Goal: Information Seeking & Learning: Learn about a topic

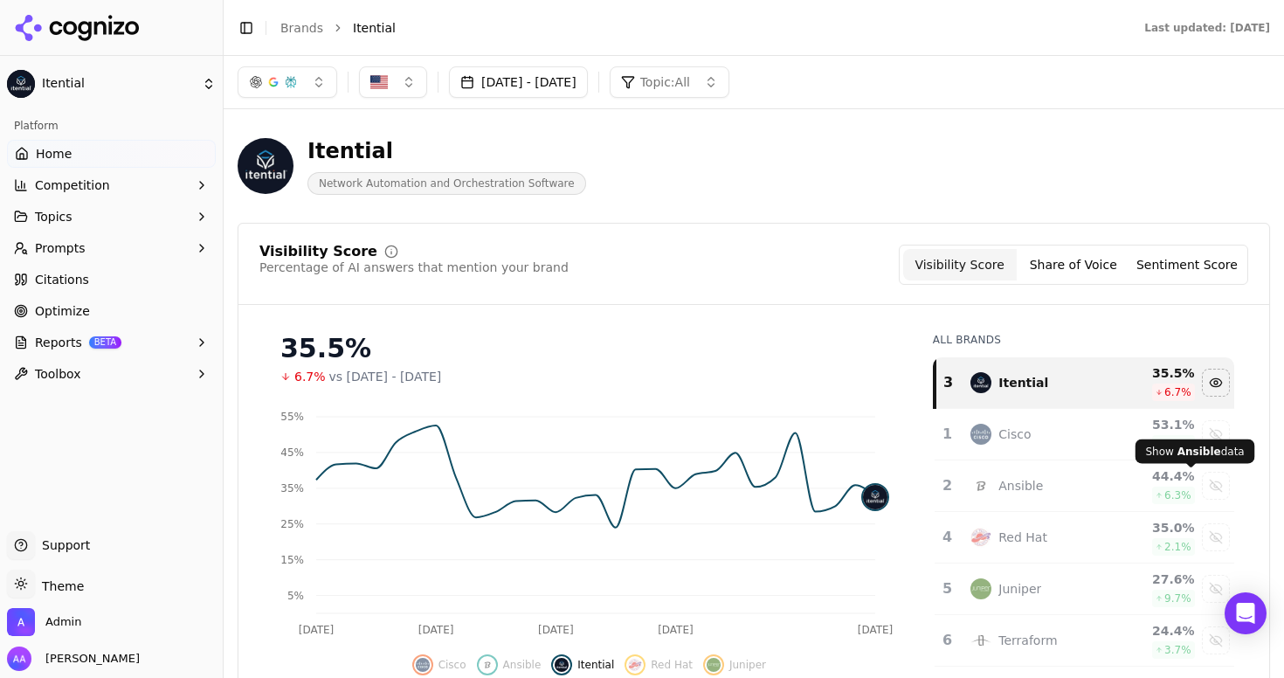
click at [84, 249] on button "Prompts" at bounding box center [111, 248] width 209 height 28
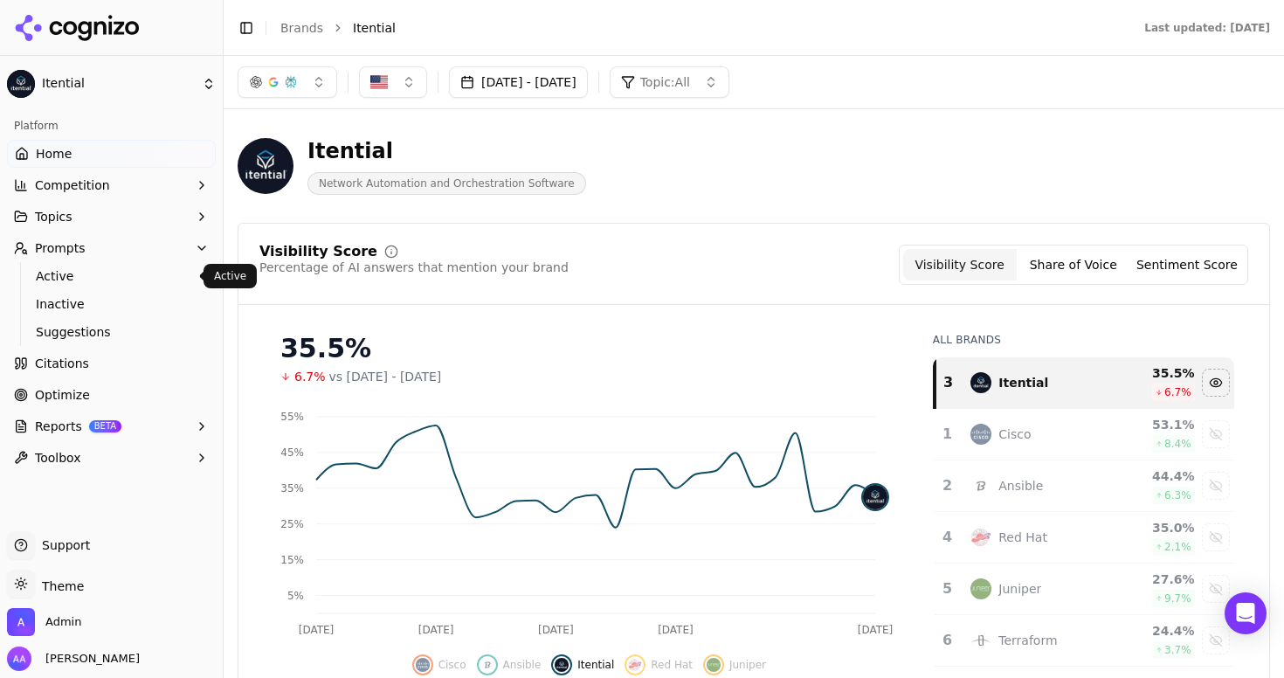
click at [75, 280] on span "Active" at bounding box center [112, 275] width 152 height 17
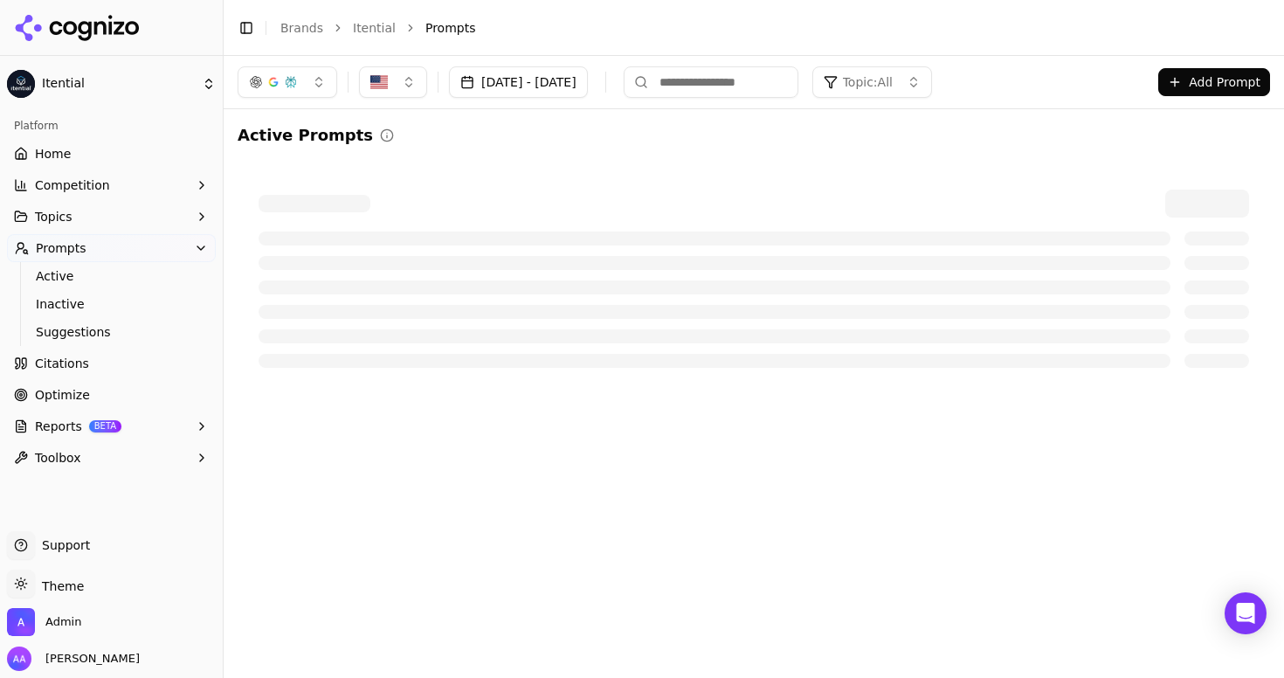
click at [932, 69] on button "Topic: All" at bounding box center [873, 81] width 120 height 31
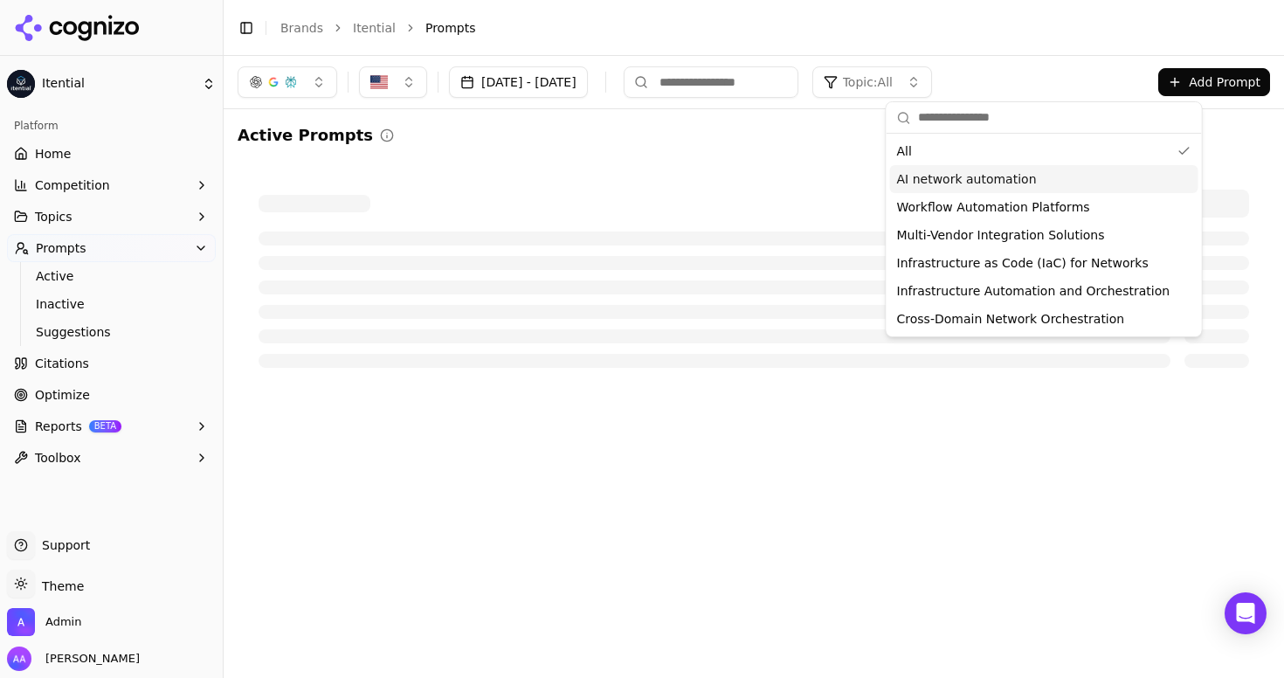
click at [773, 154] on div "Active Prompts" at bounding box center [754, 256] width 1033 height 266
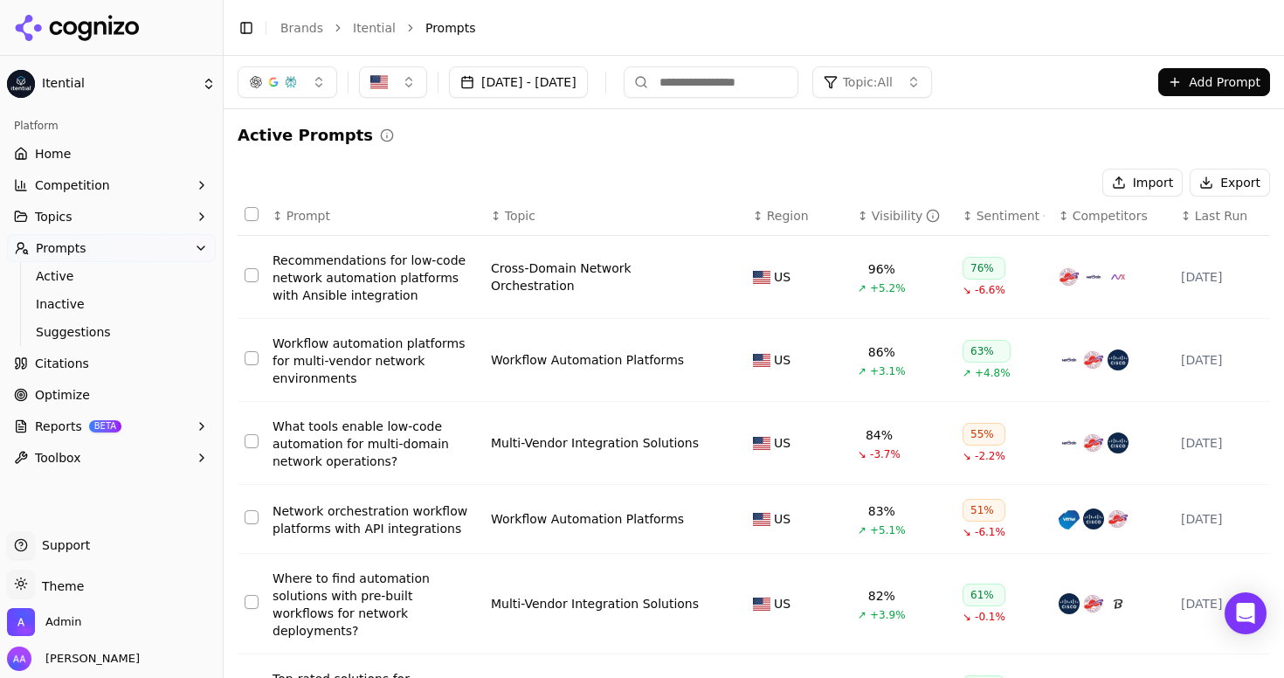
click at [521, 211] on span "Topic" at bounding box center [520, 215] width 31 height 17
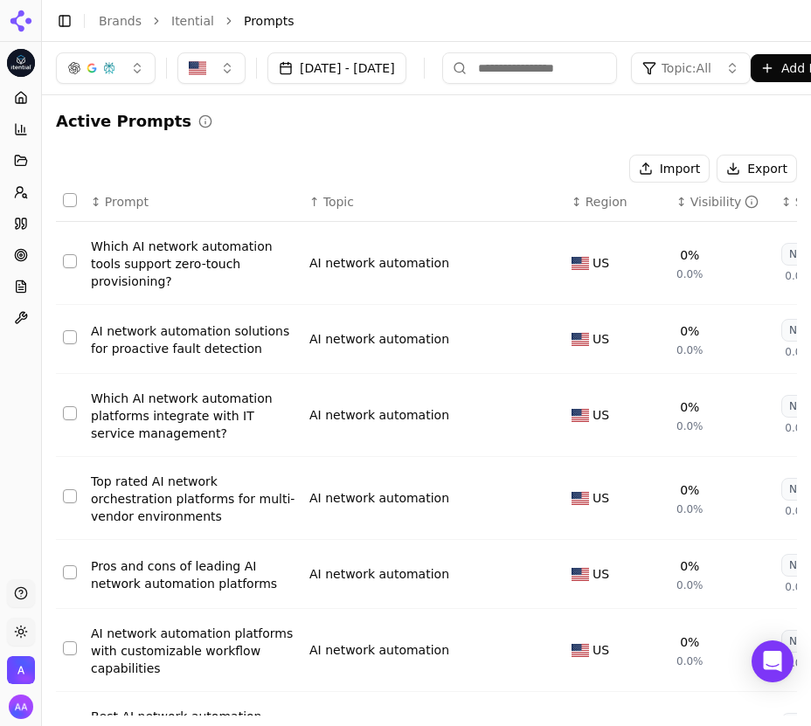
click at [343, 191] on th "↑ Topic" at bounding box center [433, 202] width 262 height 39
click at [334, 202] on span "Topic" at bounding box center [338, 201] width 31 height 17
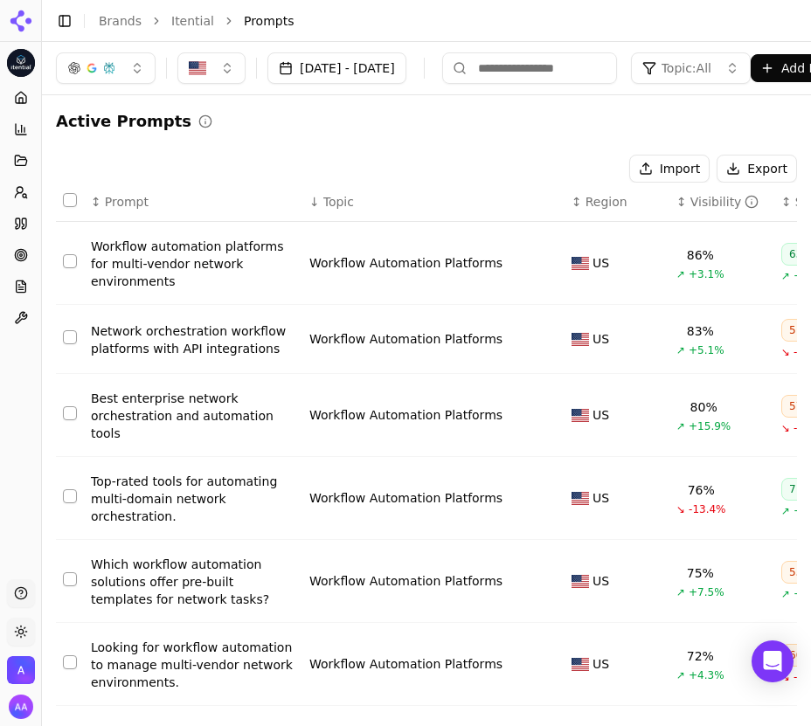
click at [329, 197] on span "Topic" at bounding box center [338, 201] width 31 height 17
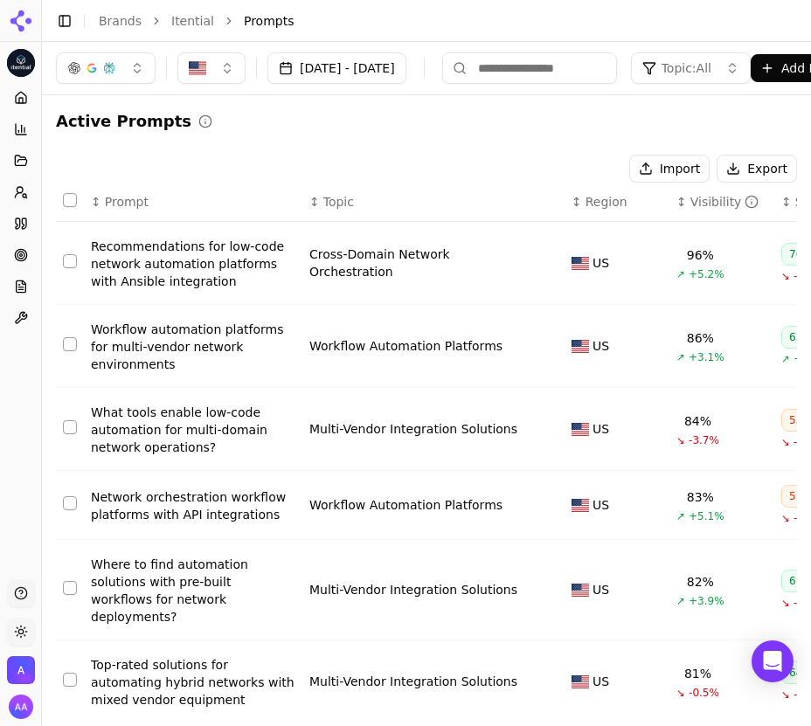
click at [711, 76] on span "Topic: All" at bounding box center [686, 67] width 50 height 17
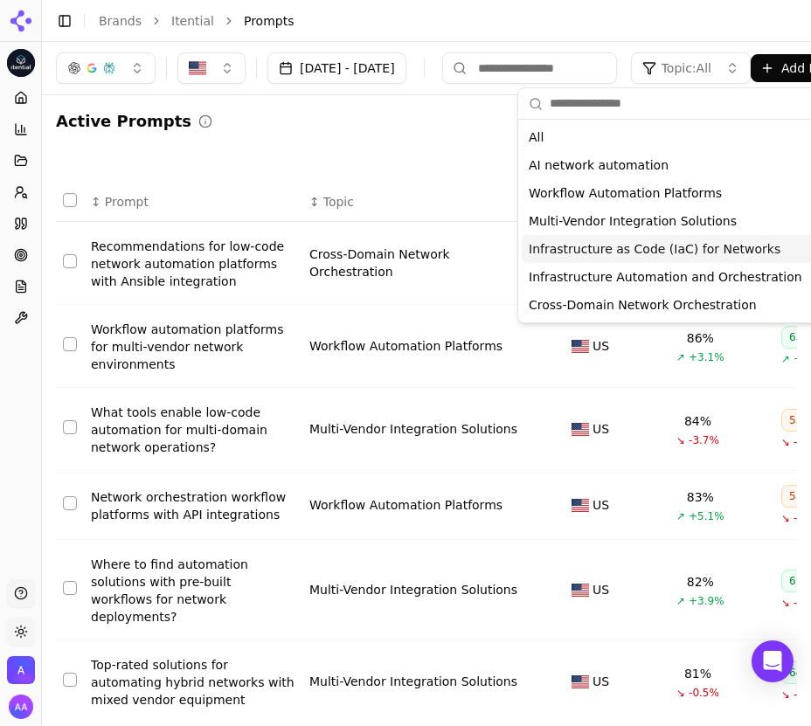
click at [576, 251] on span "Infrastructure as Code (IaC) for Networks" at bounding box center [655, 248] width 252 height 17
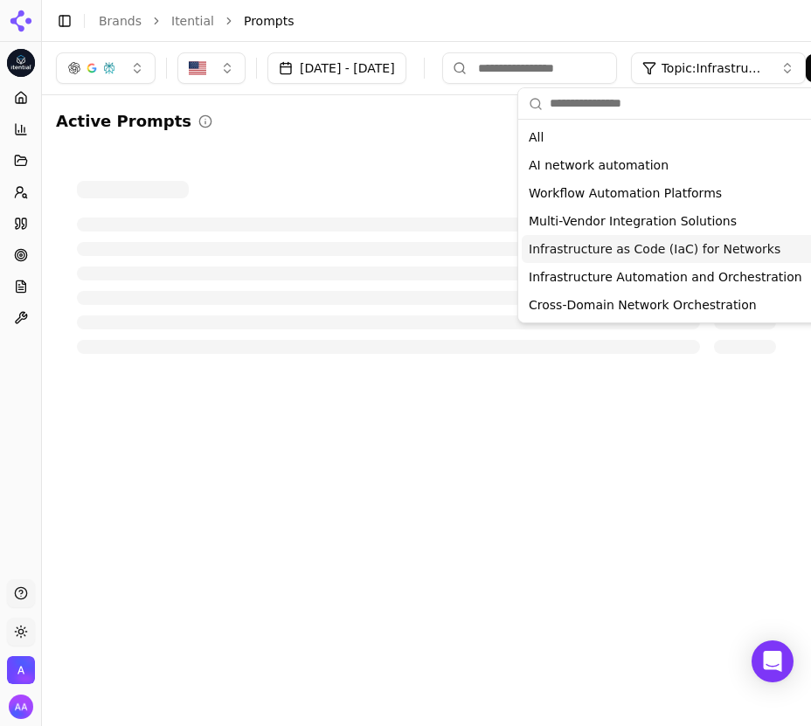
click at [339, 128] on div "Active Prompts" at bounding box center [426, 121] width 741 height 24
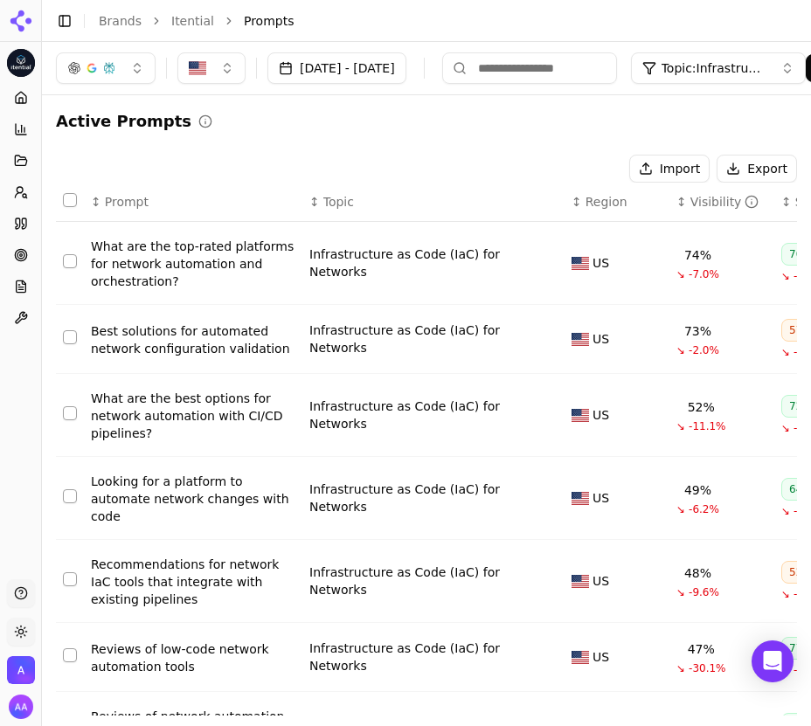
click at [359, 166] on div "Import Export" at bounding box center [426, 169] width 741 height 28
click at [66, 194] on button "Select all rows" at bounding box center [70, 200] width 14 height 14
click at [70, 193] on button "Select all rows" at bounding box center [70, 200] width 14 height 14
click at [19, 160] on icon at bounding box center [21, 161] width 14 height 14
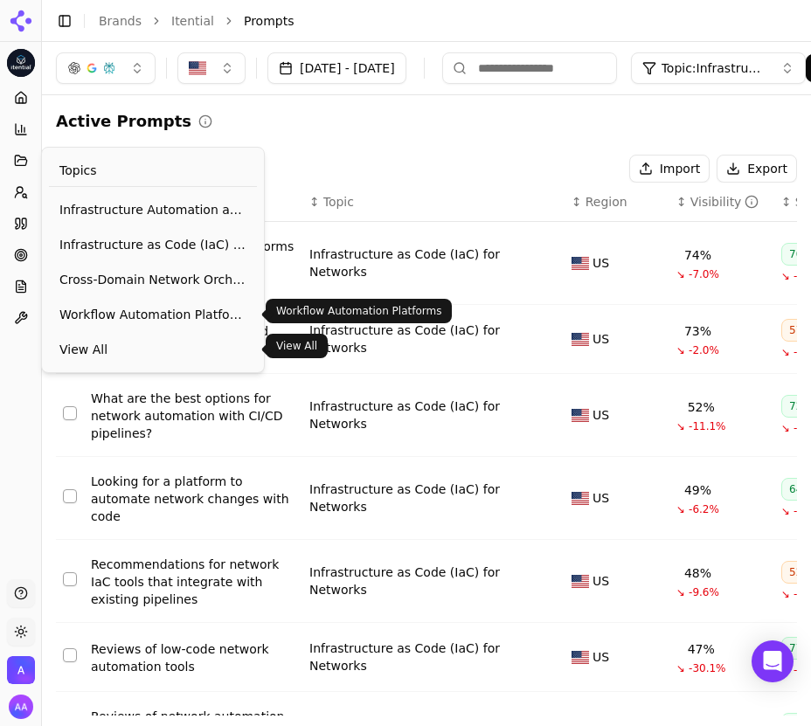
click at [99, 338] on link "View All" at bounding box center [153, 349] width 208 height 31
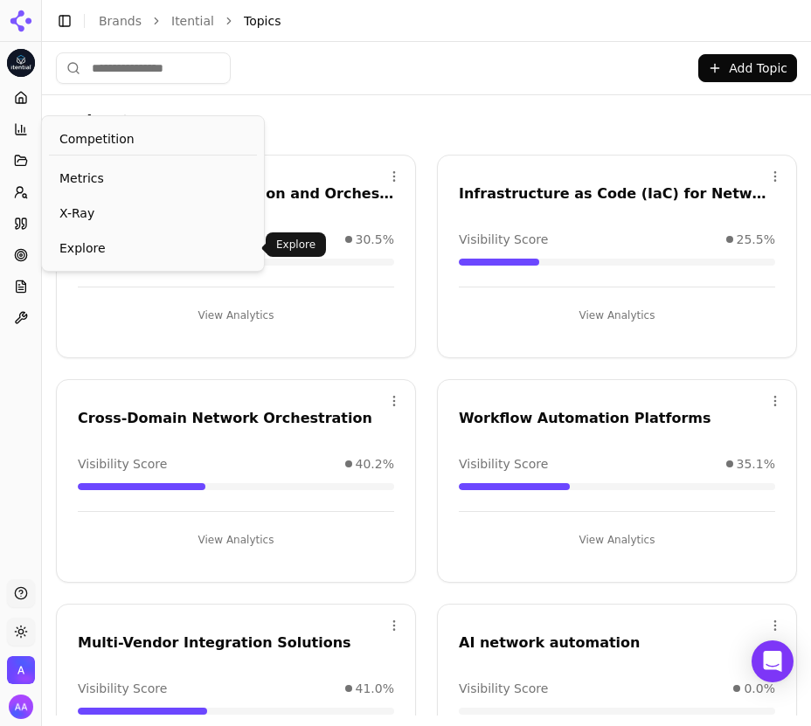
click at [87, 233] on link "Explore" at bounding box center [153, 247] width 208 height 31
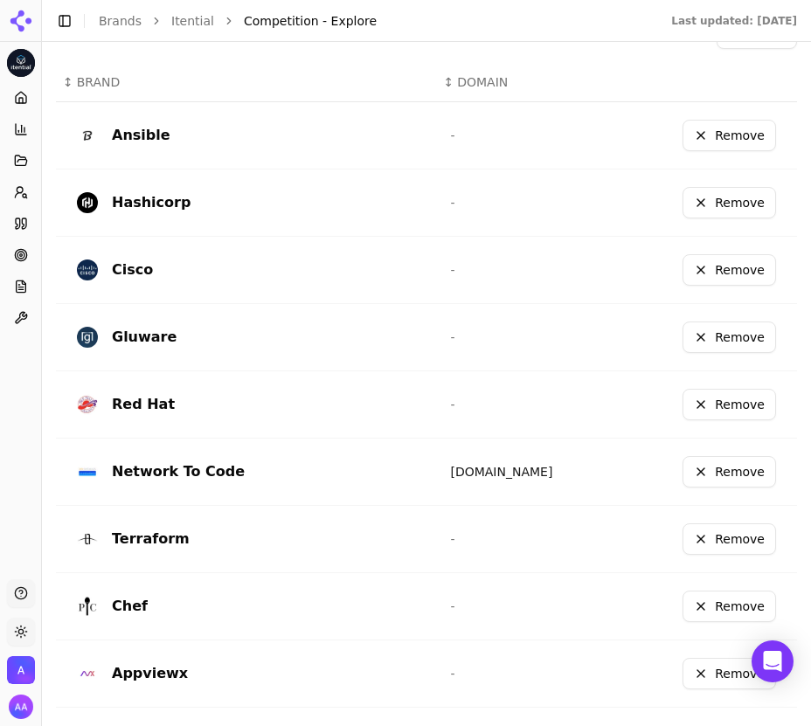
scroll to position [688, 0]
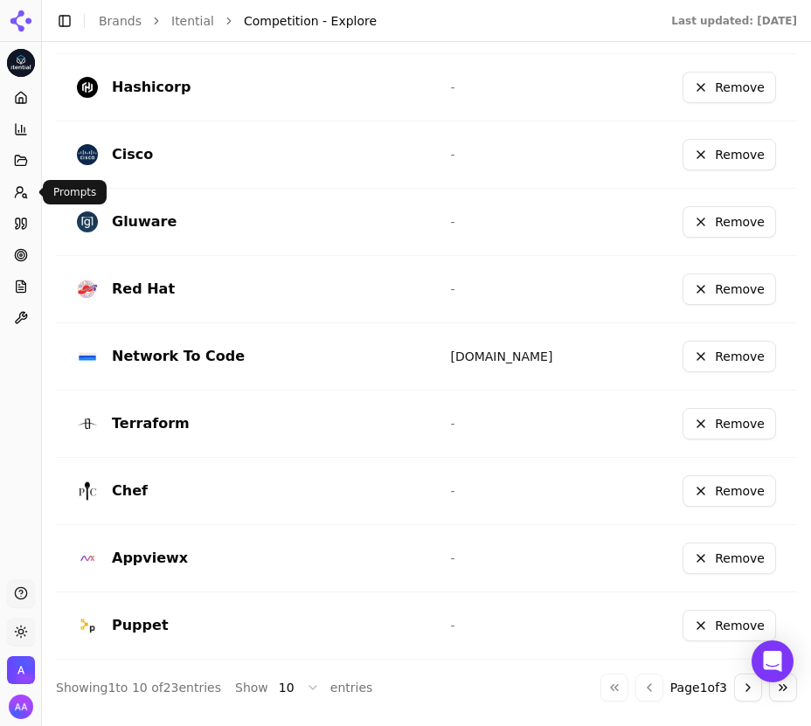
click at [16, 185] on icon at bounding box center [21, 192] width 14 height 14
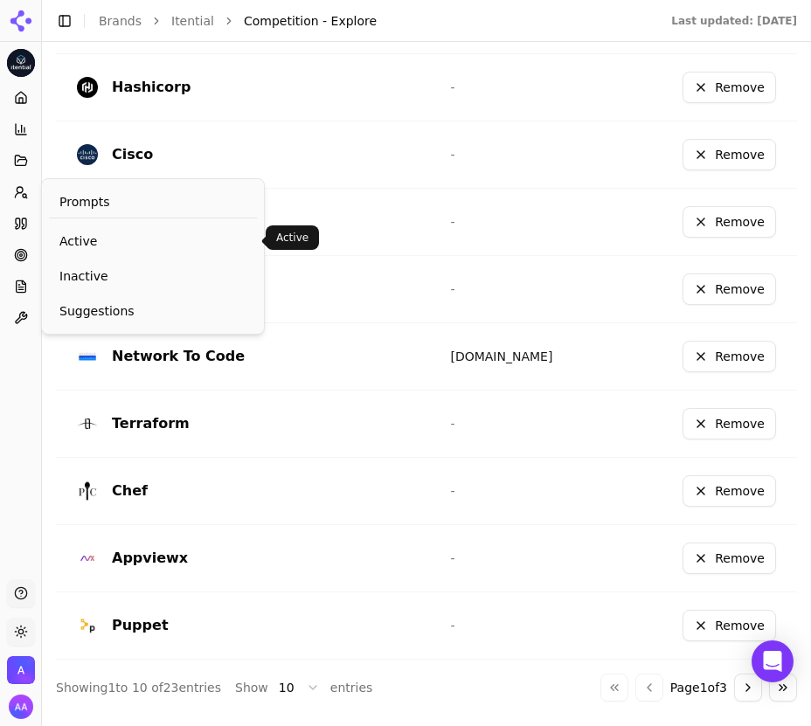
click at [87, 243] on span "Active" at bounding box center [152, 240] width 187 height 17
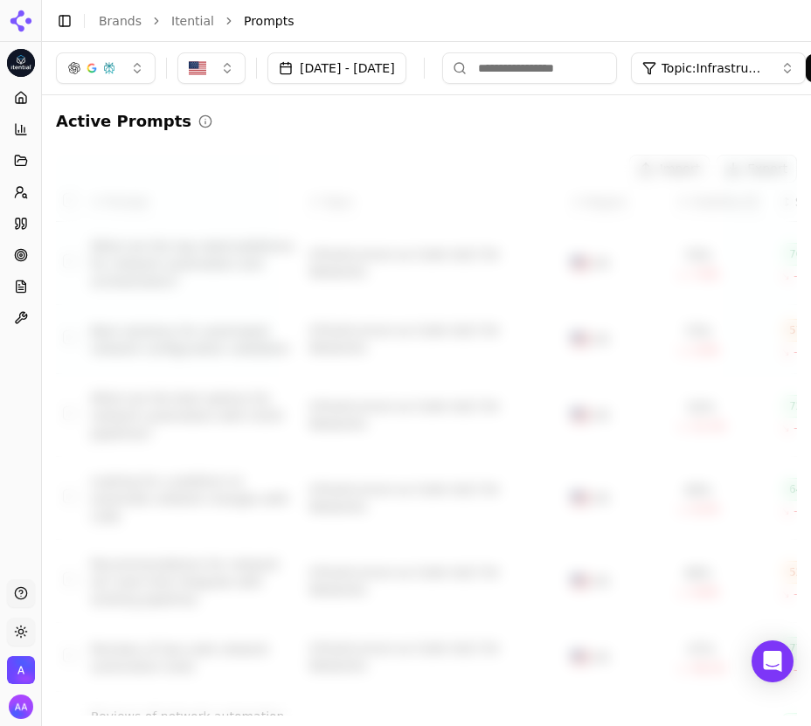
click at [740, 61] on span "Topic: Infrastructure as Code (IaC) for Networks" at bounding box center [713, 67] width 105 height 17
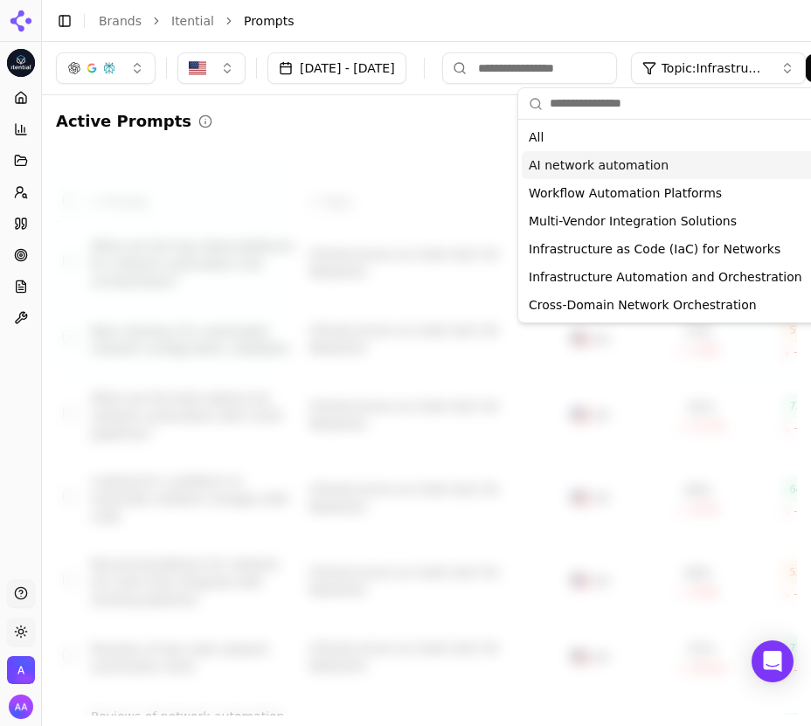
click at [329, 118] on div "Active Prompts" at bounding box center [426, 121] width 741 height 24
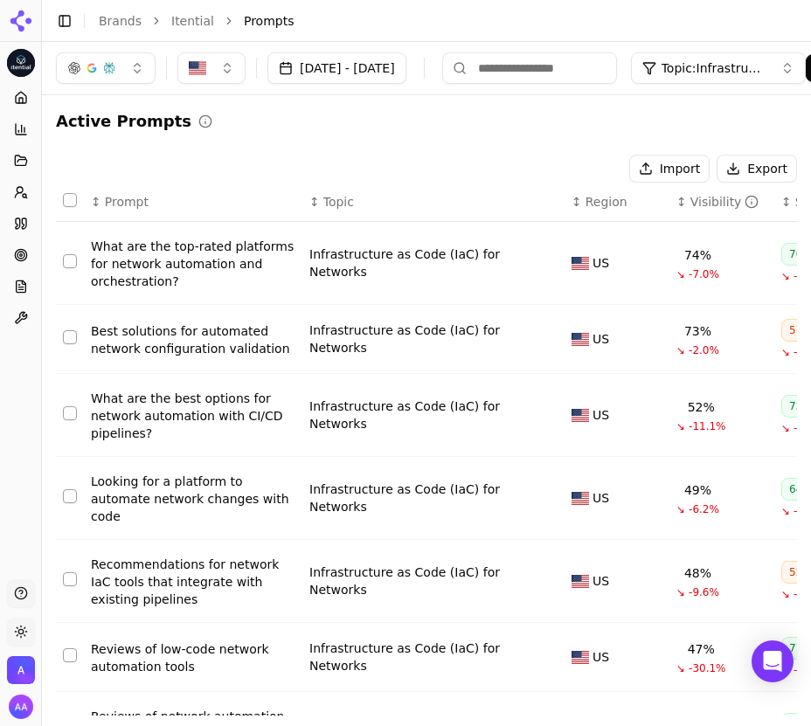
click at [748, 59] on button "Topic: Infrastructure as Code (IaC) for Networks" at bounding box center [718, 67] width 175 height 31
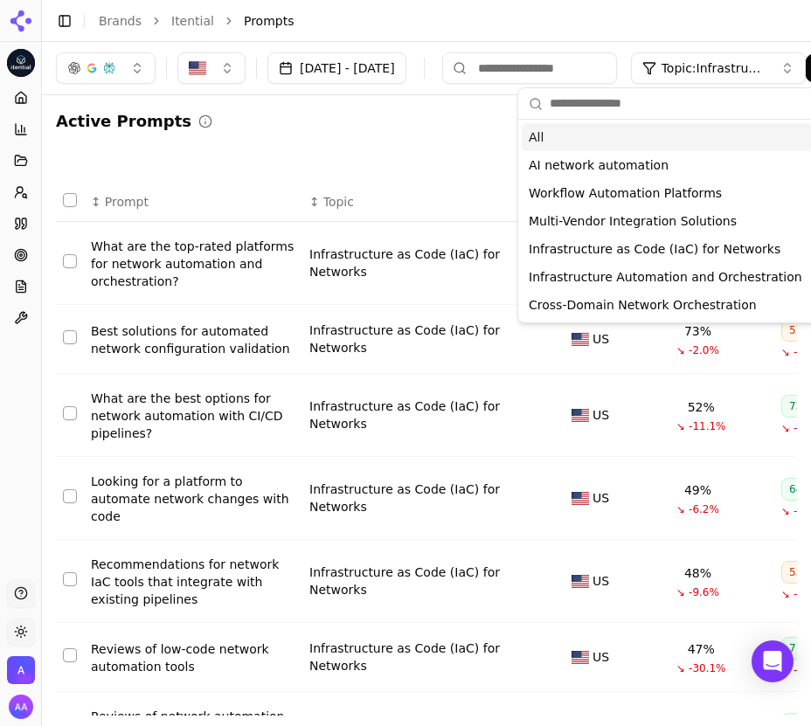
click at [648, 140] on div "All" at bounding box center [676, 137] width 308 height 28
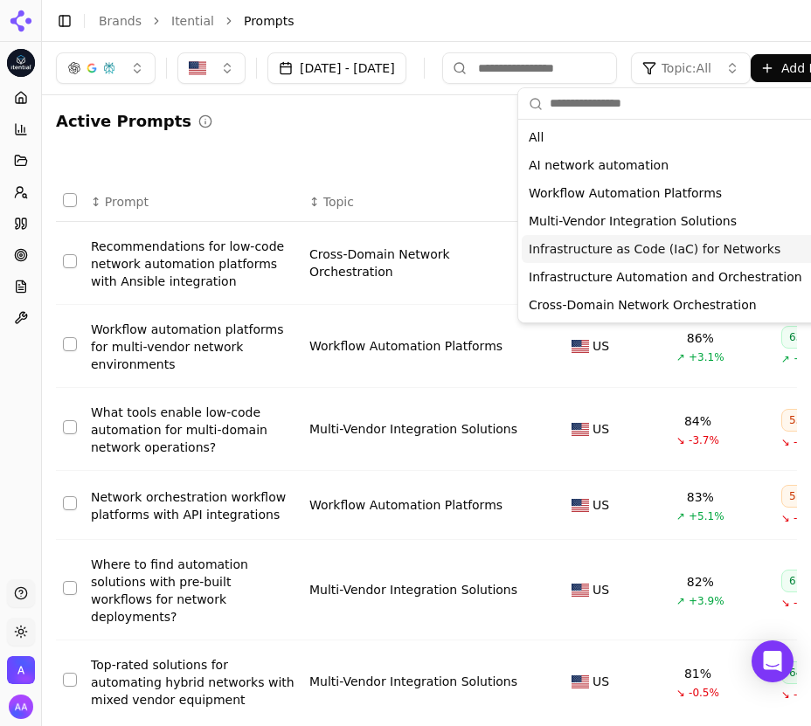
click at [704, 249] on span "Infrastructure as Code (IaC) for Networks" at bounding box center [655, 248] width 252 height 17
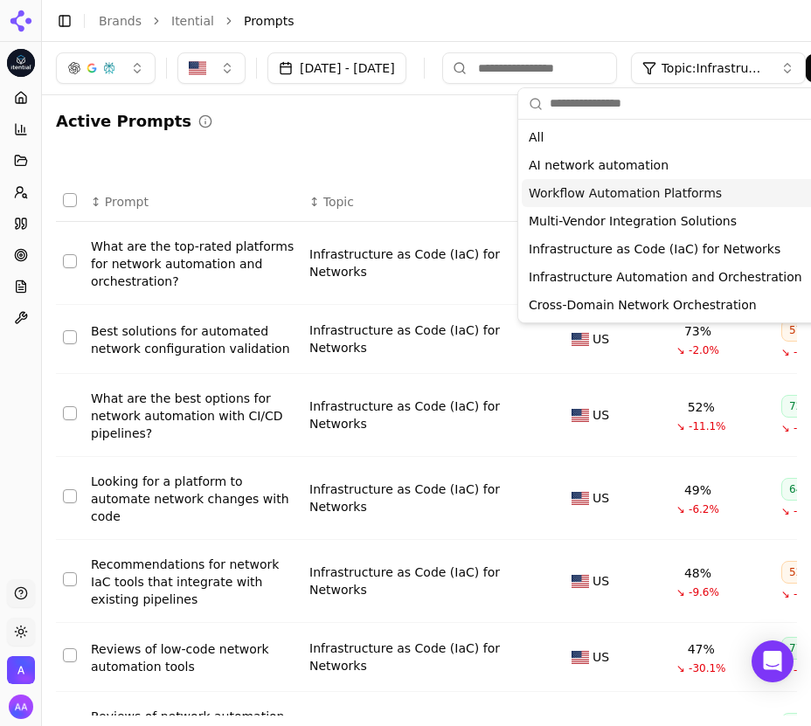
click at [358, 124] on div "Active Prompts" at bounding box center [426, 121] width 741 height 24
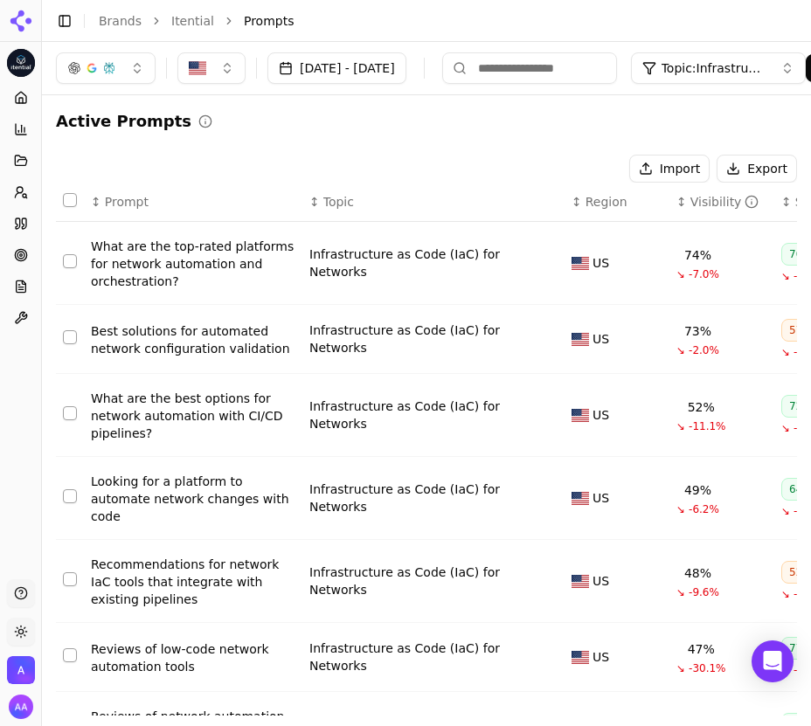
click at [351, 70] on button "Sep 07, 2025 - Oct 07, 2025" at bounding box center [336, 67] width 139 height 31
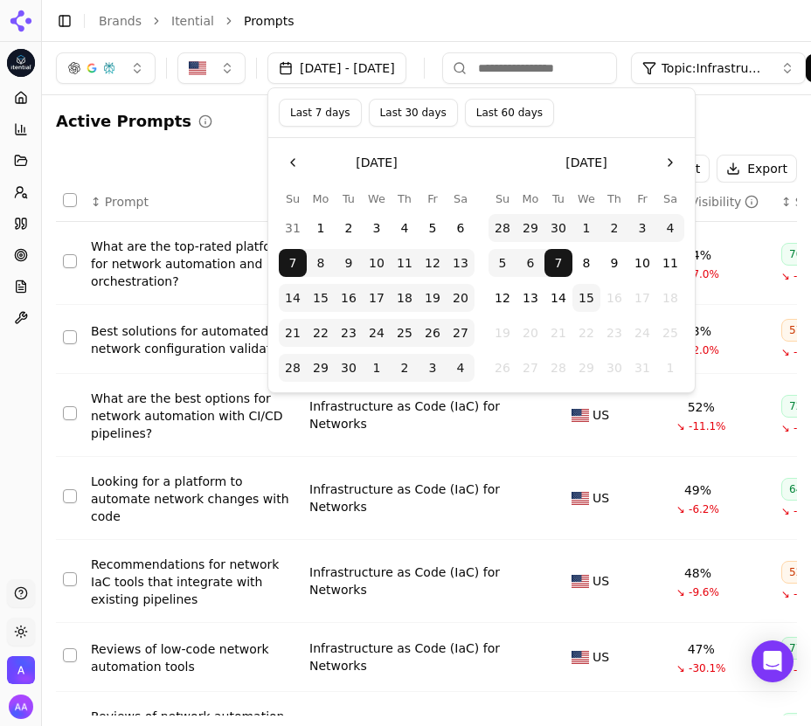
click at [506, 109] on button "Last 60 days" at bounding box center [509, 113] width 89 height 28
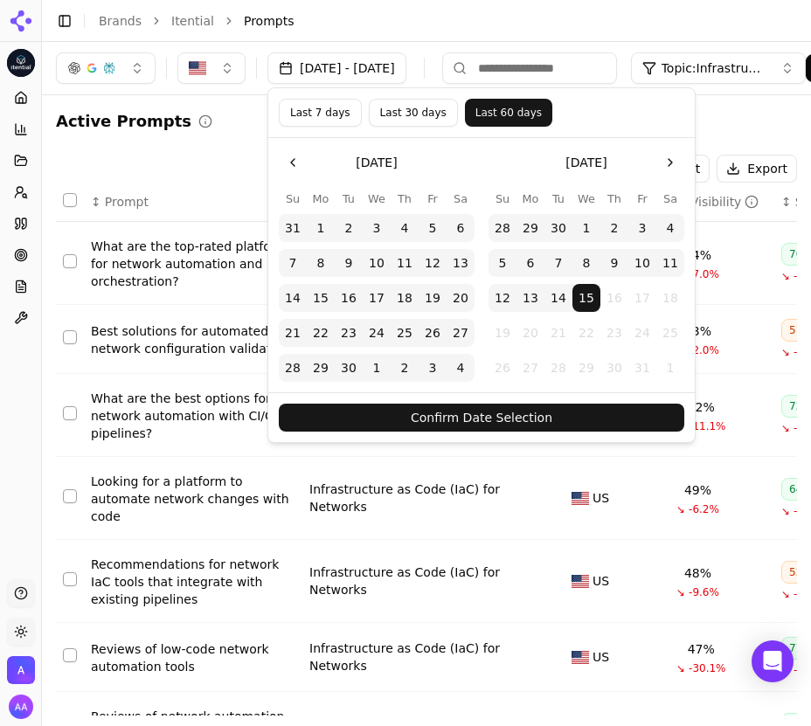
click at [536, 416] on button "Confirm Date Selection" at bounding box center [481, 418] width 405 height 28
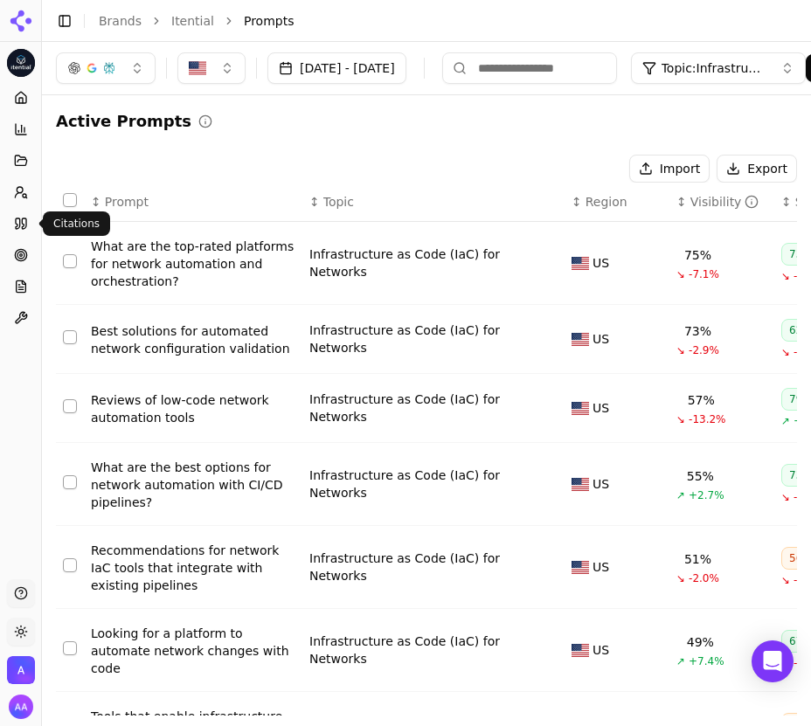
click at [22, 223] on icon at bounding box center [24, 223] width 4 height 10
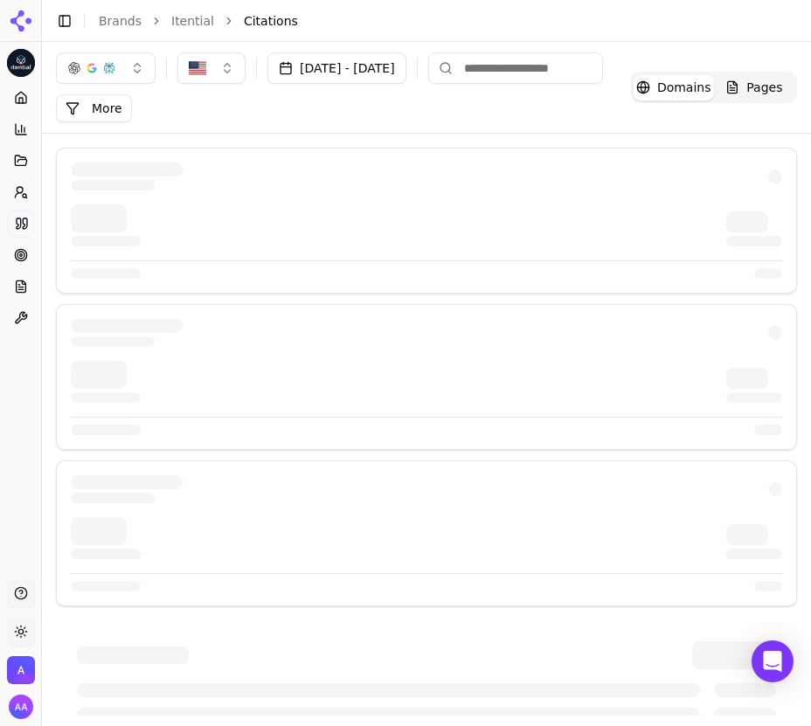
click at [758, 95] on span "Pages" at bounding box center [764, 87] width 36 height 17
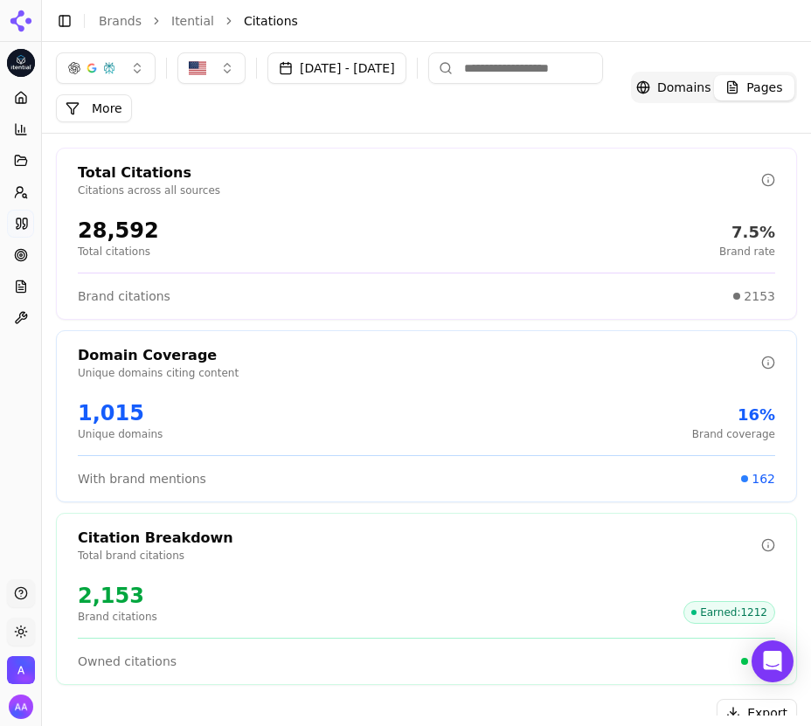
click at [558, 59] on input at bounding box center [515, 67] width 175 height 31
type input "**********"
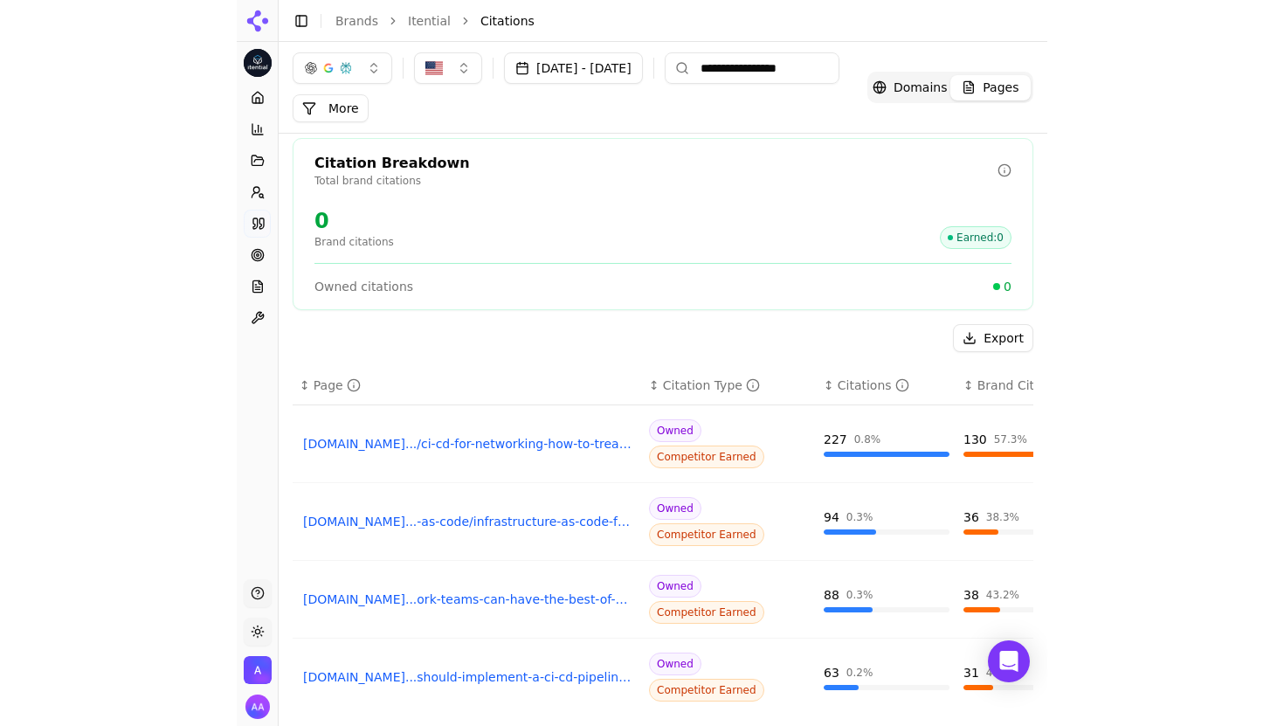
scroll to position [356, 0]
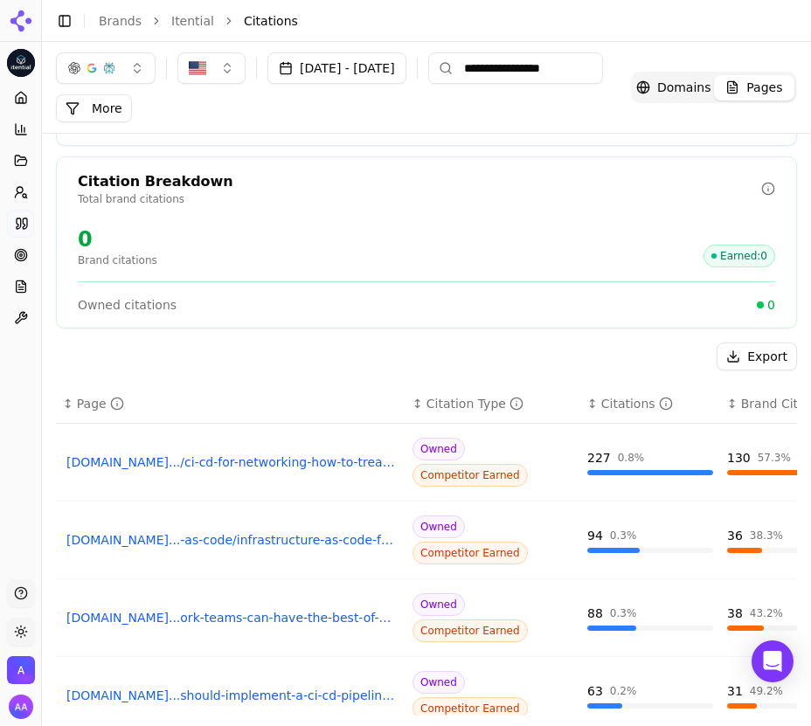
click at [238, 456] on link "itential.com.../ci-cd-for-networking-how-to-treat-network-infrastructure-as-code" at bounding box center [230, 461] width 329 height 17
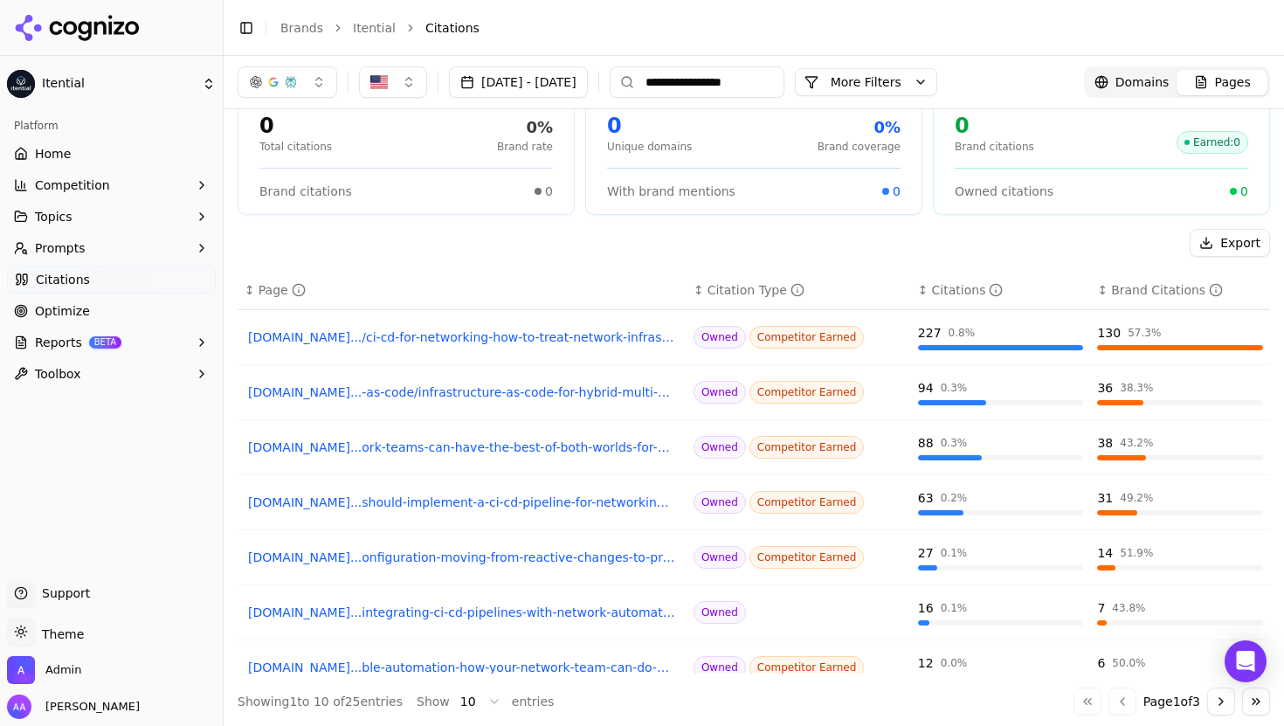
scroll to position [84, 0]
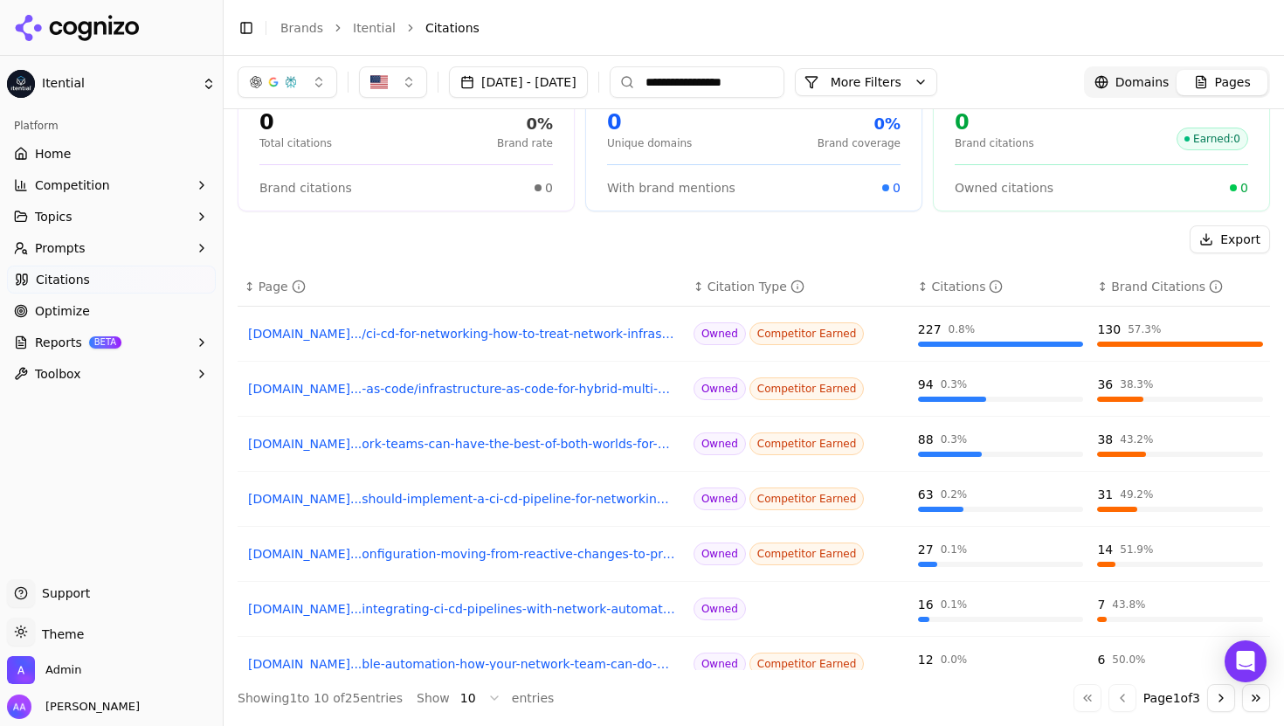
click at [502, 332] on link "itential.com.../ci-cd-for-networking-how-to-treat-network-infrastructure-as-code" at bounding box center [462, 333] width 428 height 17
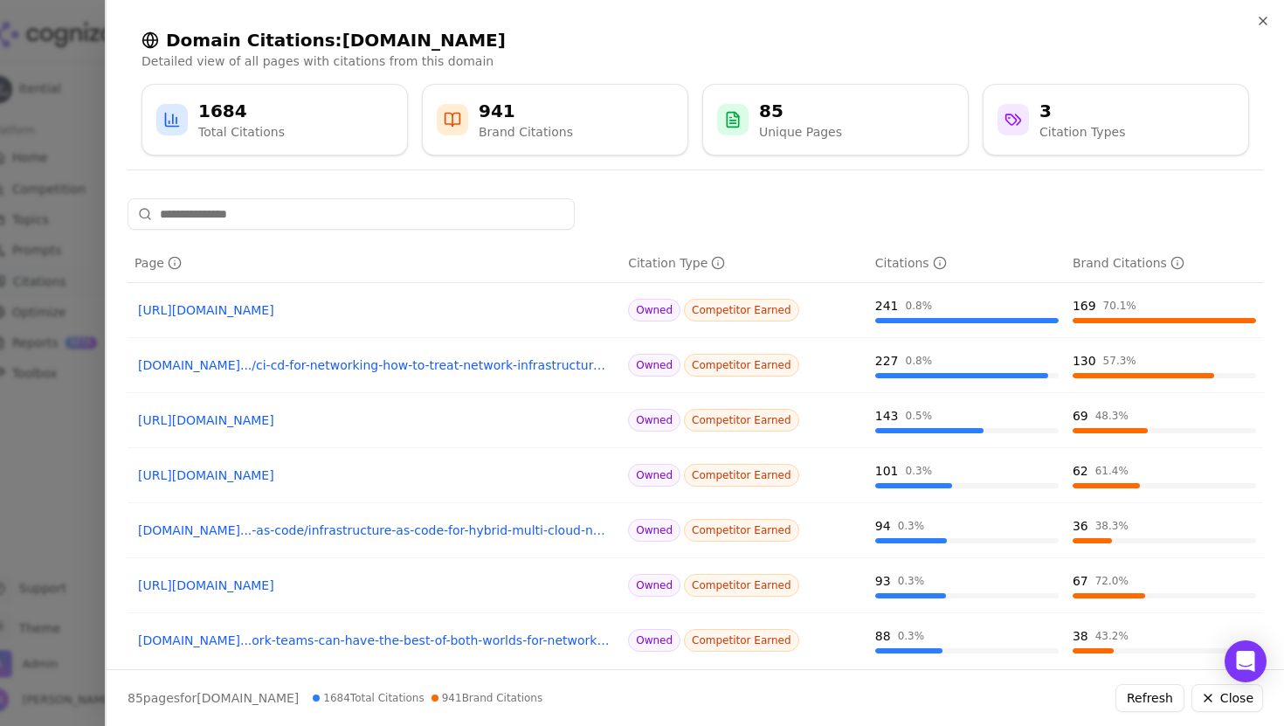
click at [57, 421] on div at bounding box center [642, 363] width 1284 height 726
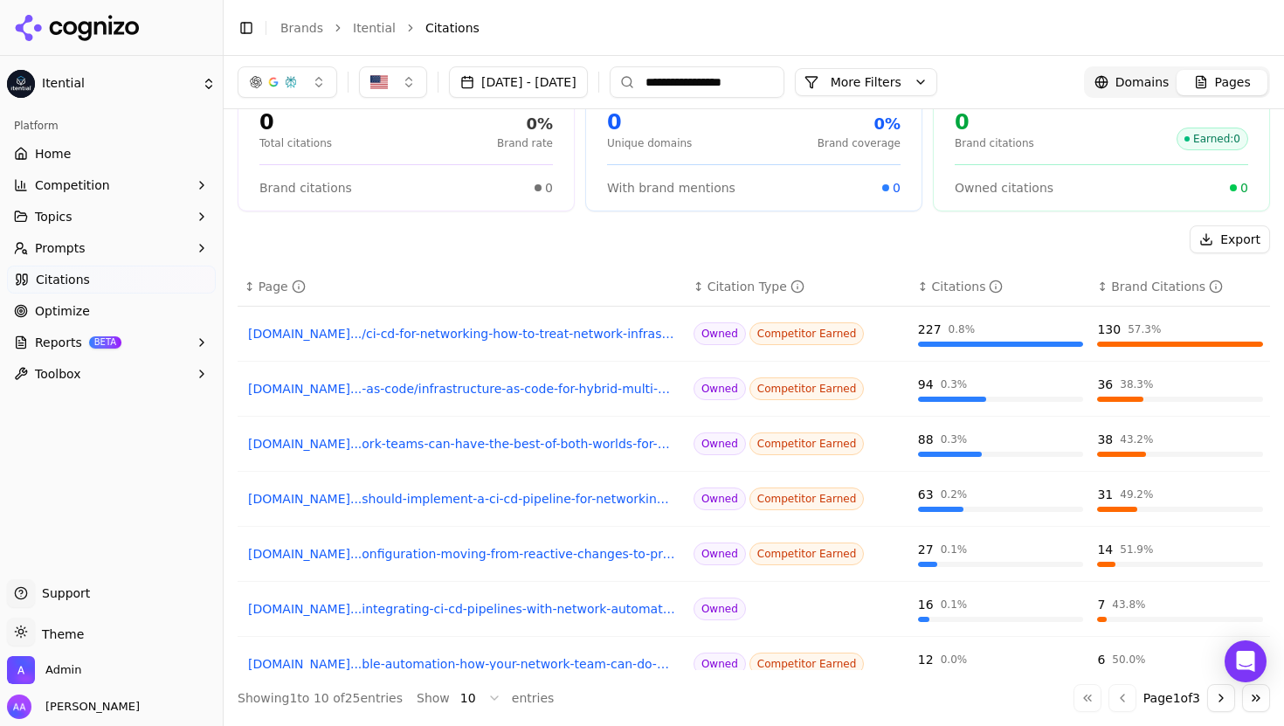
scroll to position [0, 0]
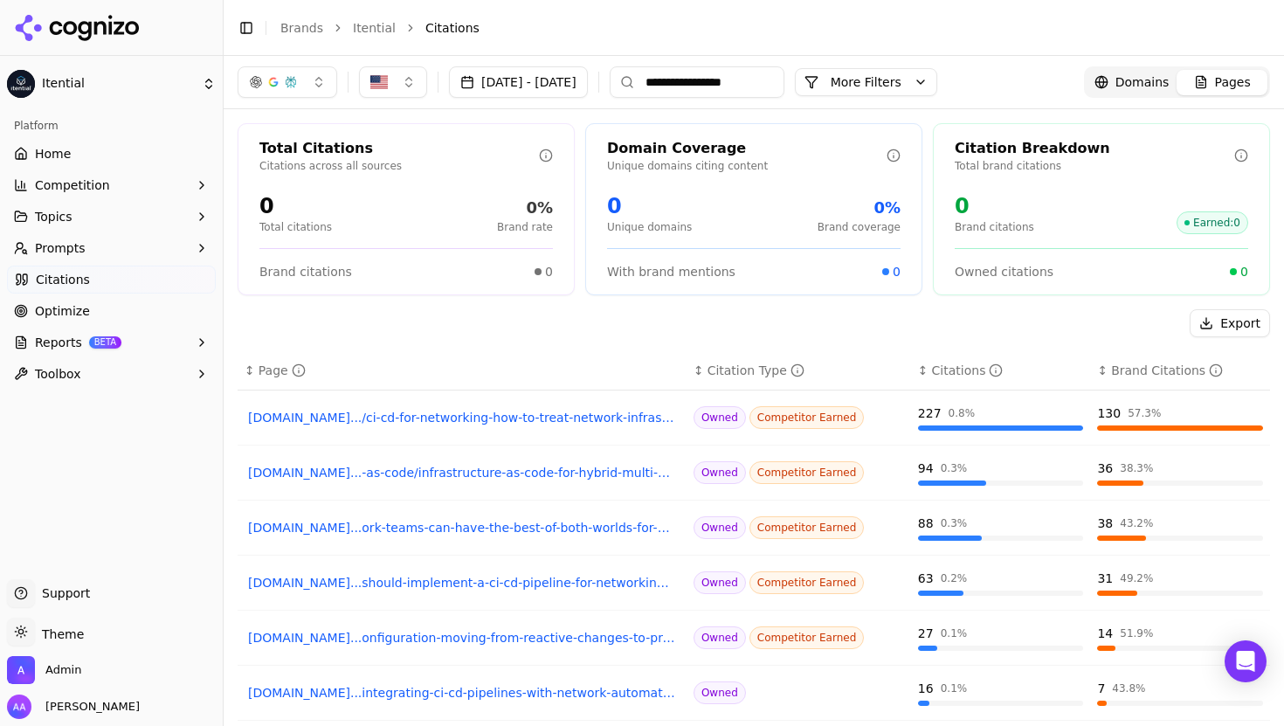
click at [538, 90] on button "Aug 16, 2025 - Oct 15, 2025" at bounding box center [518, 81] width 139 height 31
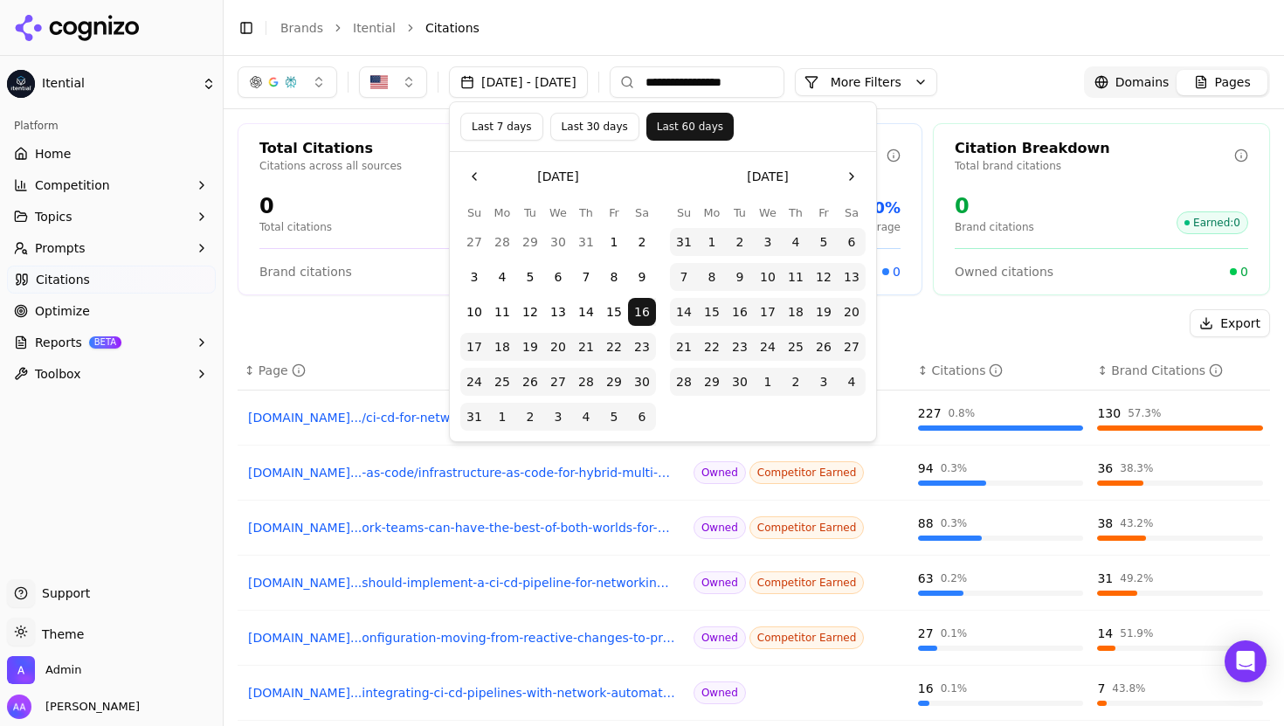
click at [492, 120] on button "Last 7 days" at bounding box center [501, 127] width 83 height 28
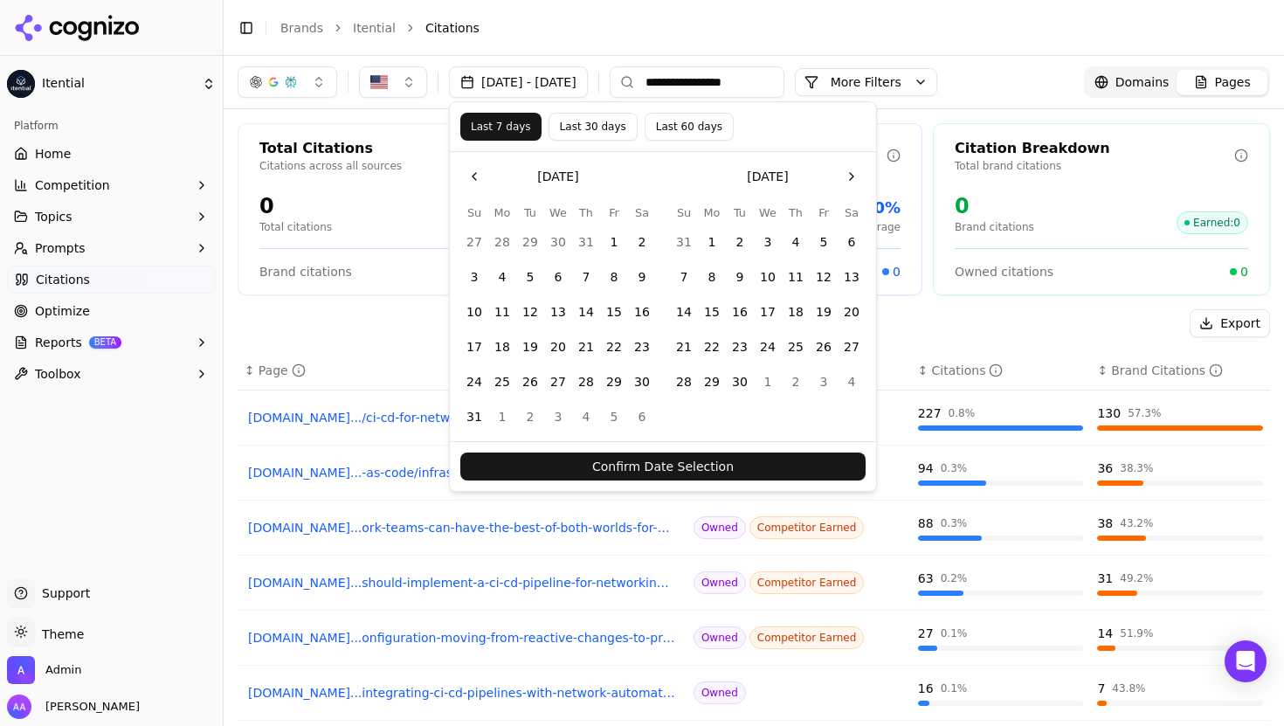
click at [645, 466] on button "Confirm Date Selection" at bounding box center [662, 467] width 405 height 28
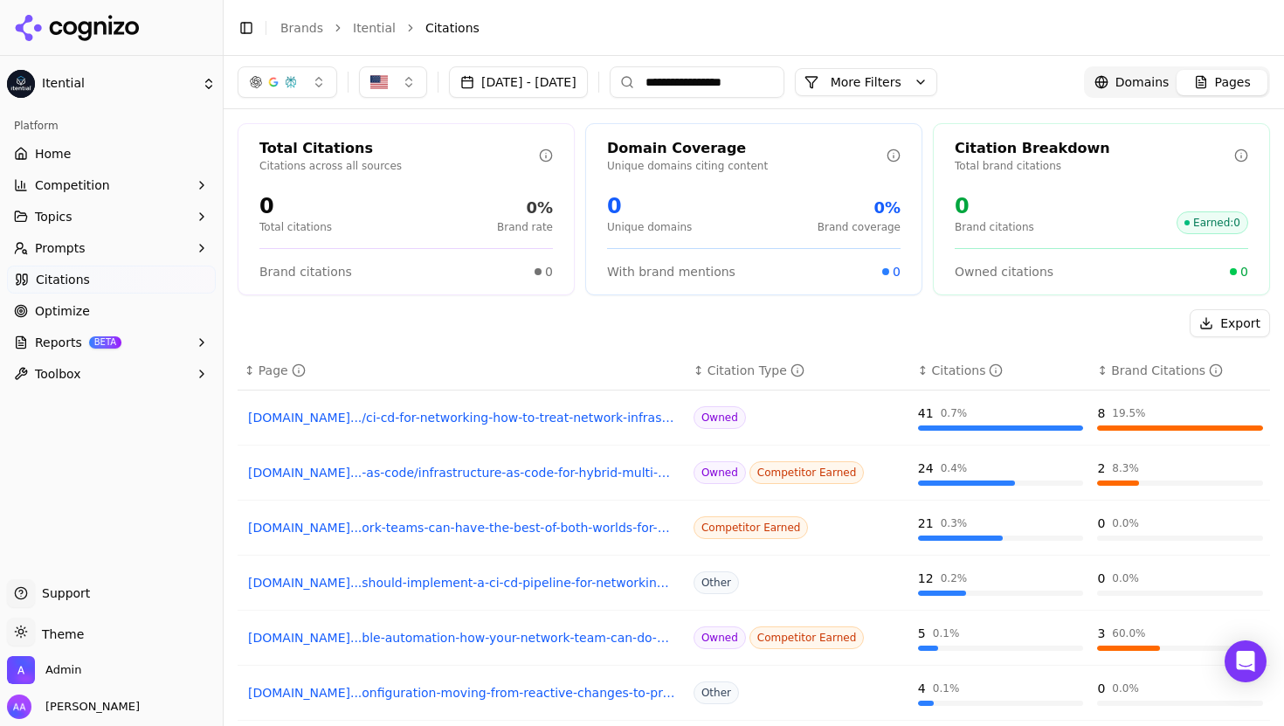
click at [301, 89] on button "button" at bounding box center [288, 81] width 100 height 31
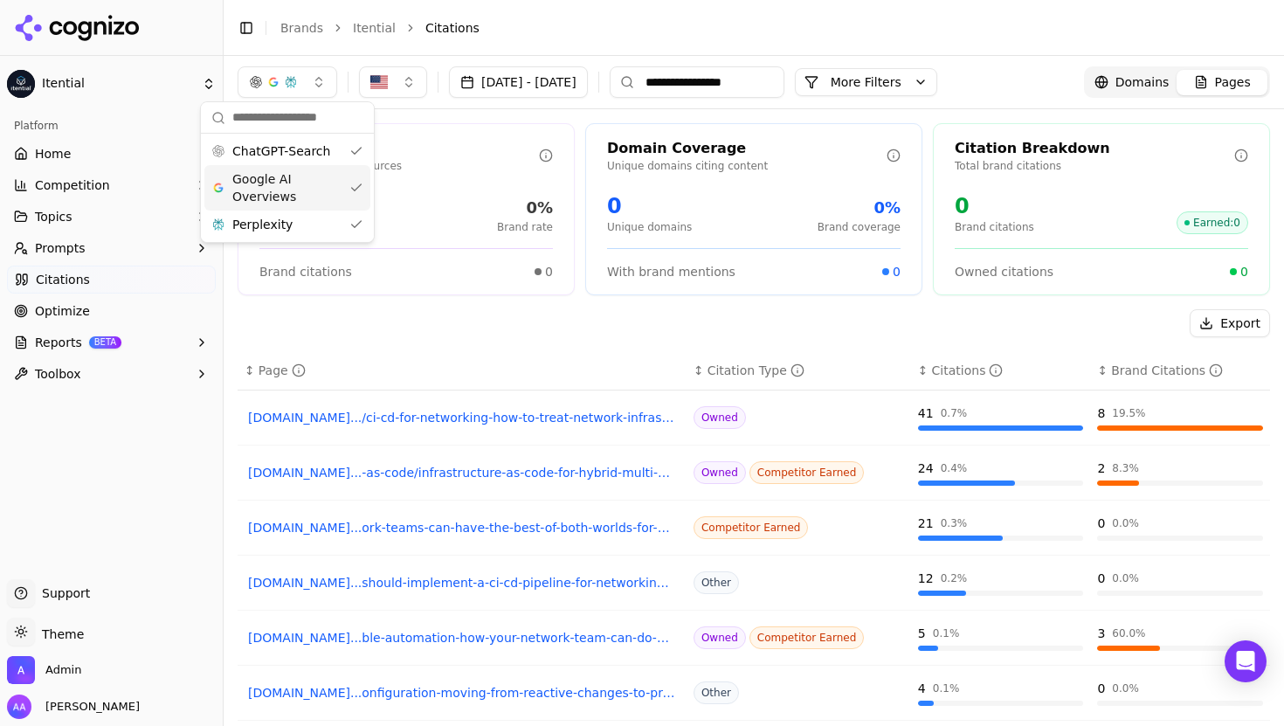
click at [300, 171] on span "Google AI Overviews" at bounding box center [287, 187] width 110 height 35
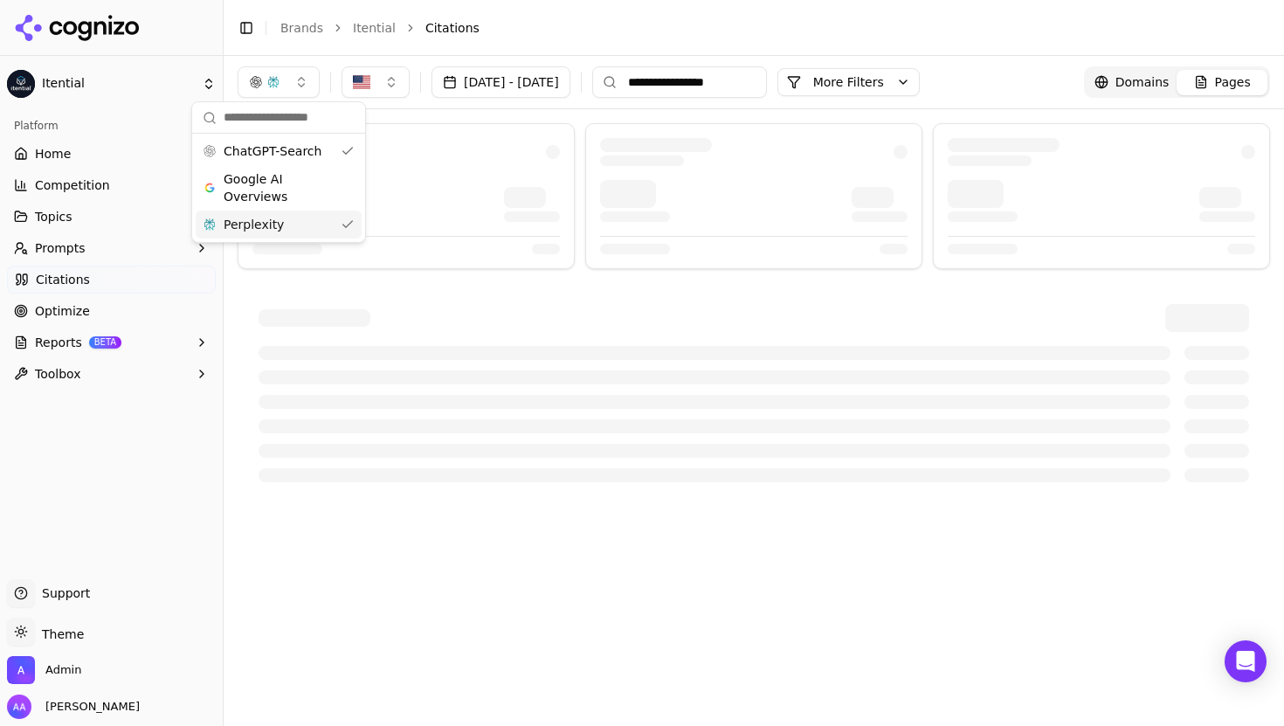
click at [300, 221] on div "Perplexity" at bounding box center [279, 225] width 166 height 28
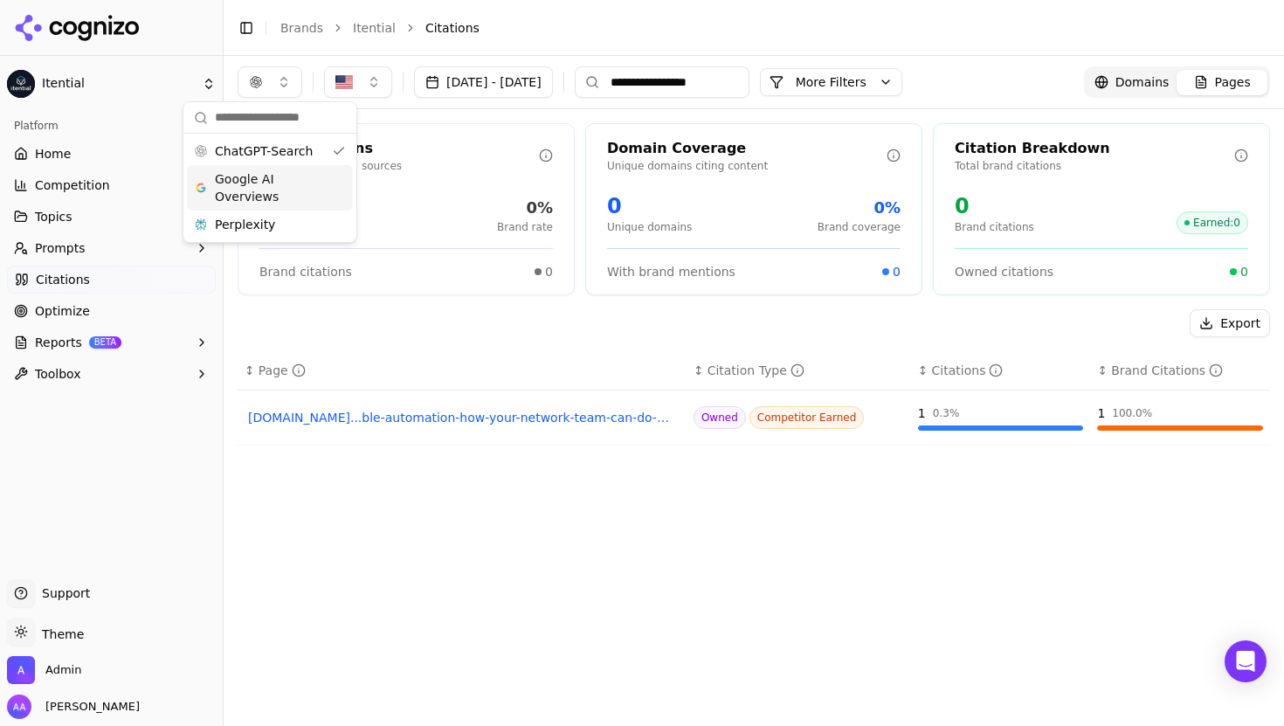
click at [647, 5] on header "Toggle Sidebar Brands Itential Citations" at bounding box center [754, 28] width 1061 height 56
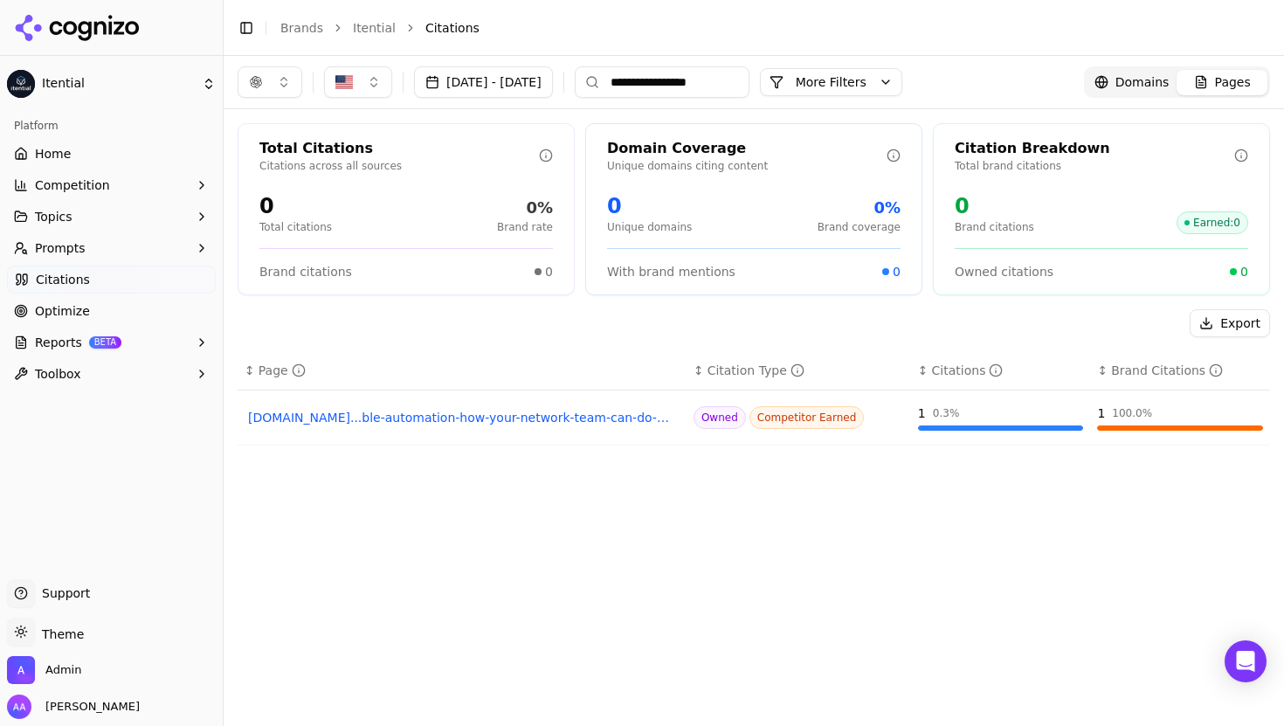
click at [275, 82] on button "button" at bounding box center [270, 81] width 65 height 31
click at [750, 77] on input "**********" at bounding box center [662, 81] width 175 height 31
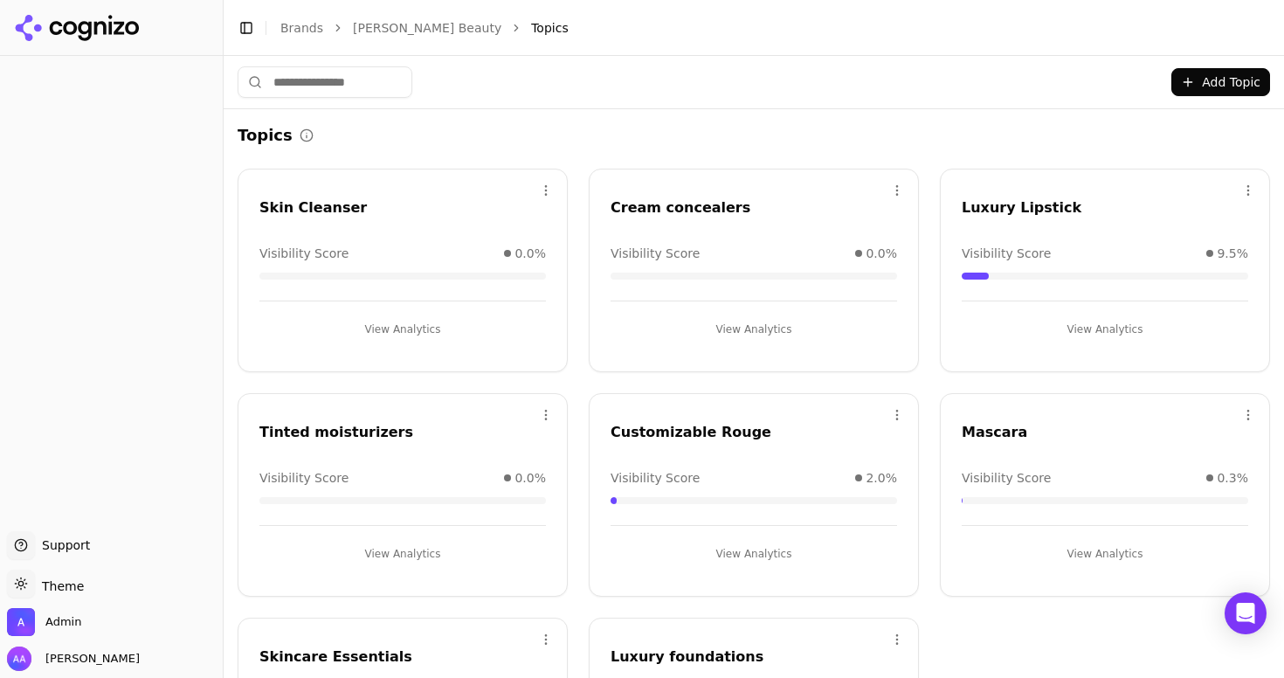
click at [539, 187] on html "Support Support Toggle theme Theme Admin Alp Aysan Toggle Sidebar Brands [PERSO…" at bounding box center [642, 339] width 1284 height 678
click at [525, 211] on div "Edit Delete" at bounding box center [472, 244] width 168 height 73
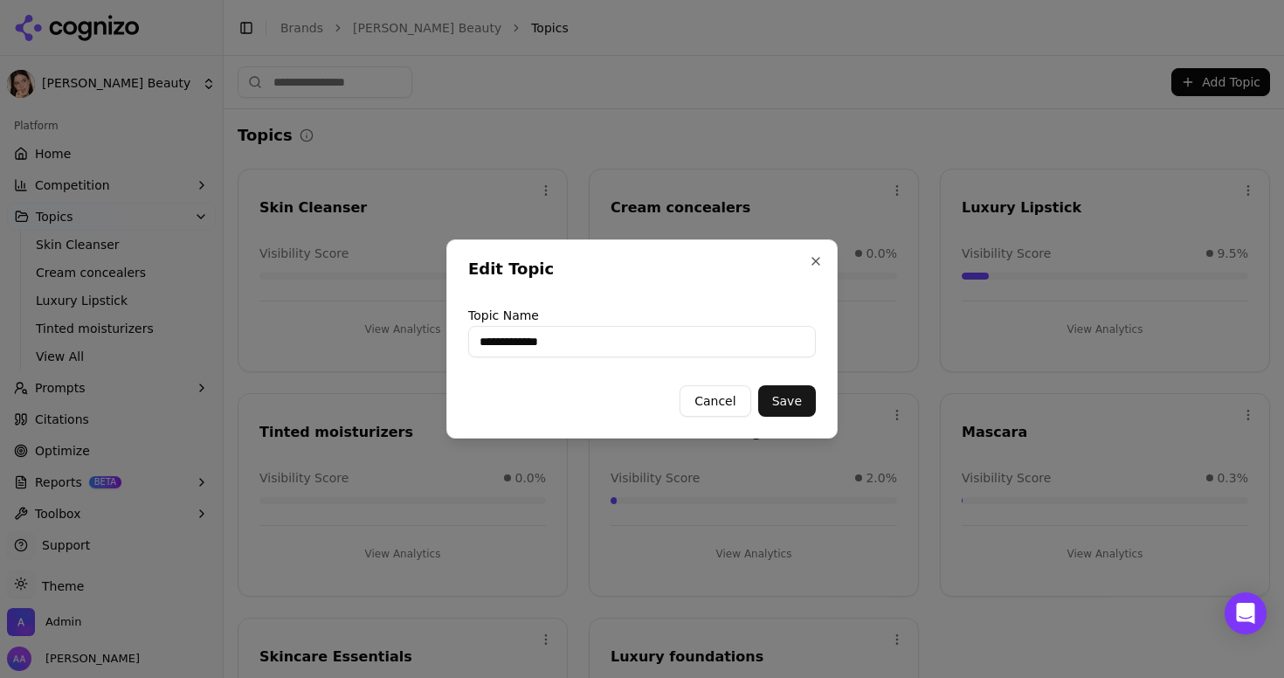
click at [511, 341] on input "**********" at bounding box center [642, 341] width 348 height 31
type input "**********"
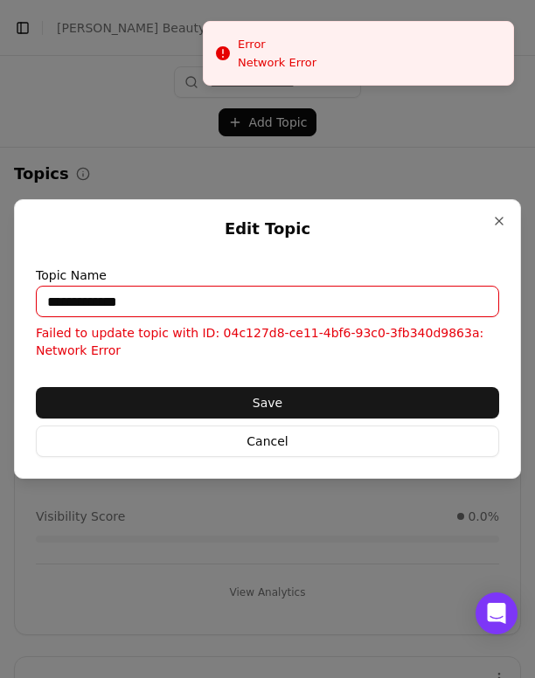
drag, startPoint x: 331, startPoint y: 391, endPoint x: 345, endPoint y: 381, distance: 17.5
click at [331, 391] on button "Save" at bounding box center [267, 402] width 463 height 31
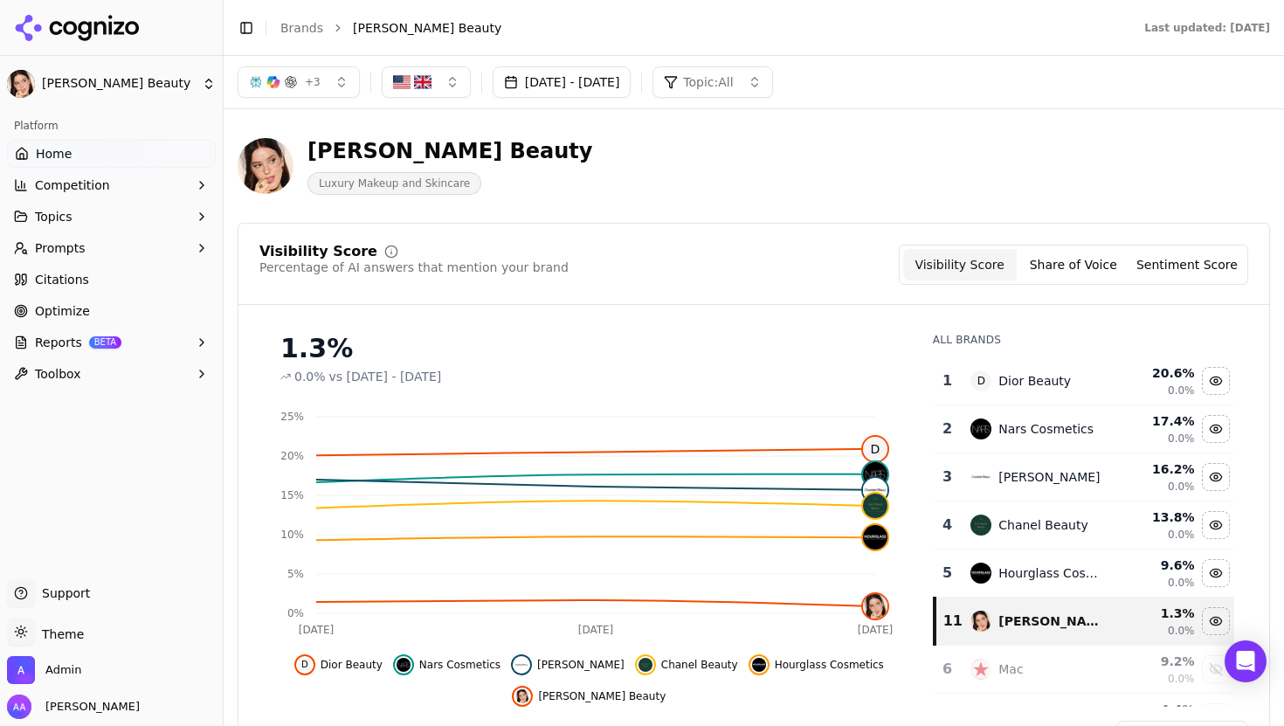
click at [70, 243] on span "Prompts" at bounding box center [60, 247] width 51 height 17
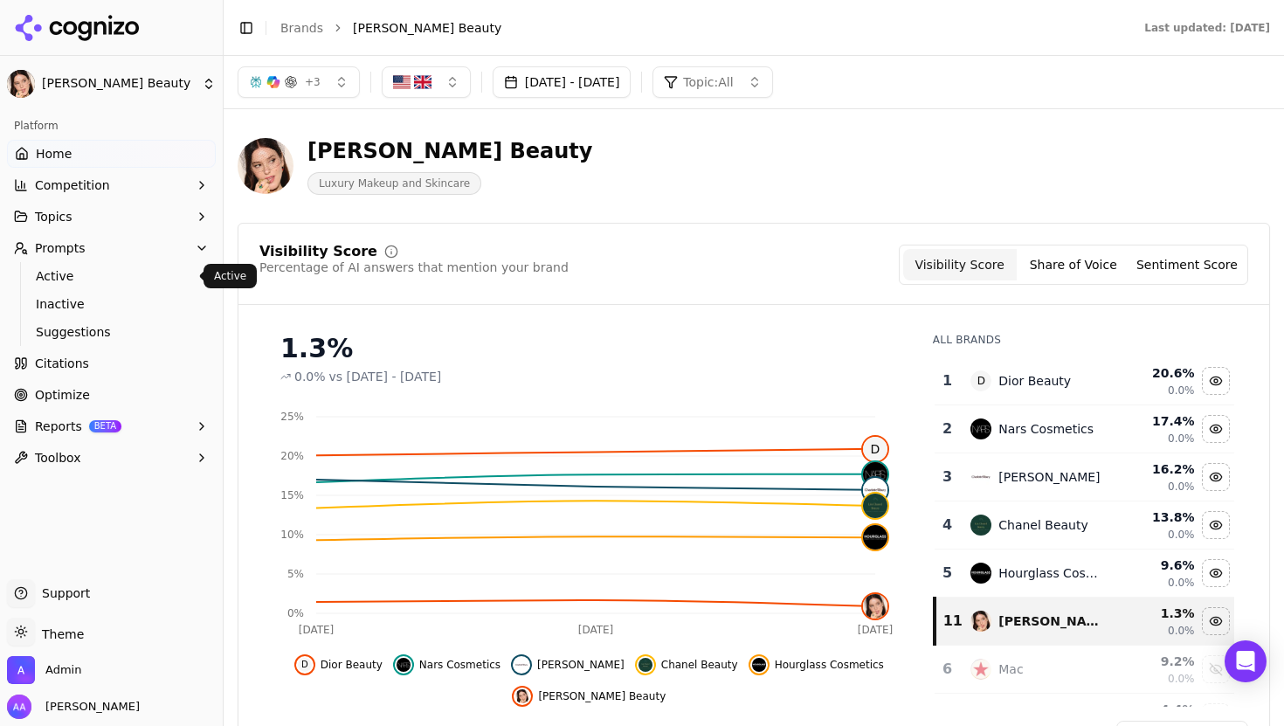
click at [100, 273] on span "Active" at bounding box center [112, 275] width 152 height 17
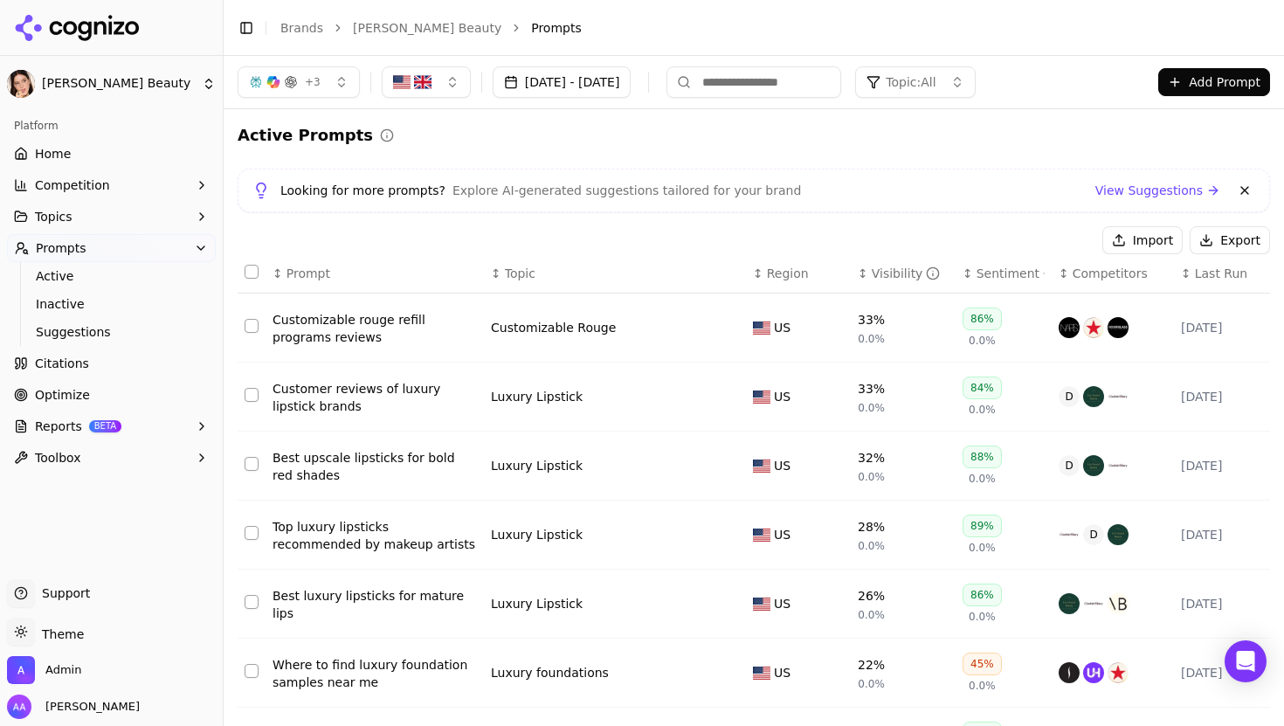
click at [764, 201] on div "Looking for more prompts? Explore AI-generated suggestions tailored for your br…" at bounding box center [754, 191] width 1033 height 44
click at [72, 142] on link "Home" at bounding box center [111, 154] width 209 height 28
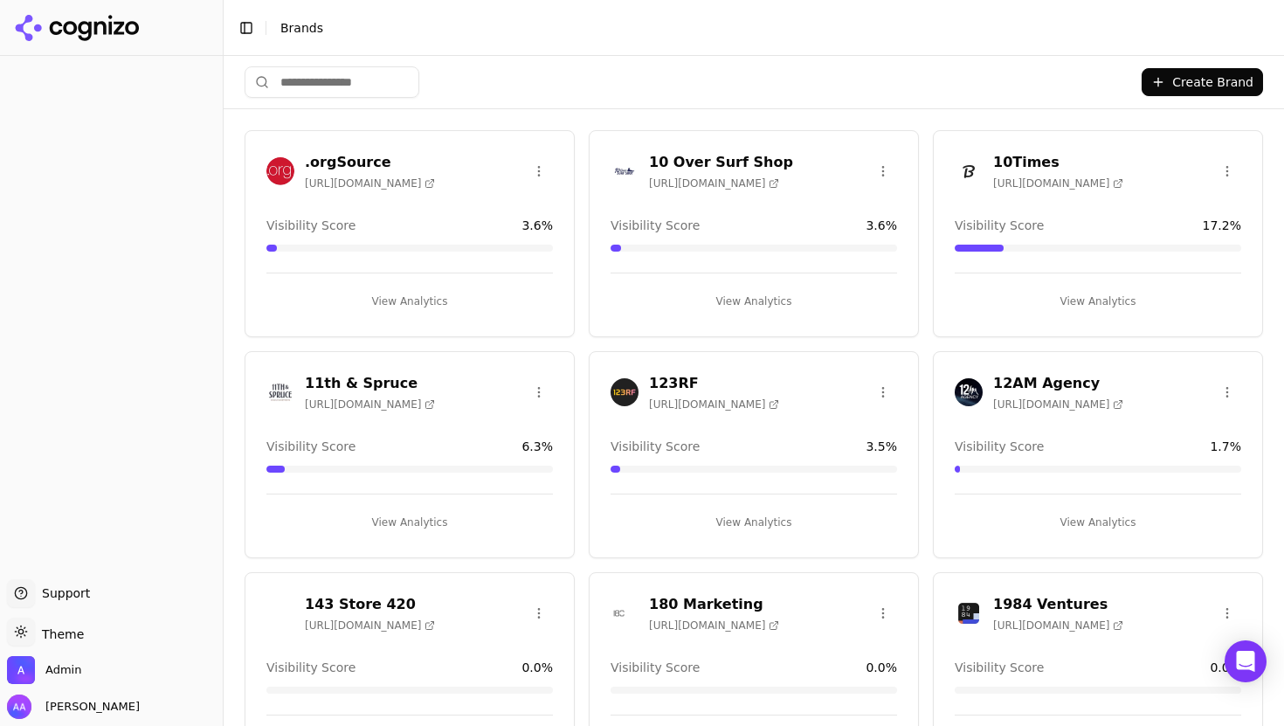
click at [378, 92] on input "search" at bounding box center [332, 81] width 175 height 31
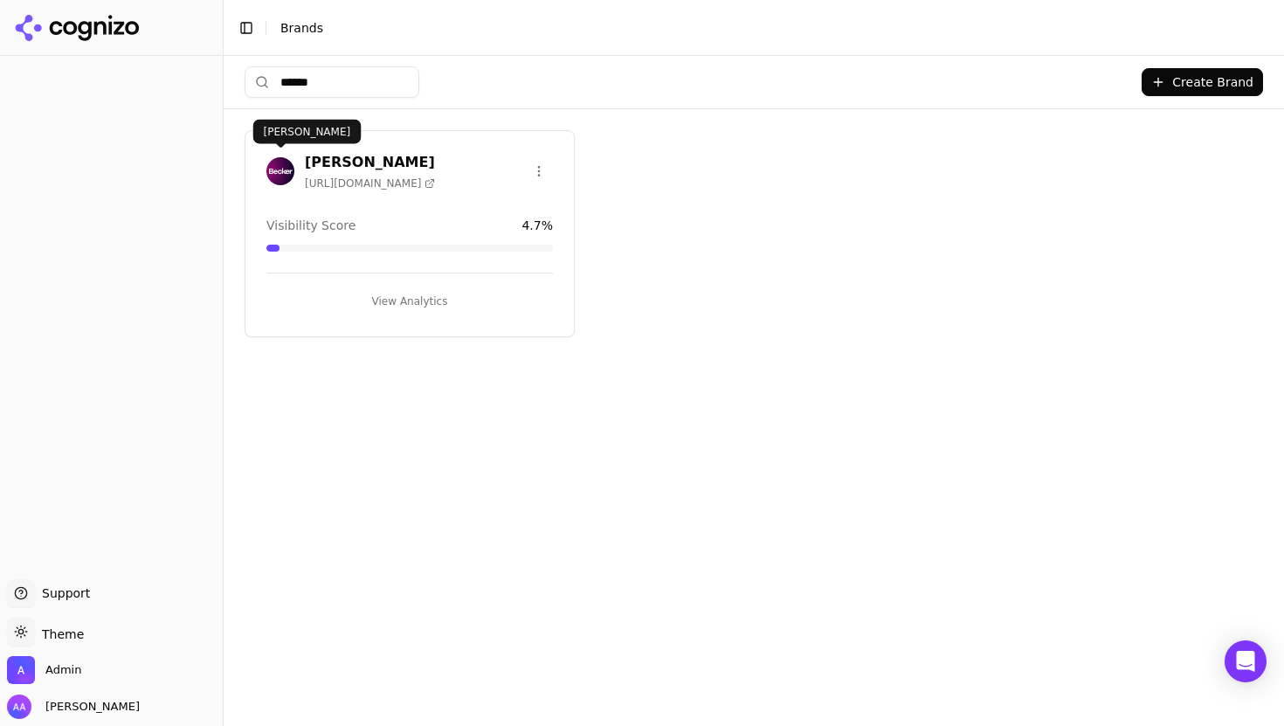
type input "******"
click at [283, 172] on img at bounding box center [280, 171] width 28 height 28
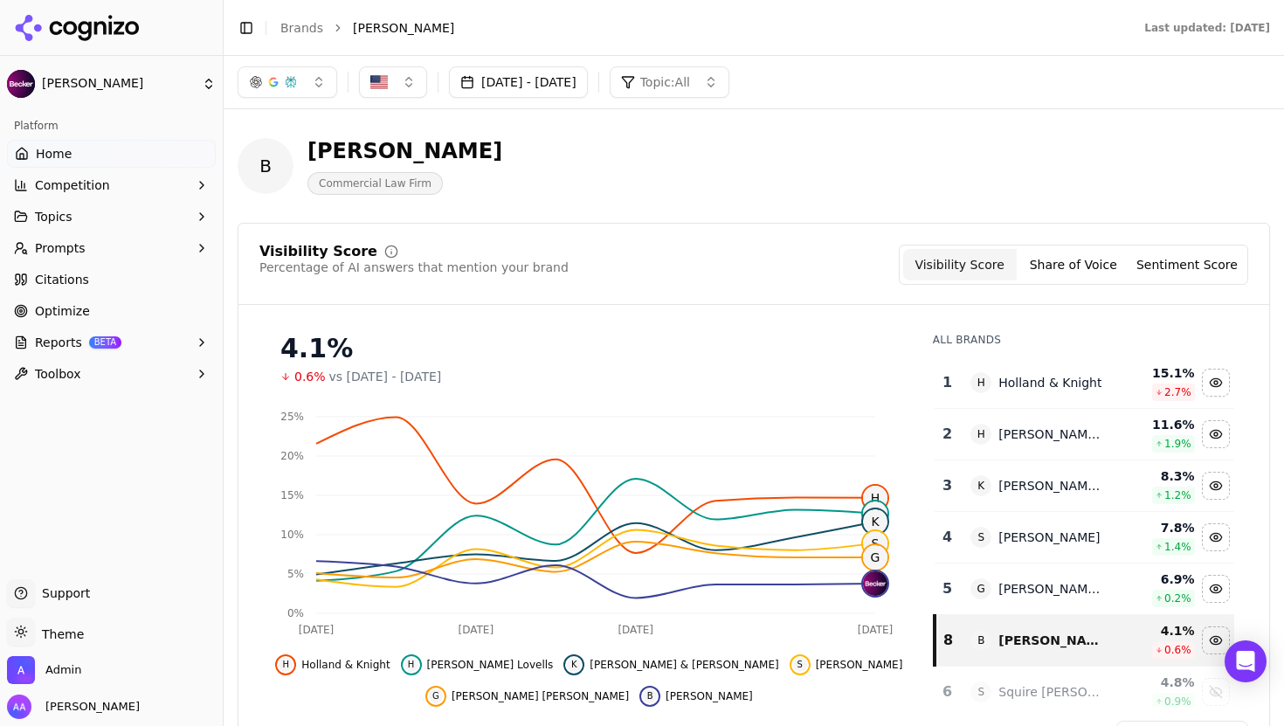
click at [523, 83] on button "Sep 30, 2025 - Oct 07, 2025" at bounding box center [518, 81] width 139 height 31
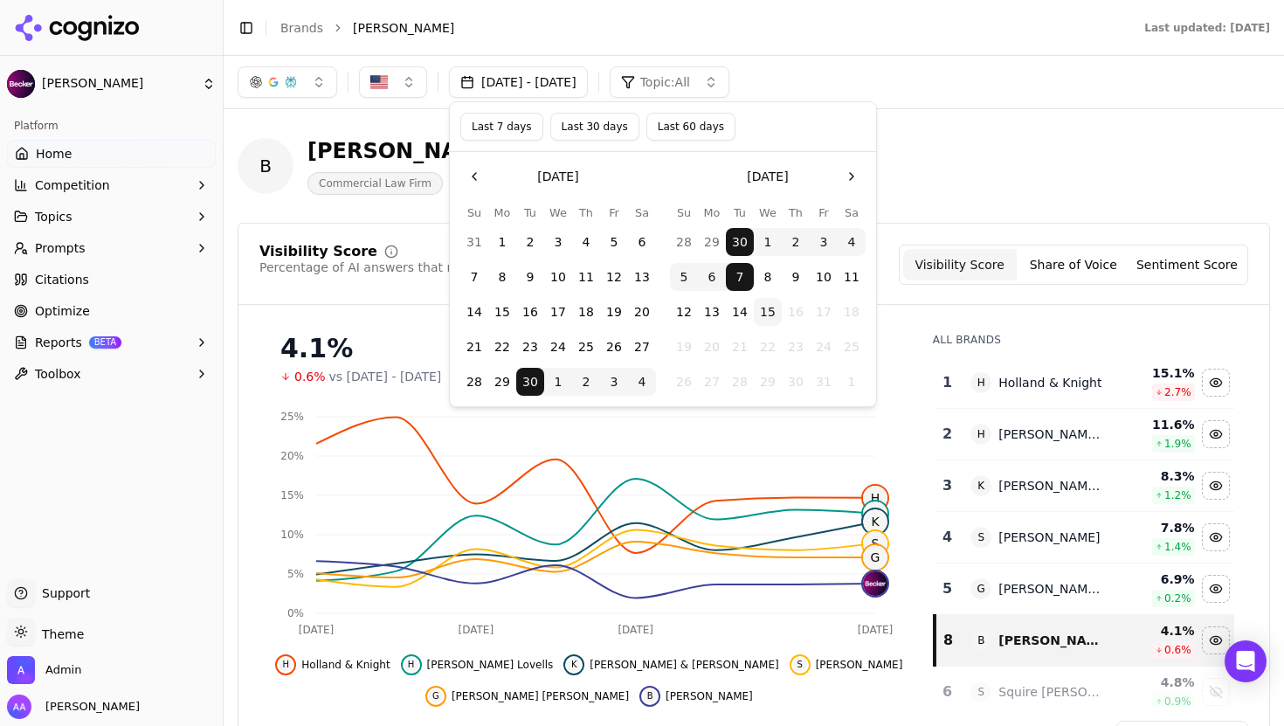
click at [493, 128] on button "Last 7 days" at bounding box center [501, 127] width 83 height 28
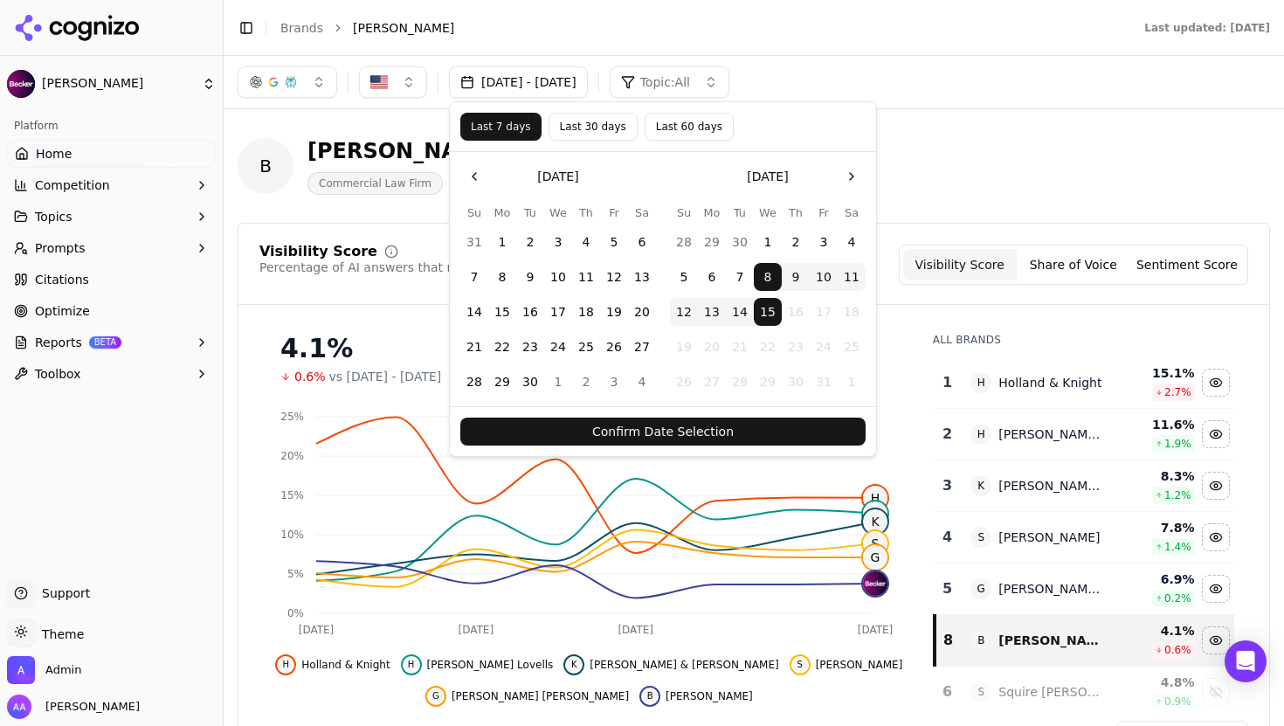
click at [709, 425] on button "Confirm Date Selection" at bounding box center [662, 432] width 405 height 28
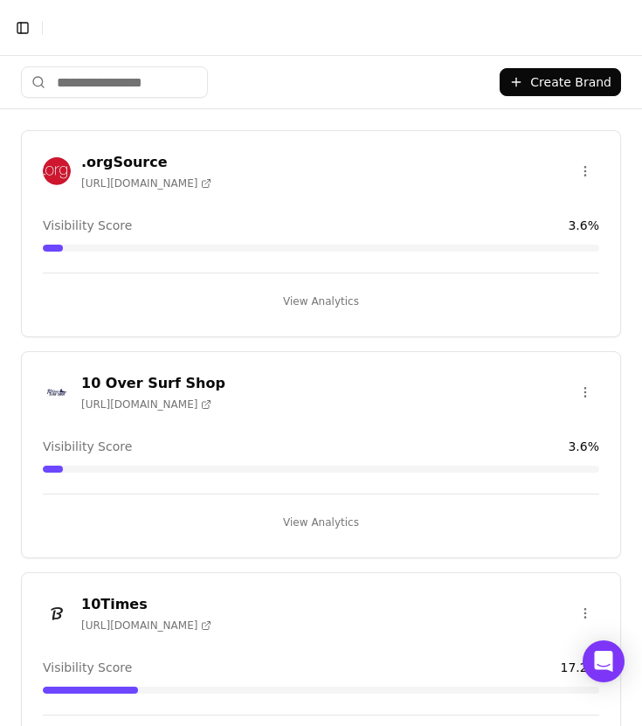
click at [149, 71] on input "search" at bounding box center [114, 81] width 187 height 31
click at [144, 80] on input "search" at bounding box center [114, 81] width 187 height 31
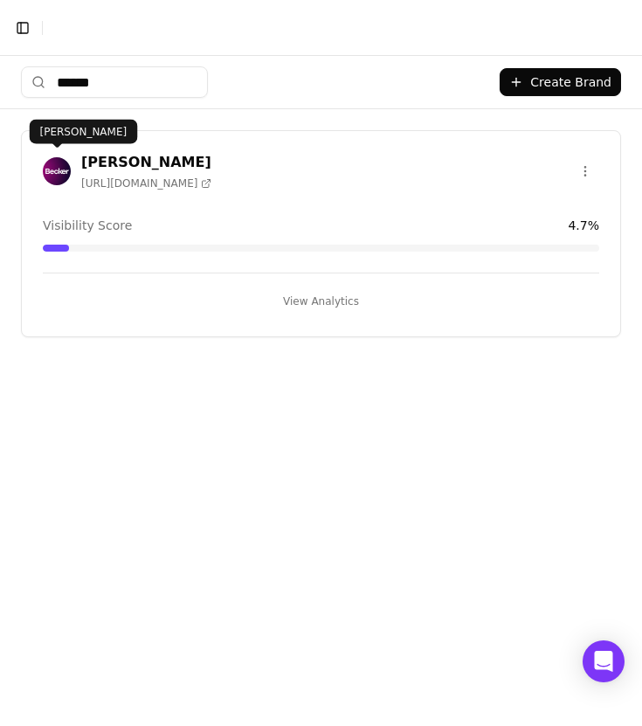
type input "******"
click at [59, 172] on img at bounding box center [57, 171] width 28 height 28
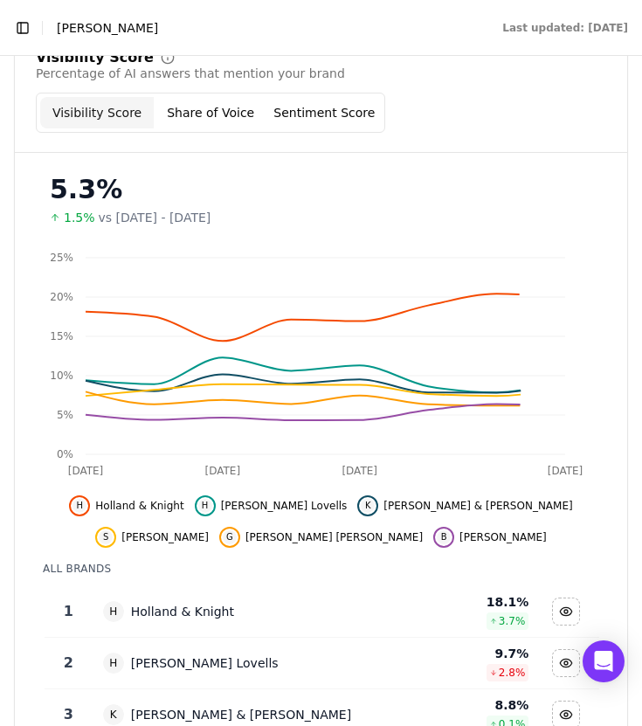
scroll to position [202, 0]
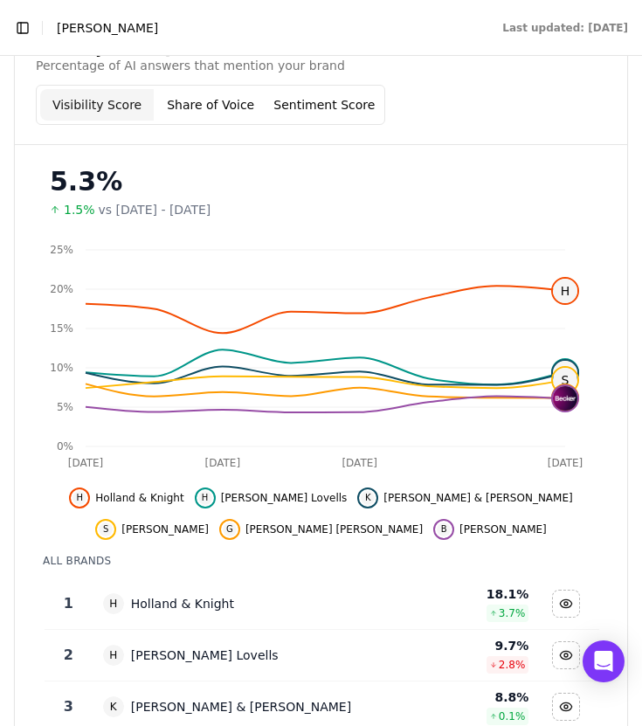
click at [558, 117] on div "Visibility Score Share of Voice Sentiment Score" at bounding box center [321, 105] width 571 height 40
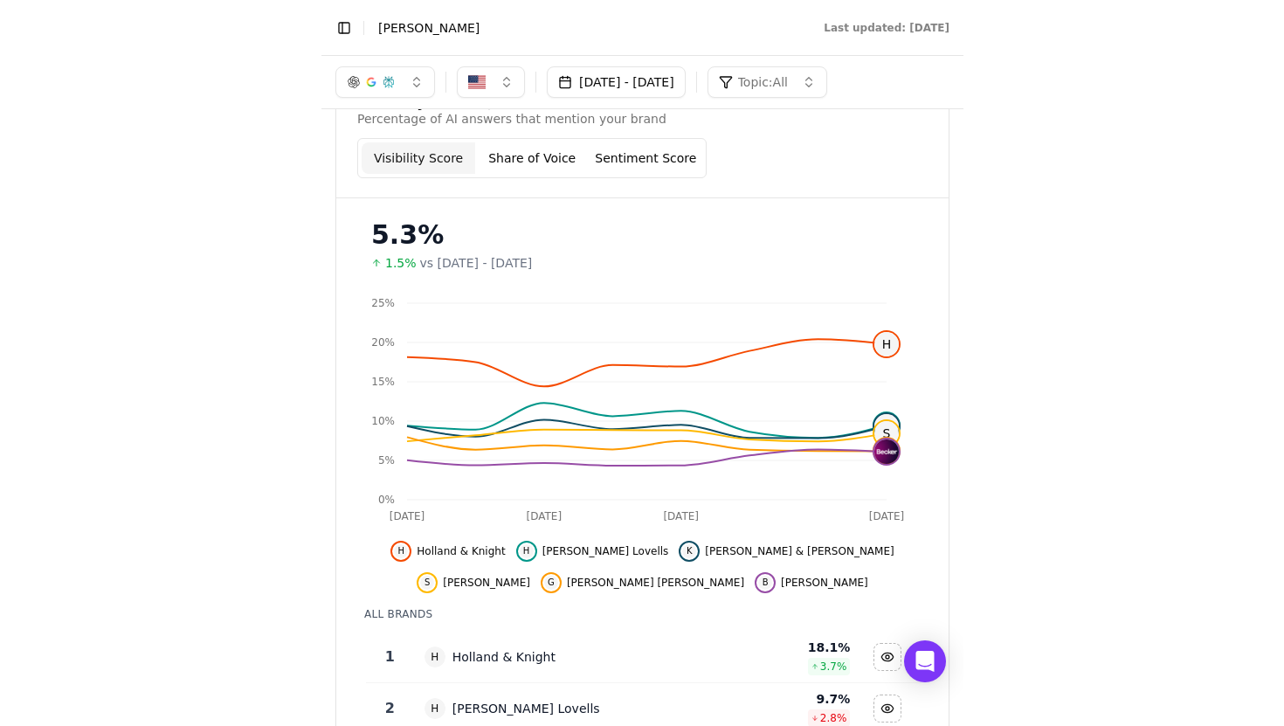
scroll to position [101, 0]
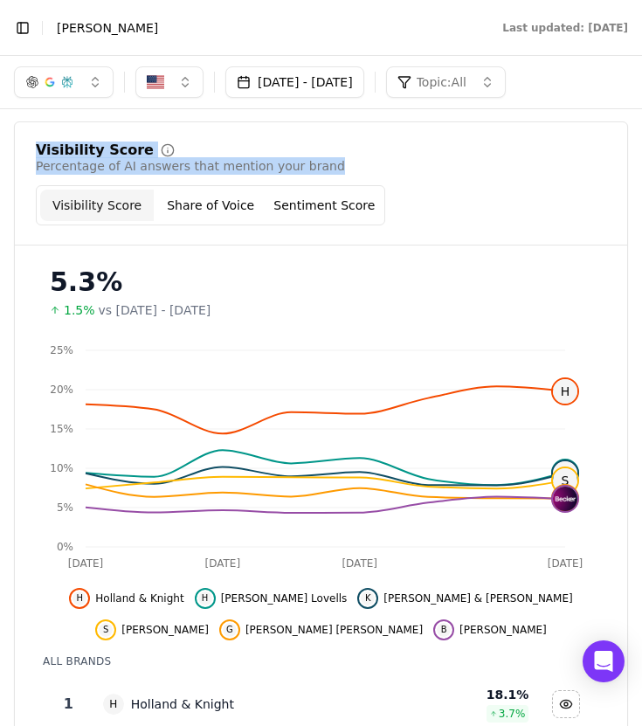
drag, startPoint x: 37, startPoint y: 152, endPoint x: 333, endPoint y: 173, distance: 296.9
click at [333, 173] on div "Visibility Score Percentage of AI answers that mention your brand" at bounding box center [321, 158] width 571 height 31
click at [381, 155] on div "Visibility Score" at bounding box center [321, 150] width 571 height 14
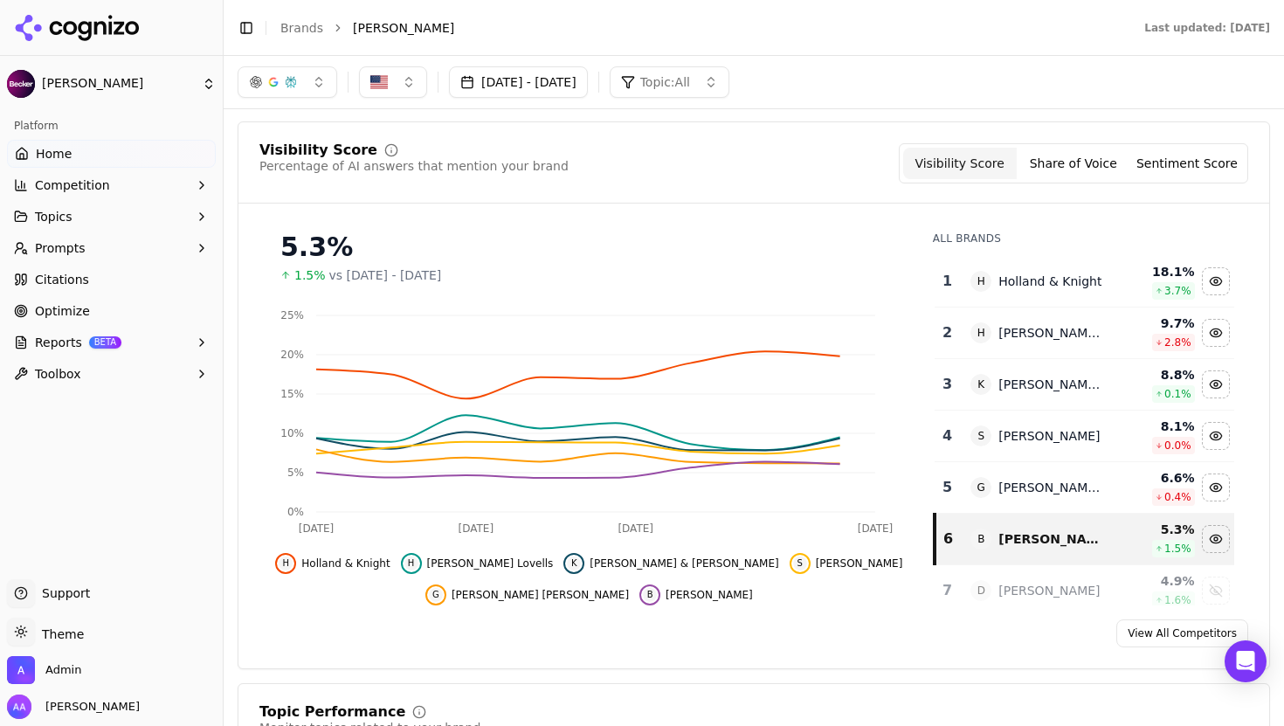
click at [110, 276] on link "Citations" at bounding box center [111, 280] width 209 height 28
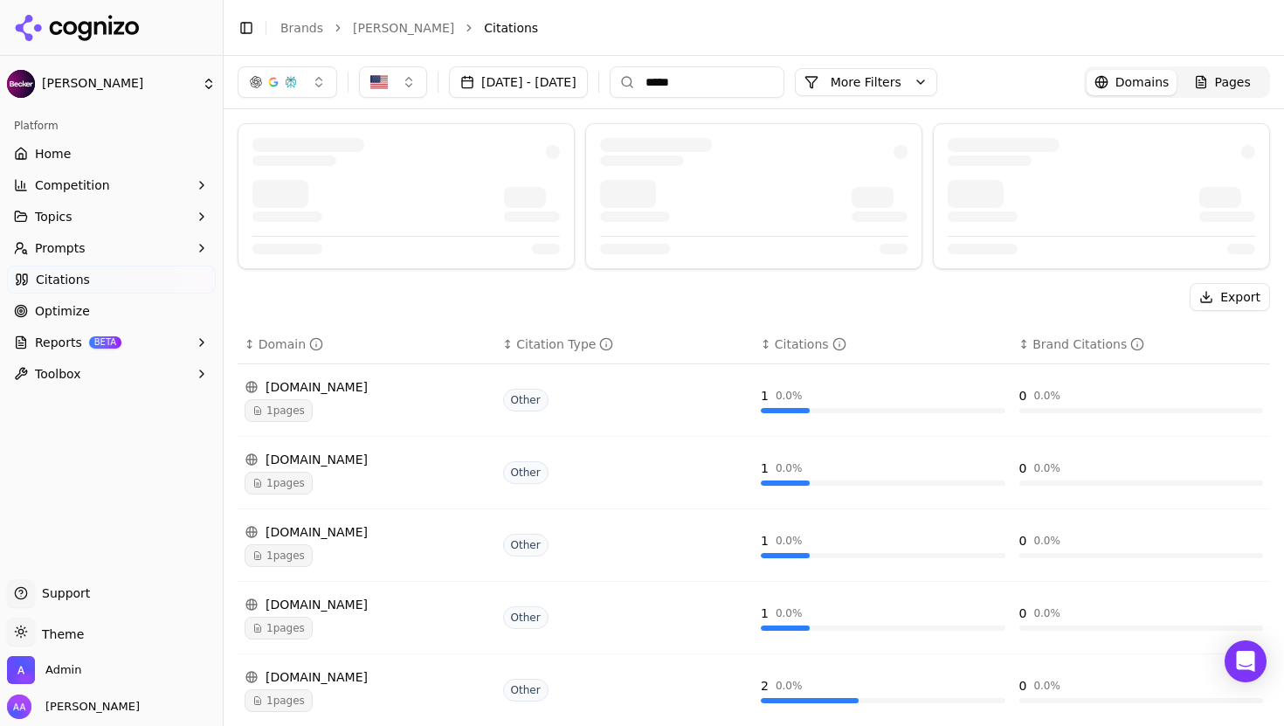
click at [641, 77] on input "*****" at bounding box center [697, 81] width 175 height 31
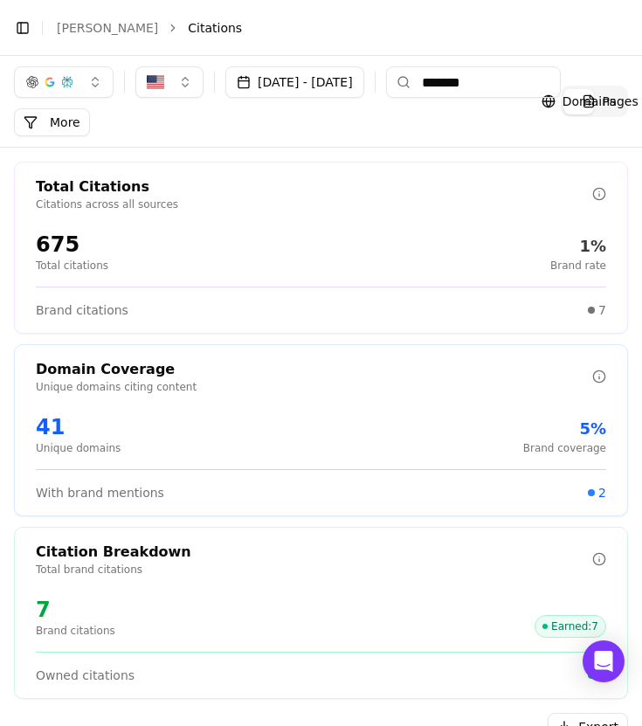
click at [518, 87] on input "*******" at bounding box center [473, 81] width 175 height 31
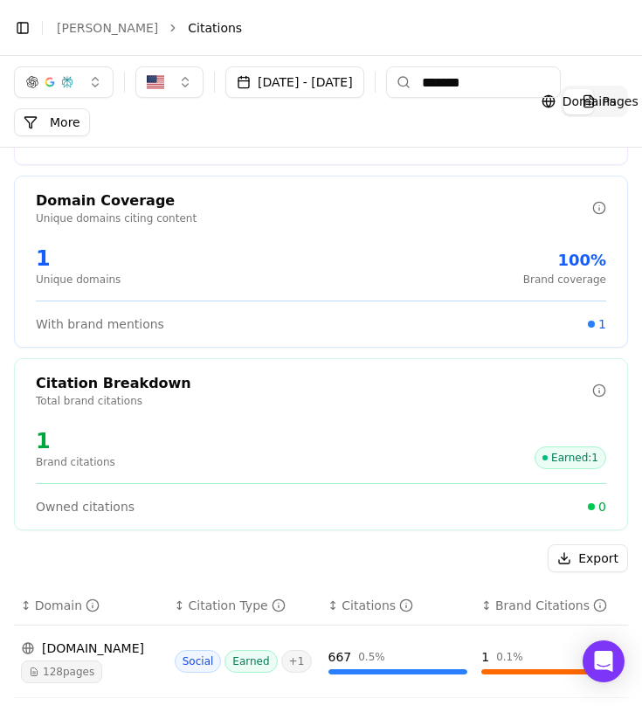
click at [105, 661] on div "128 pages" at bounding box center [91, 672] width 140 height 23
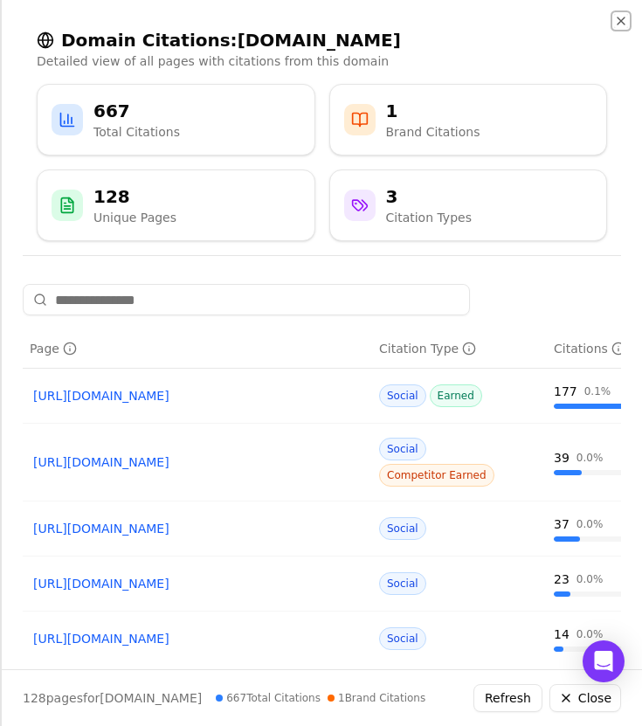
click at [620, 17] on icon "button" at bounding box center [621, 21] width 14 height 14
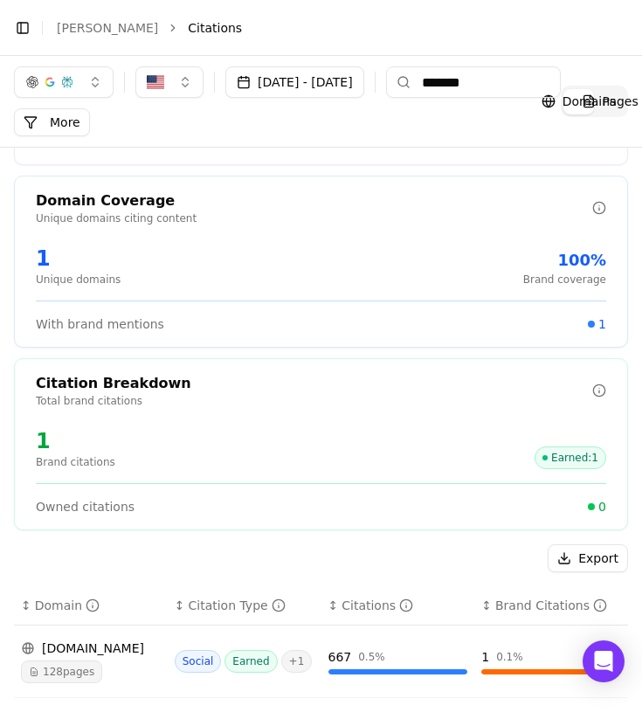
scroll to position [0, 0]
click at [114, 652] on div "youtube.com 128 pages" at bounding box center [91, 662] width 140 height 44
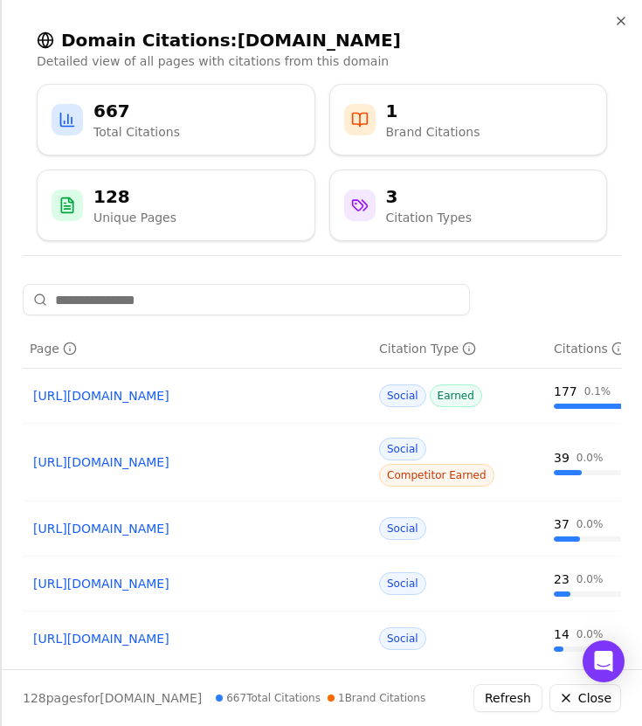
click at [228, 398] on link "https://youtube.com/watch?v=sRZehBxb2kQ&t=56" at bounding box center [197, 395] width 329 height 17
click at [257, 458] on link "https://youtube.com/watch?v=S8bEeMmUN6M&t=256" at bounding box center [197, 461] width 329 height 17
click at [199, 520] on link "https://youtube.com/watch?v=sRZehBxb2kQ&t=1" at bounding box center [197, 528] width 329 height 17
click at [123, 575] on link "https://youtube.com/watch?v=zTUNePMBnbk" at bounding box center [197, 583] width 329 height 17
click at [156, 390] on link "https://youtube.com/watch?v=sRZehBxb2kQ&t=56" at bounding box center [197, 395] width 329 height 17
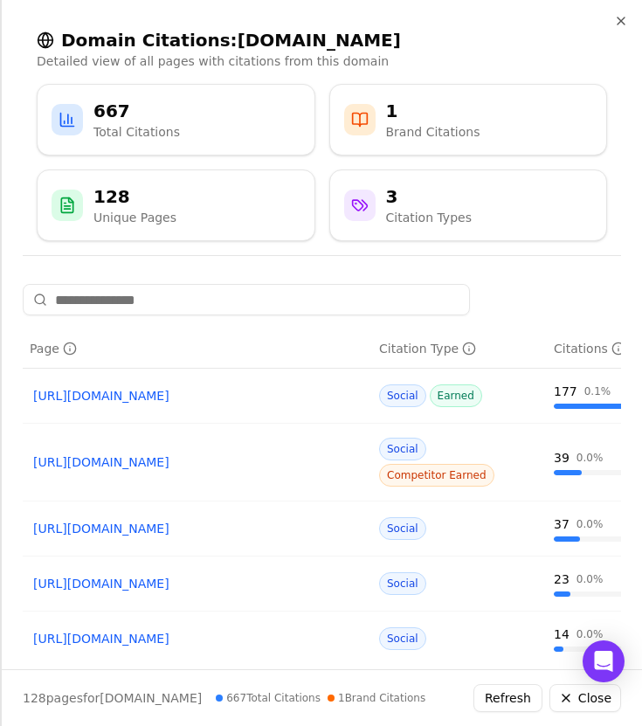
click at [170, 453] on link "https://youtube.com/watch?v=S8bEeMmUN6M&t=256" at bounding box center [197, 461] width 329 height 17
click at [143, 516] on div "https://youtube.com/watch?v=sRZehBxb2kQ&t=1" at bounding box center [198, 528] width 336 height 24
click at [138, 520] on link "https://youtube.com/watch?v=sRZehBxb2kQ&t=1" at bounding box center [197, 528] width 329 height 17
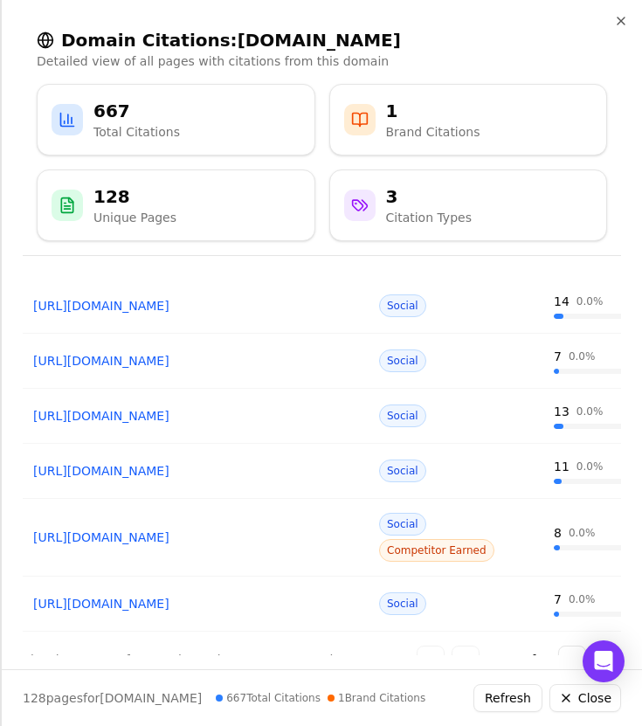
click at [231, 529] on link "https://youtube.com/watch?v=Hc2Q1mIeA5U" at bounding box center [197, 537] width 329 height 17
click at [615, 17] on icon "button" at bounding box center [621, 21] width 14 height 14
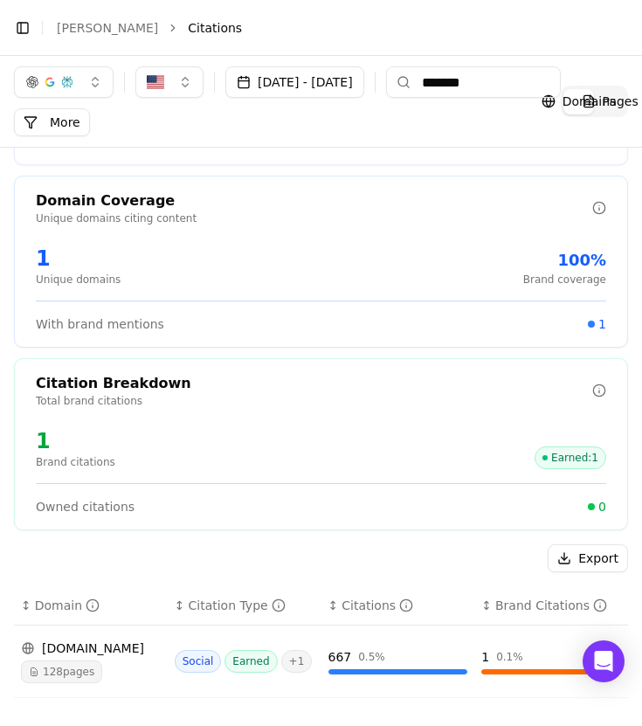
scroll to position [0, 0]
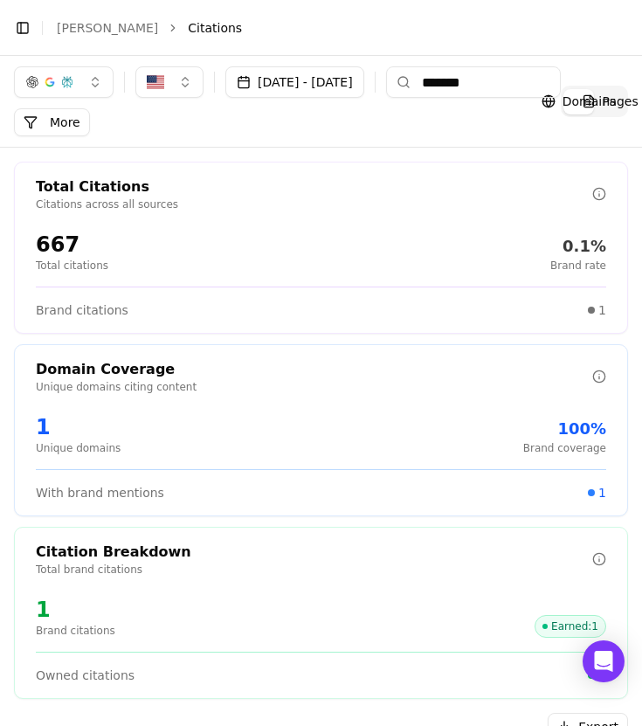
click at [515, 77] on input "*******" at bounding box center [473, 81] width 175 height 31
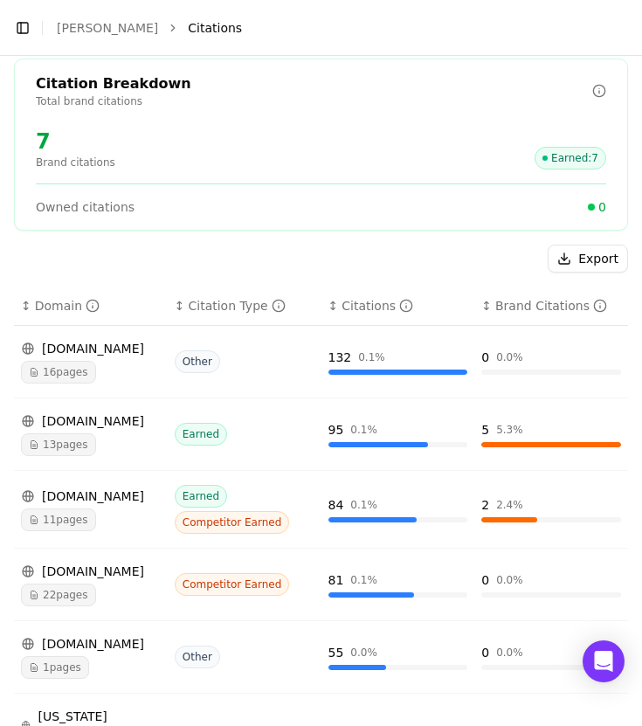
scroll to position [504, 0]
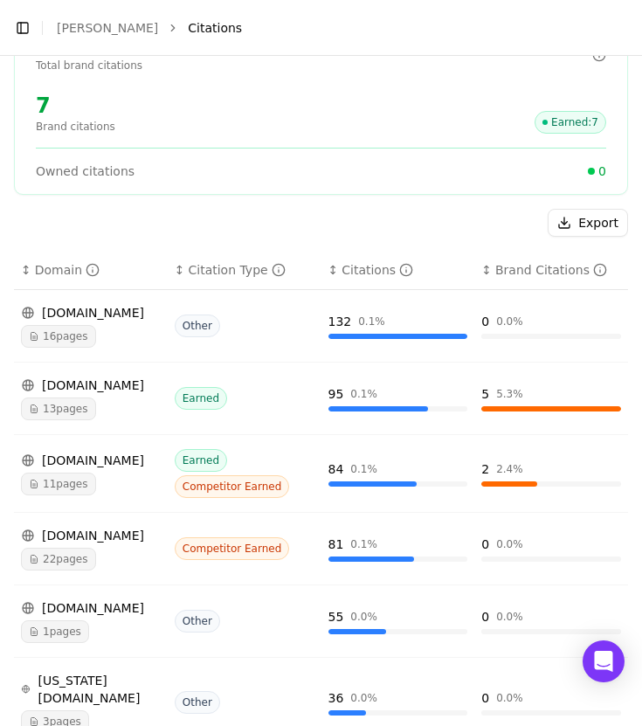
type input "*******"
click at [111, 384] on div "floridacondohoalawblog.com" at bounding box center [91, 385] width 140 height 17
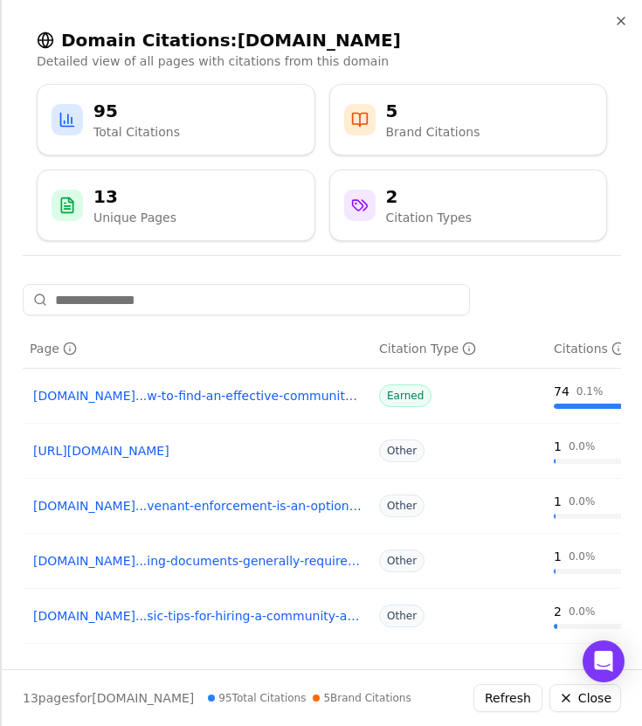
click at [237, 398] on link "floridacondohoalawblog.com...w-to-find-an-effective-community-association-lawyer" at bounding box center [197, 395] width 329 height 17
click at [241, 510] on link "floridacondohoalawblog.com...venant-enforcement-is-an-option-for-property-owners" at bounding box center [197, 505] width 329 height 17
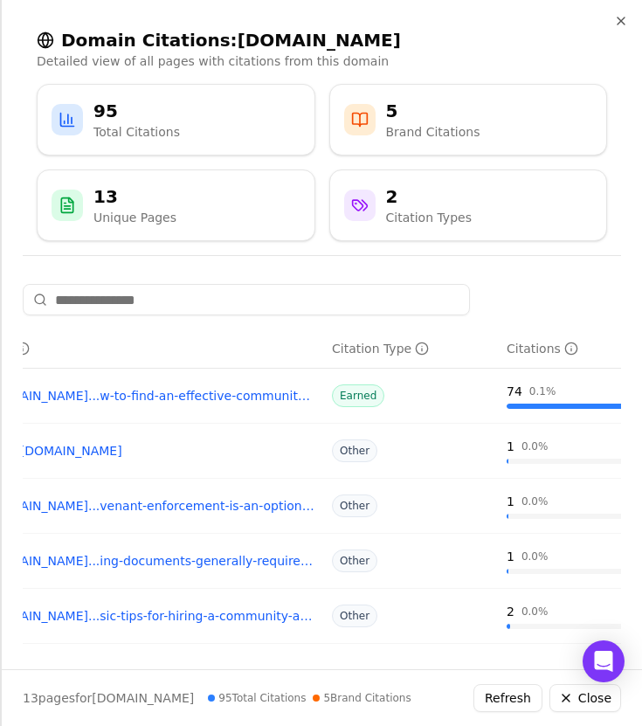
scroll to position [0, 0]
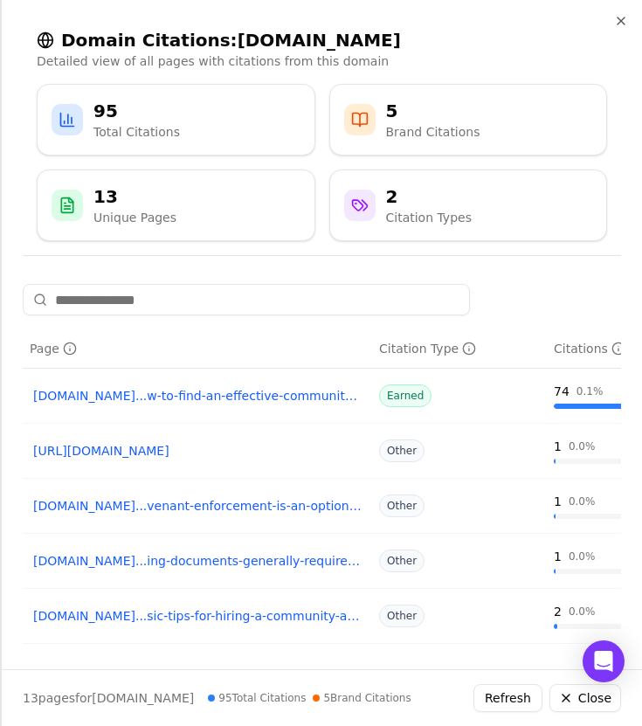
click at [151, 458] on link "https://floridacondohoalawblog.com" at bounding box center [197, 450] width 329 height 17
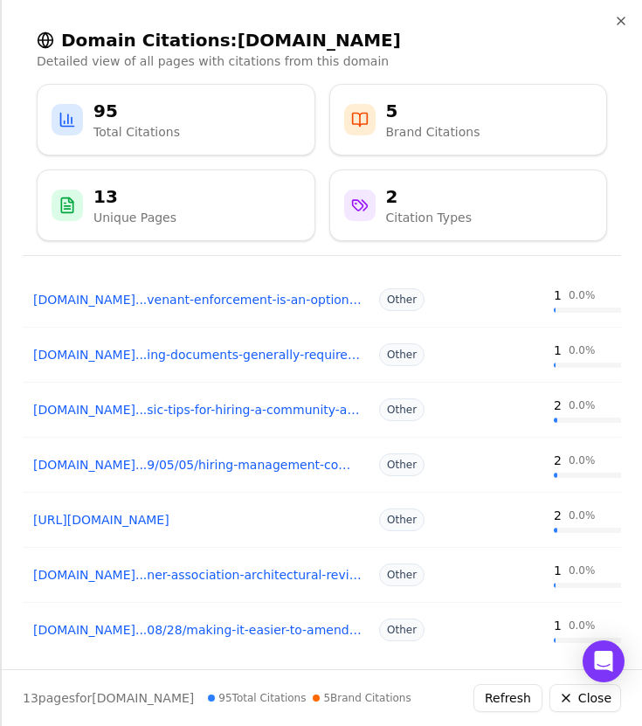
scroll to position [340, 0]
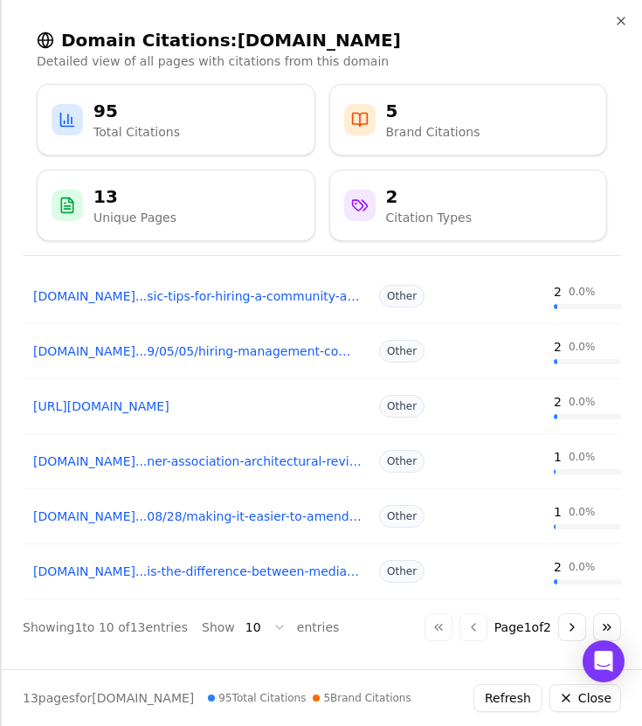
click at [558, 618] on button "Go to next page" at bounding box center [572, 627] width 28 height 28
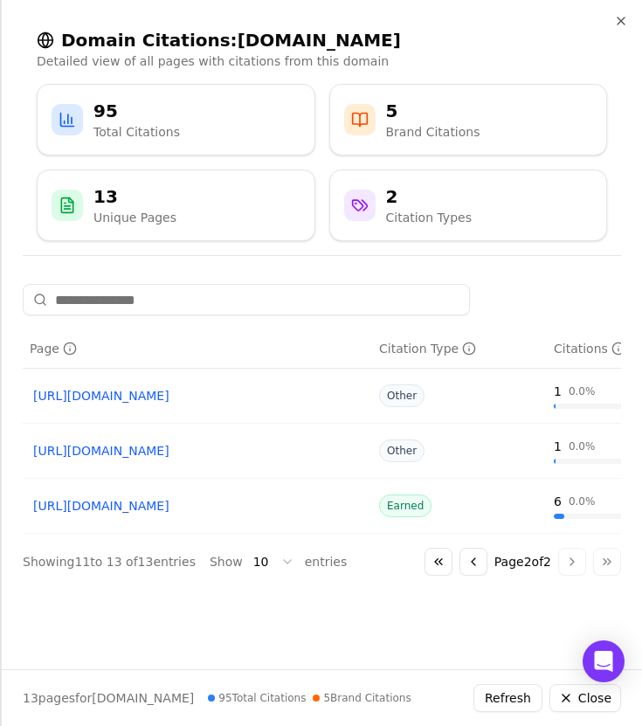
scroll to position [0, 0]
click at [474, 571] on button "Go to previous page" at bounding box center [474, 562] width 28 height 28
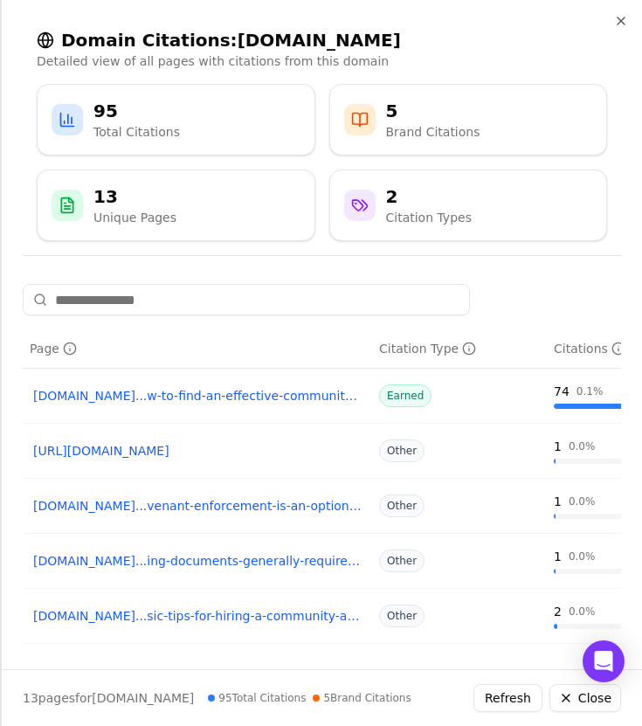
click at [617, 31] on div "Domain Citations: floridacondohoalawblog.com Detailed view of all pages with ci…" at bounding box center [322, 134] width 599 height 241
click at [619, 24] on icon "button" at bounding box center [621, 21] width 14 height 14
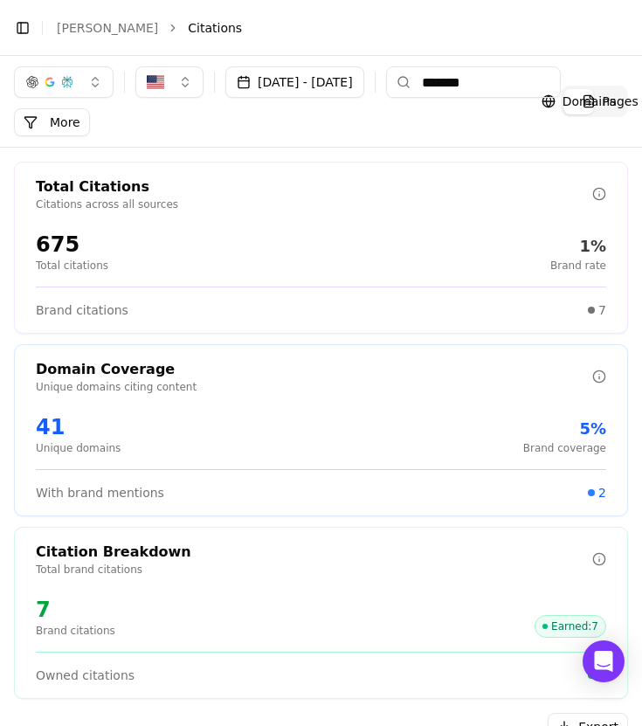
click at [78, 47] on header "Toggle Sidebar Brands Becker Citations" at bounding box center [321, 28] width 642 height 56
click at [78, 35] on div "Toggle Sidebar Brands Becker Citations" at bounding box center [303, 28] width 607 height 24
click at [83, 33] on link "Becker" at bounding box center [107, 27] width 101 height 17
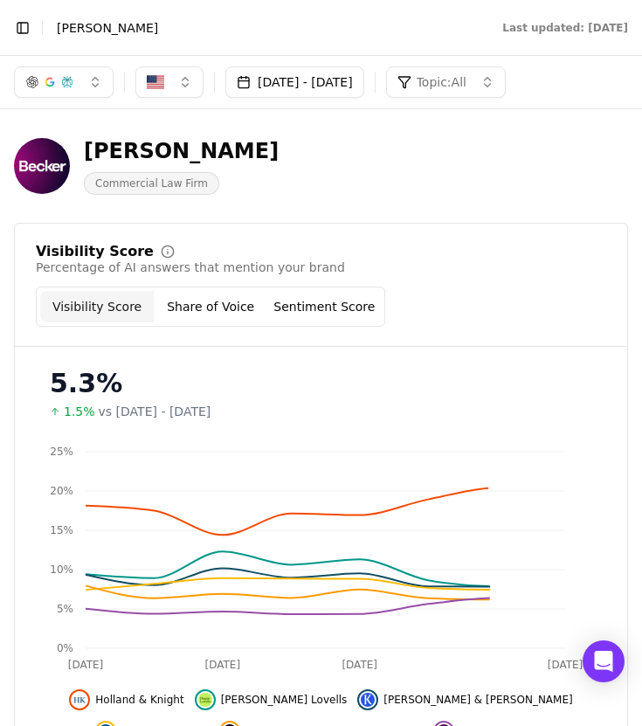
click at [24, 35] on button "Toggle Sidebar" at bounding box center [22, 28] width 24 height 24
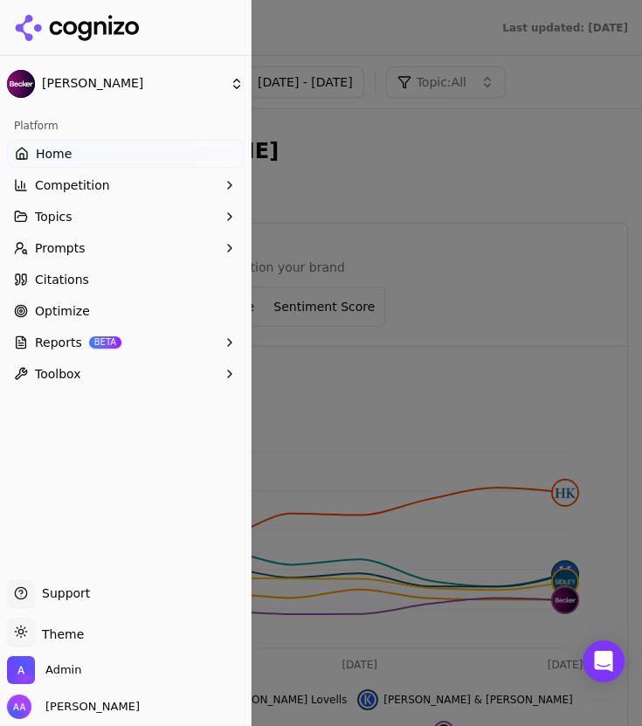
click at [66, 239] on span "Prompts" at bounding box center [60, 247] width 51 height 17
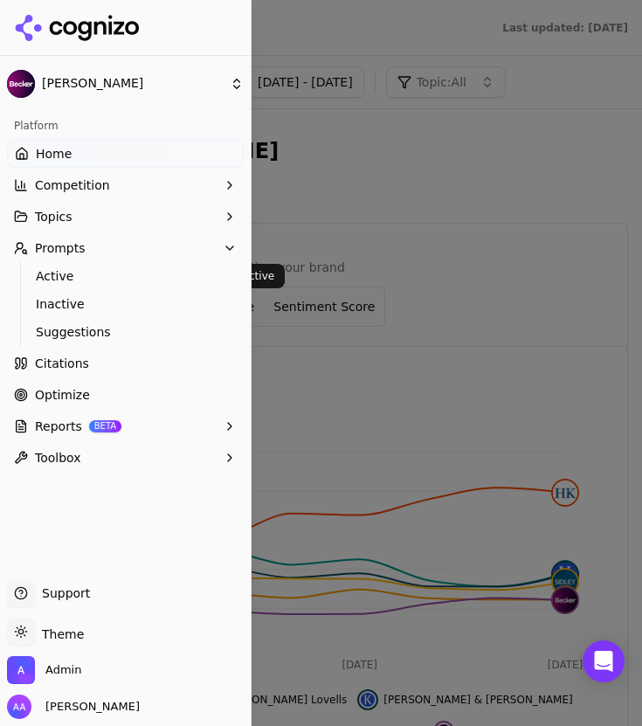
click at [77, 273] on span "Active" at bounding box center [126, 275] width 180 height 17
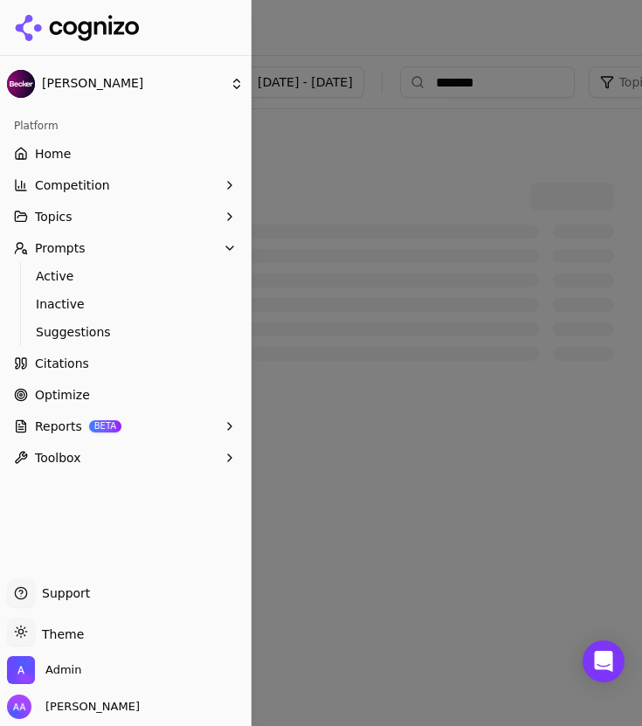
drag, startPoint x: 407, startPoint y: 189, endPoint x: 421, endPoint y: 166, distance: 26.7
click at [407, 188] on div at bounding box center [321, 363] width 642 height 726
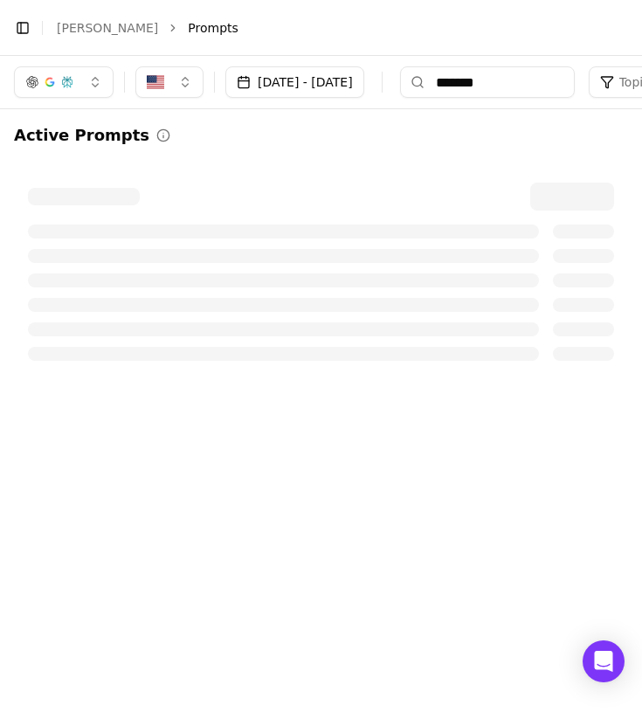
click at [533, 92] on input "*******" at bounding box center [487, 81] width 175 height 31
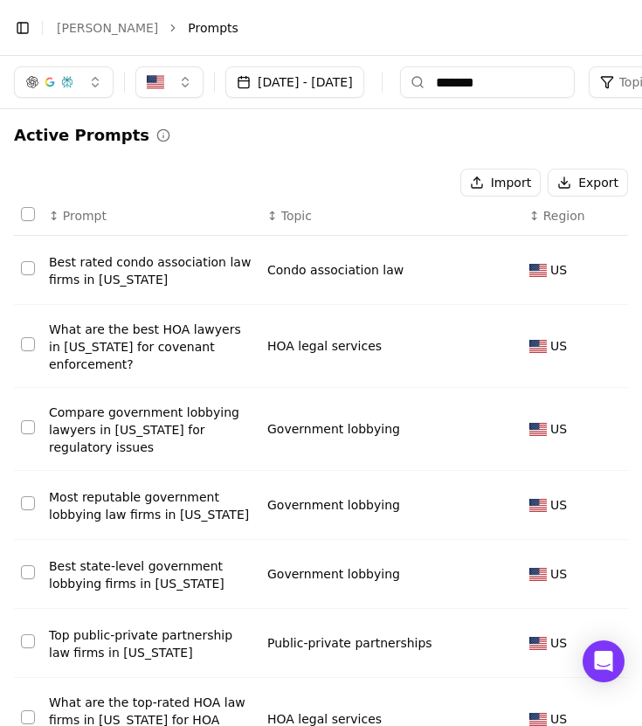
paste input "**********"
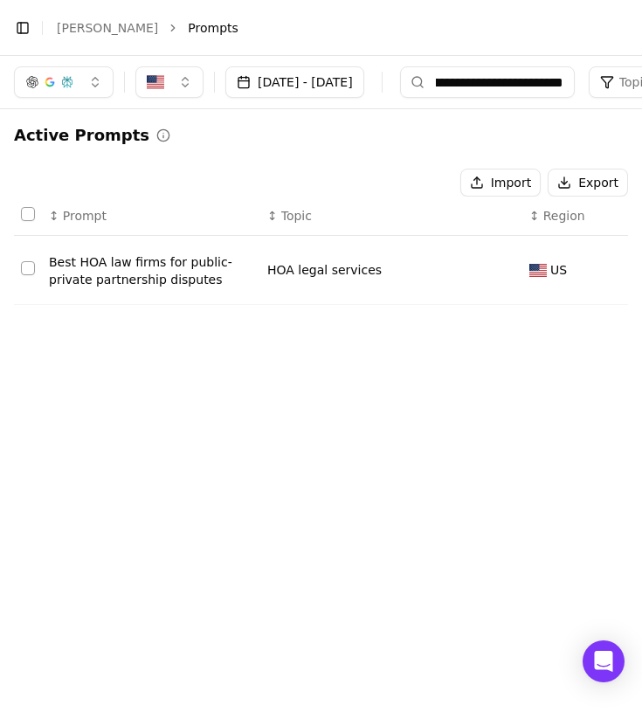
type input "**********"
click at [168, 253] on div "Best HOA law firms for public-private partnership disputes" at bounding box center [151, 270] width 204 height 35
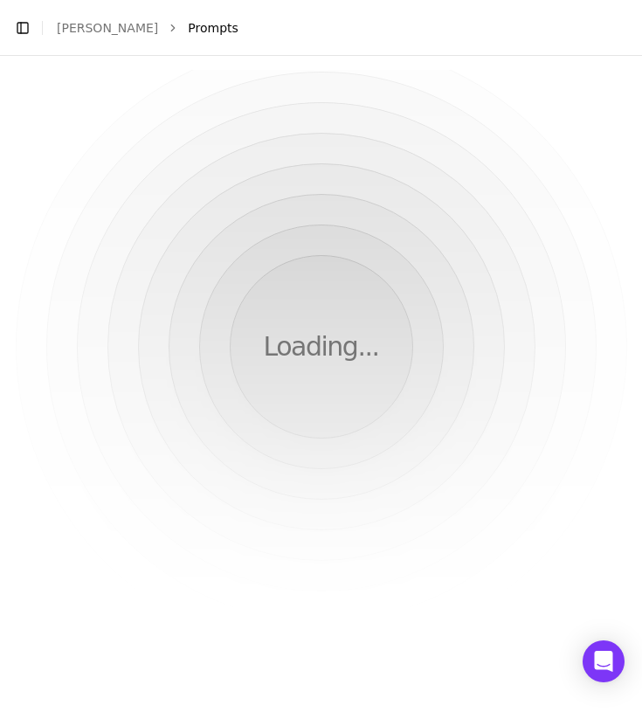
click at [349, 161] on div "Loading..." at bounding box center [321, 347] width 614 height 554
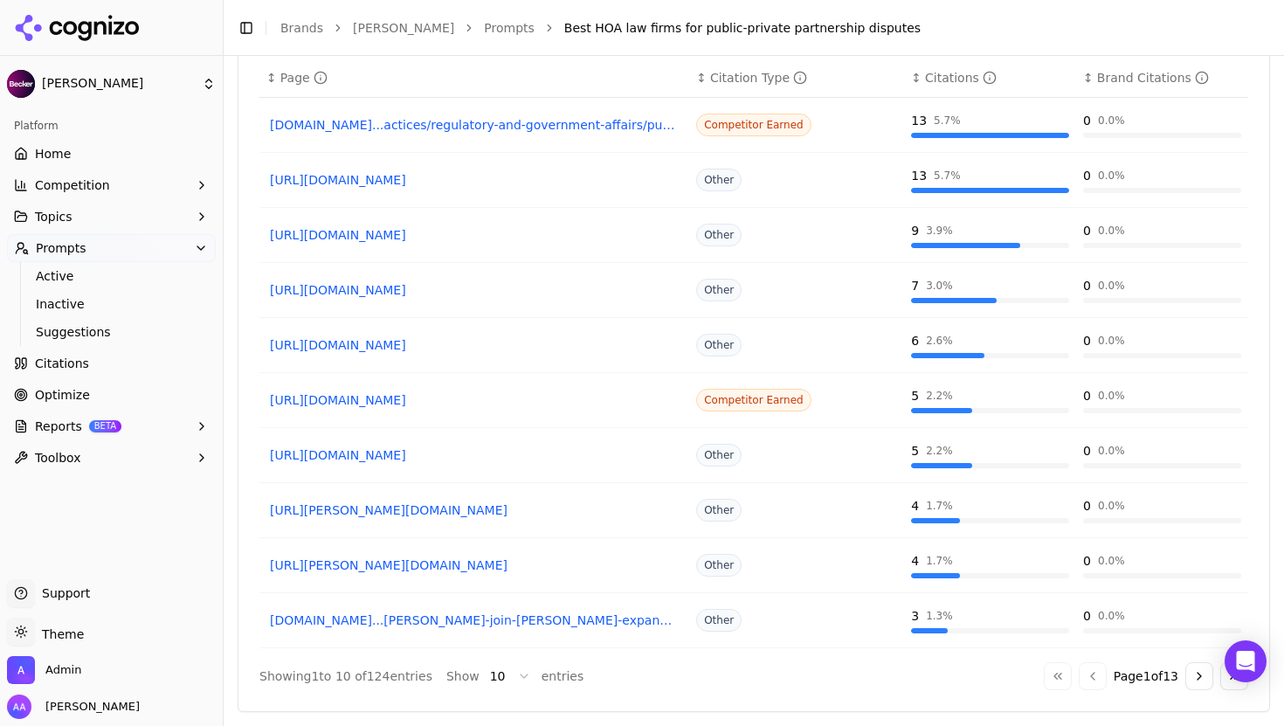
scroll to position [1018, 0]
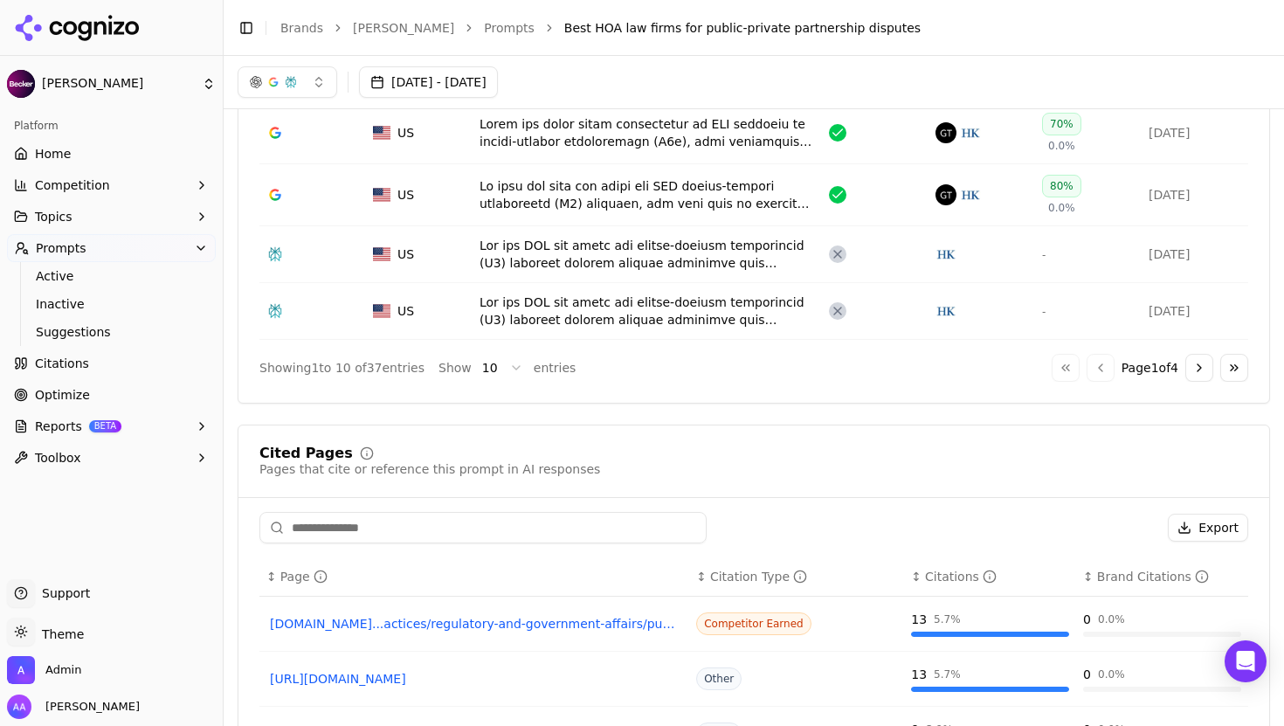
click at [430, 531] on input at bounding box center [483, 527] width 447 height 31
type input "*"
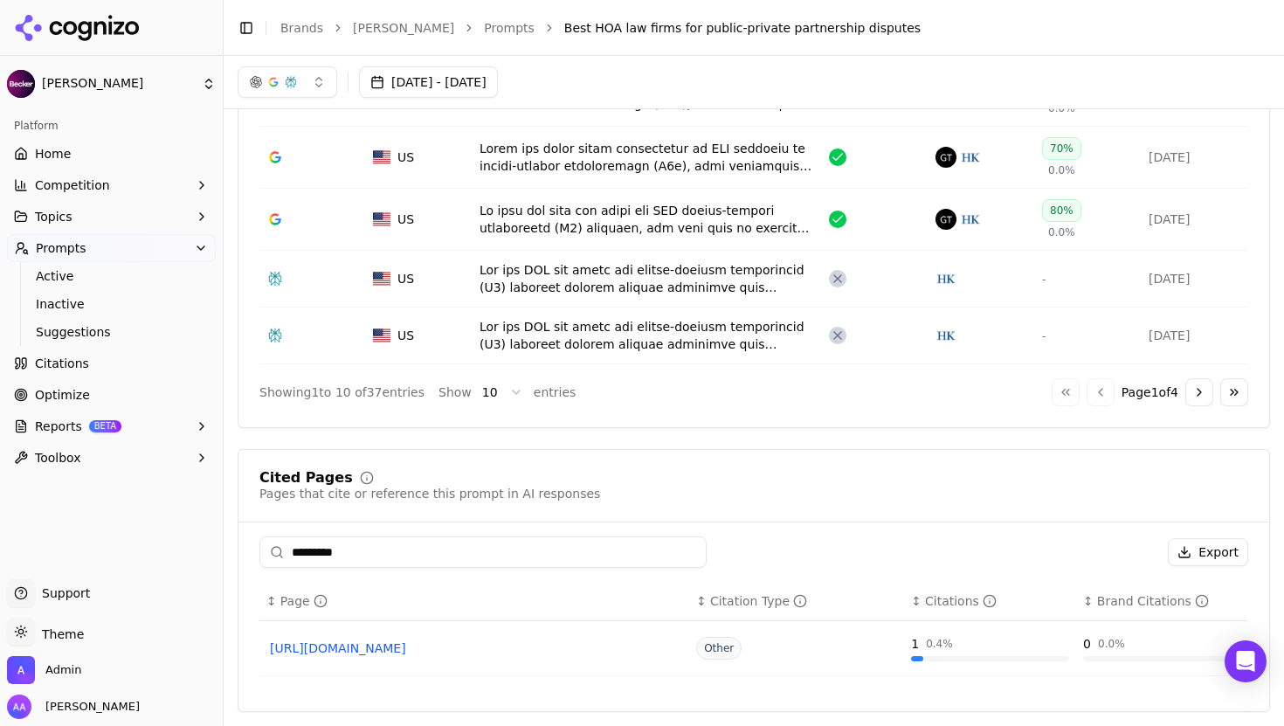
scroll to position [995, 0]
type input "**********"
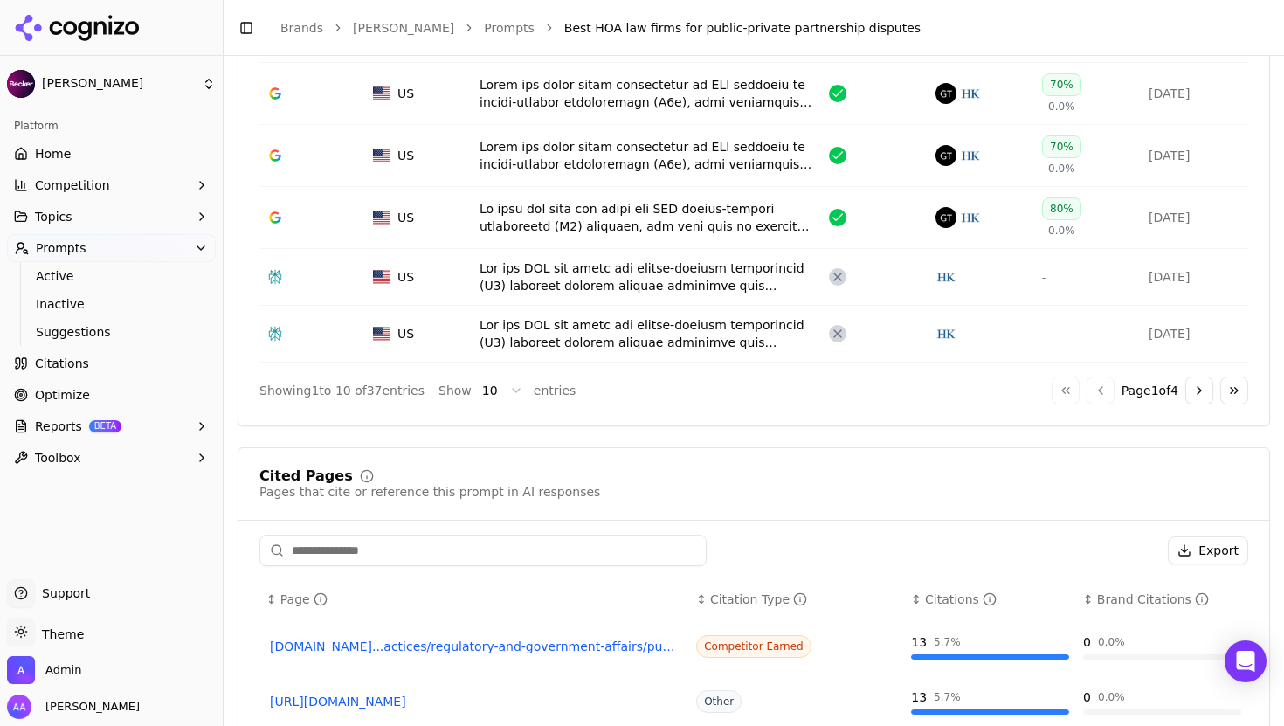
scroll to position [1018, 0]
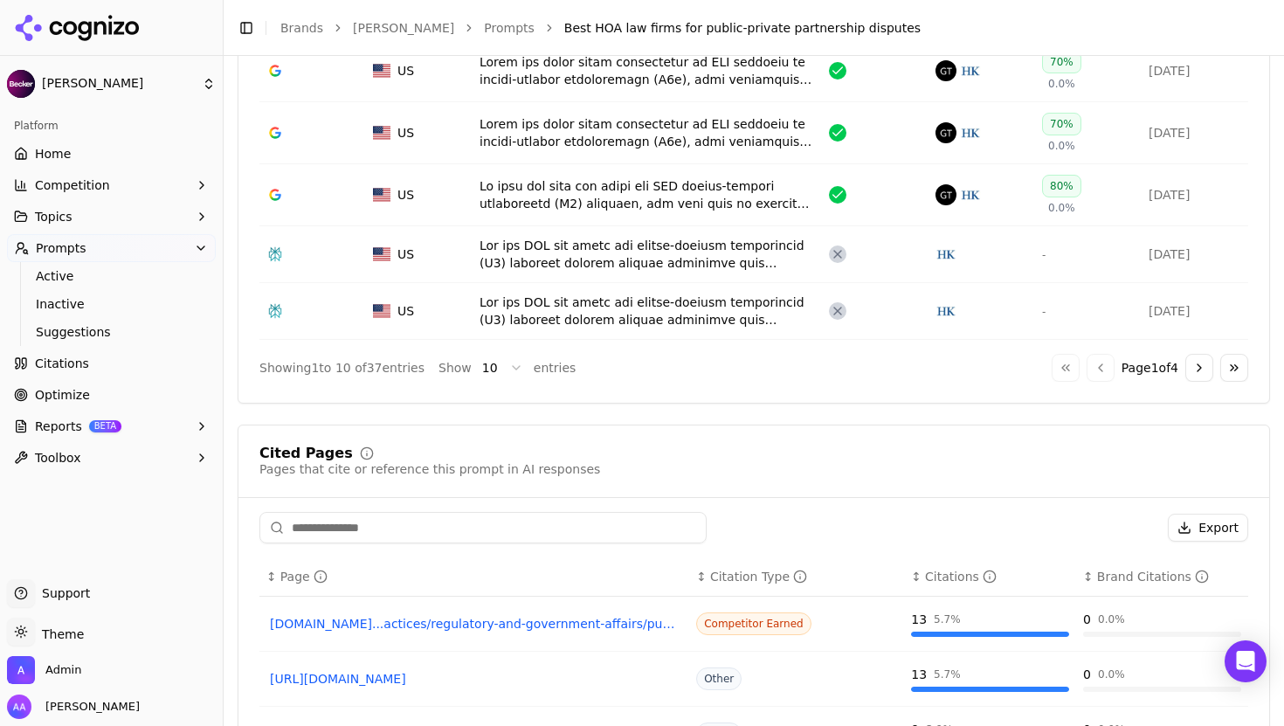
click at [621, 310] on div "Data table" at bounding box center [648, 311] width 336 height 35
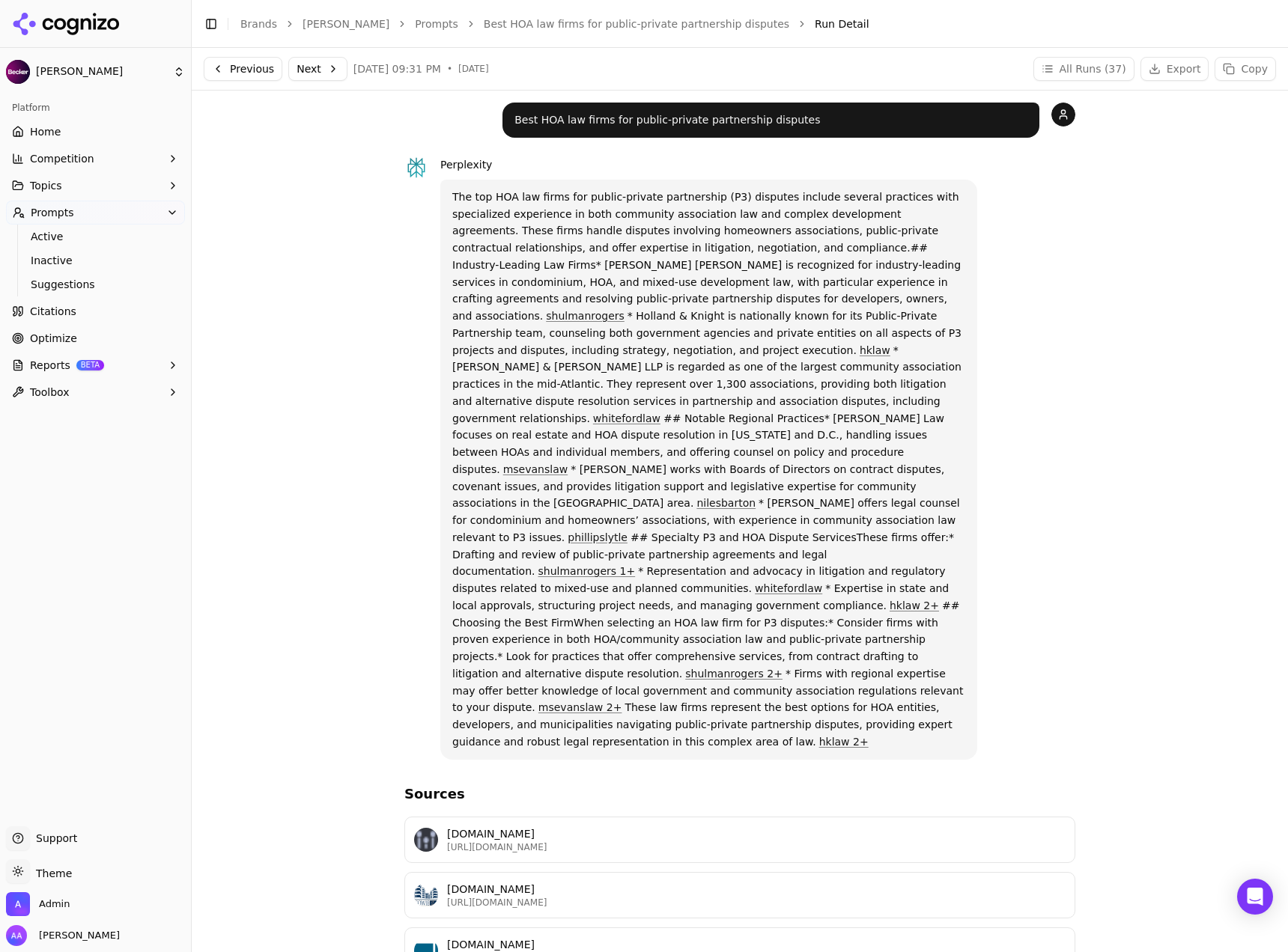
click at [483, 27] on link "Best HOA law firms for public-private partnership disputes" at bounding box center [636, 23] width 305 height 15
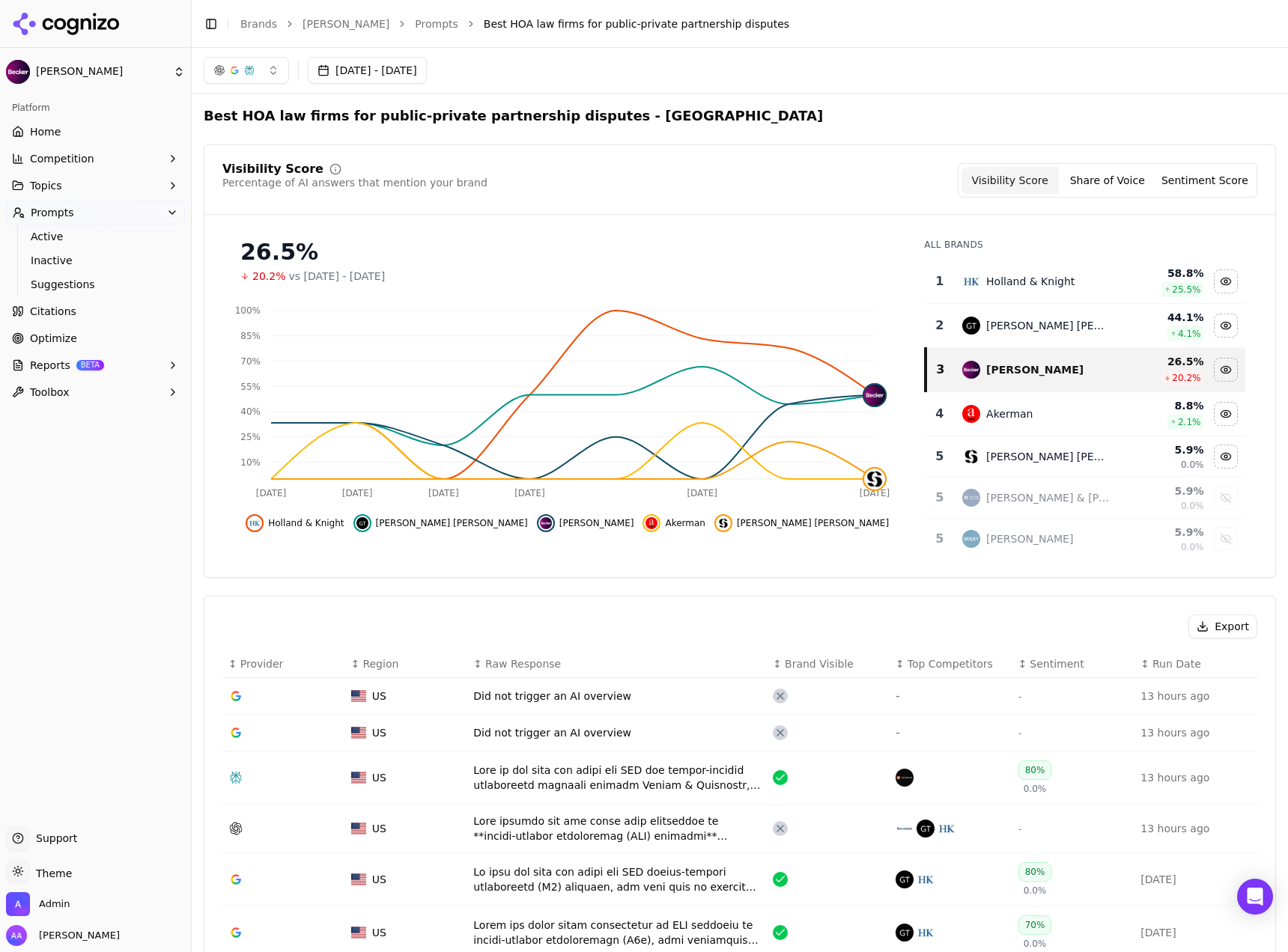
click at [93, 316] on link "Citations" at bounding box center [95, 312] width 179 height 24
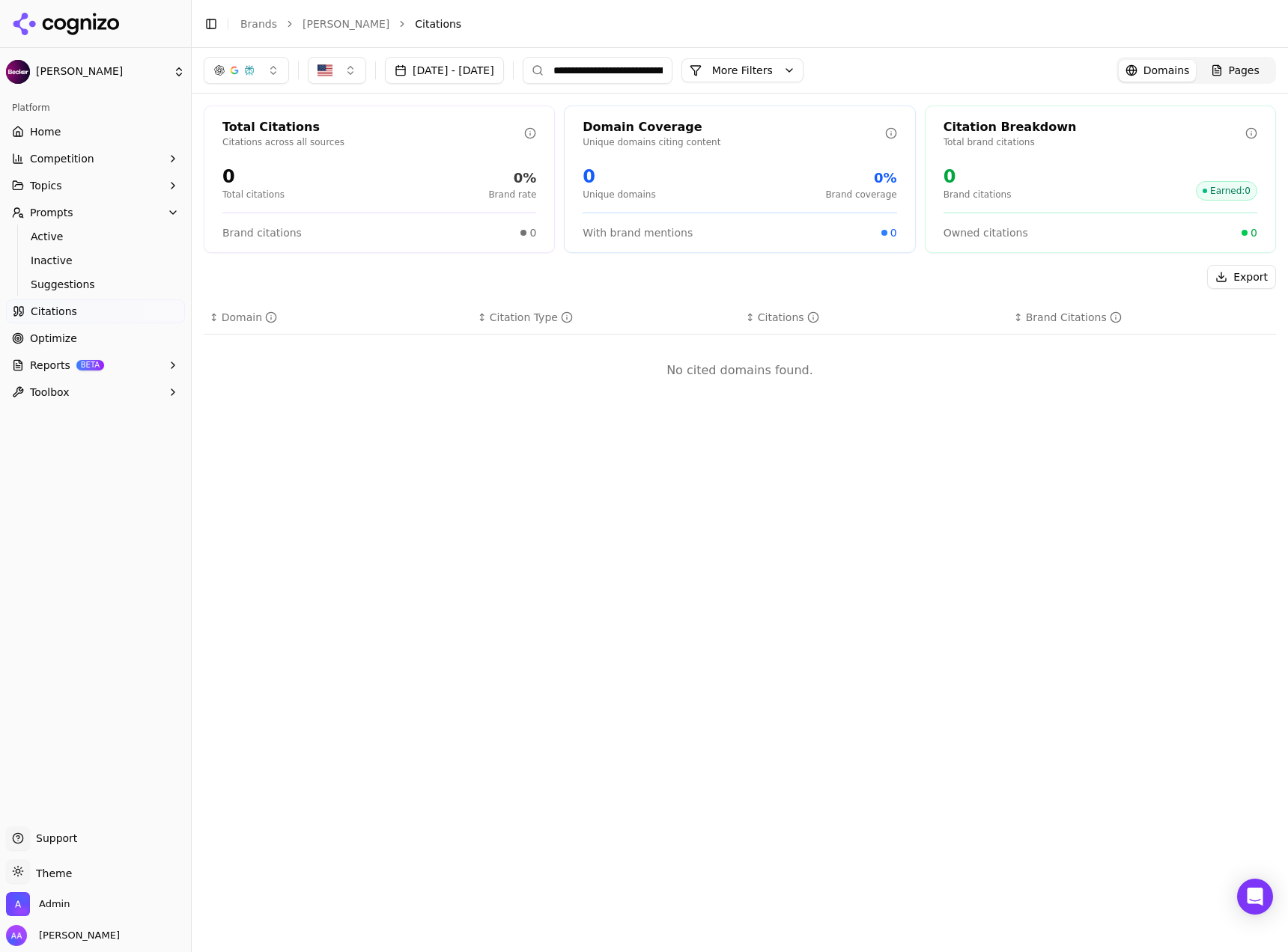
click at [549, 73] on input "**********" at bounding box center [597, 69] width 150 height 27
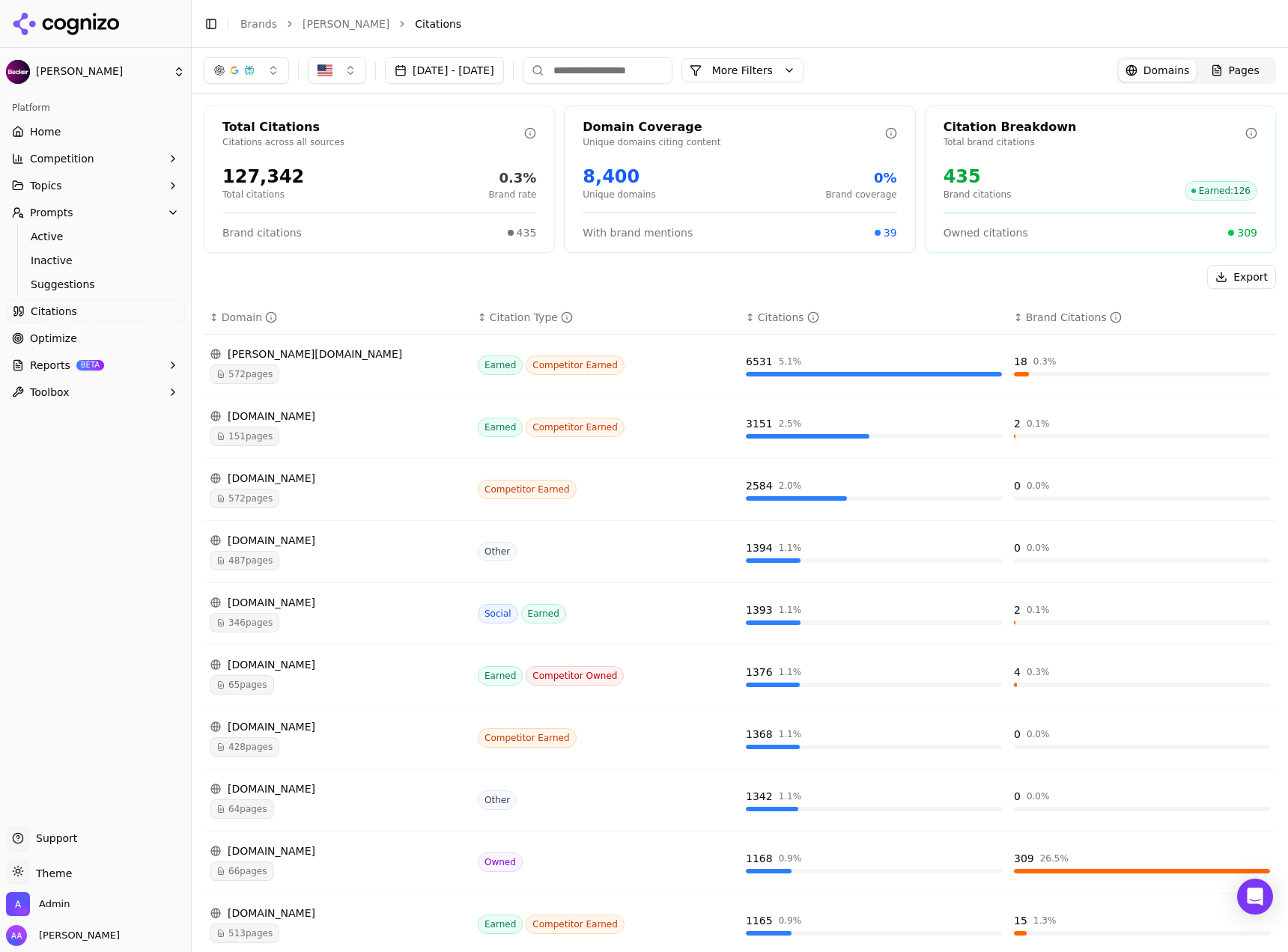
click at [549, 66] on input at bounding box center [597, 69] width 150 height 27
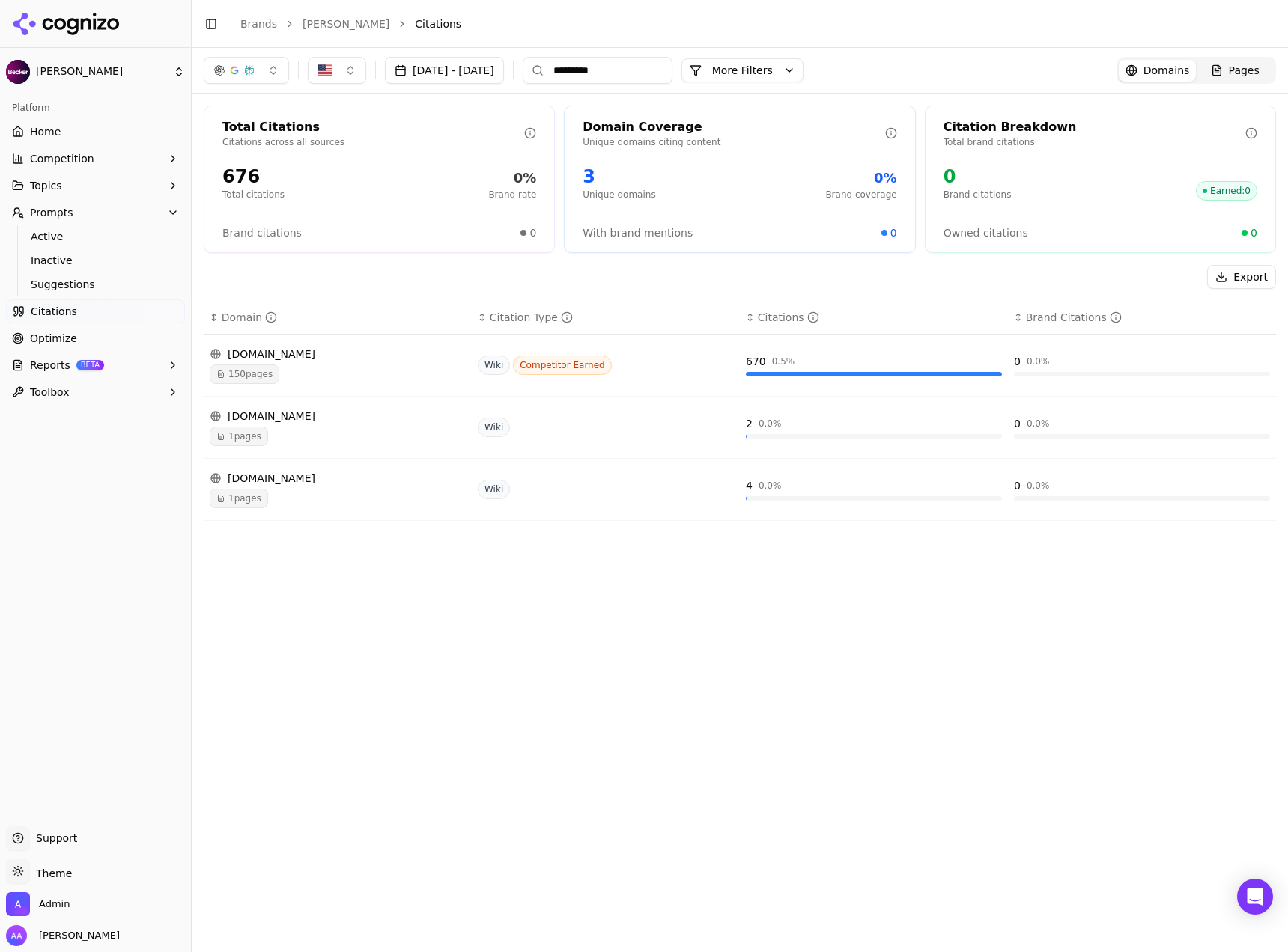
type input "*********"
click at [409, 367] on div "150 pages" at bounding box center [338, 374] width 256 height 20
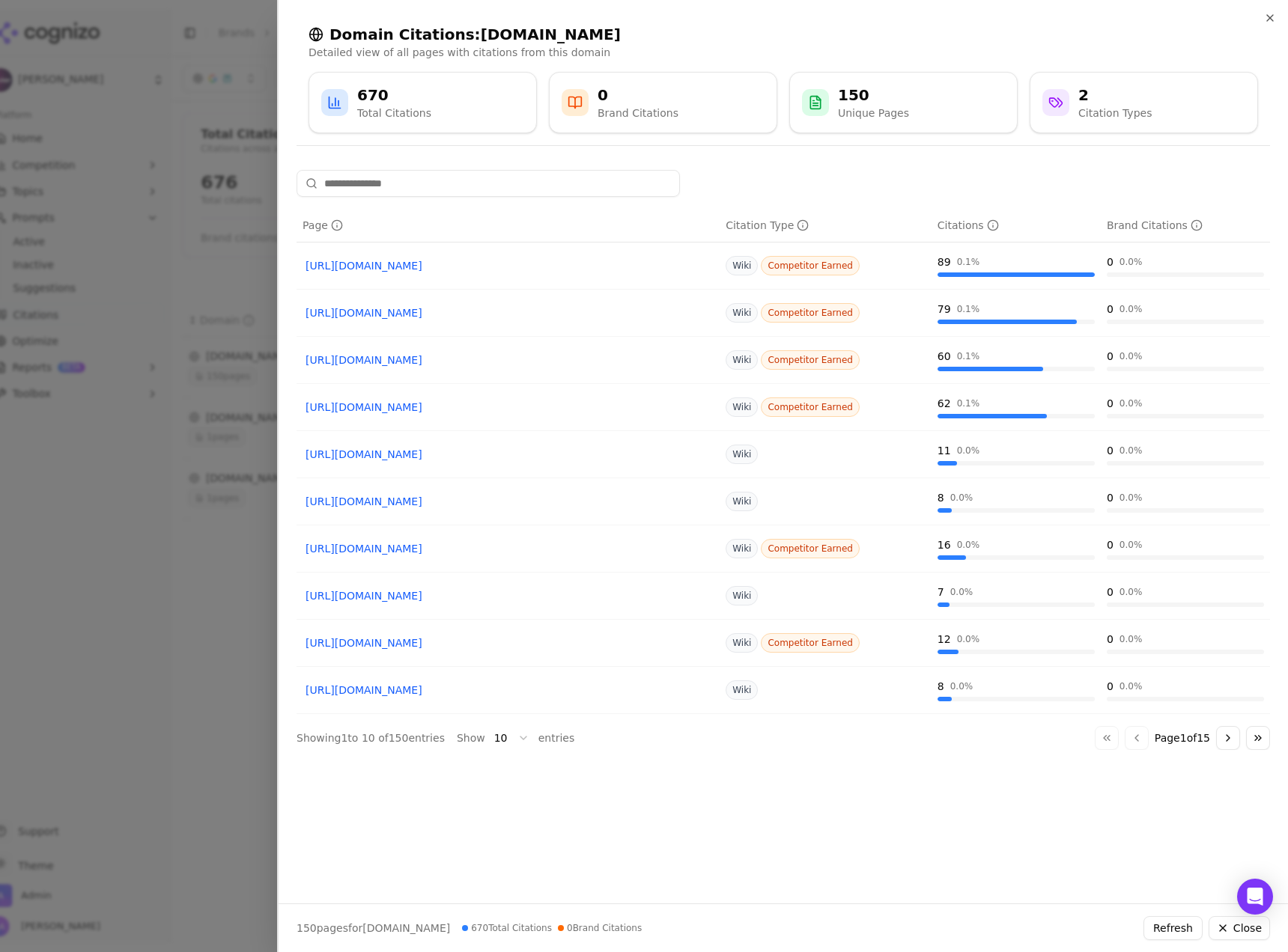
click at [496, 192] on input at bounding box center [488, 183] width 383 height 27
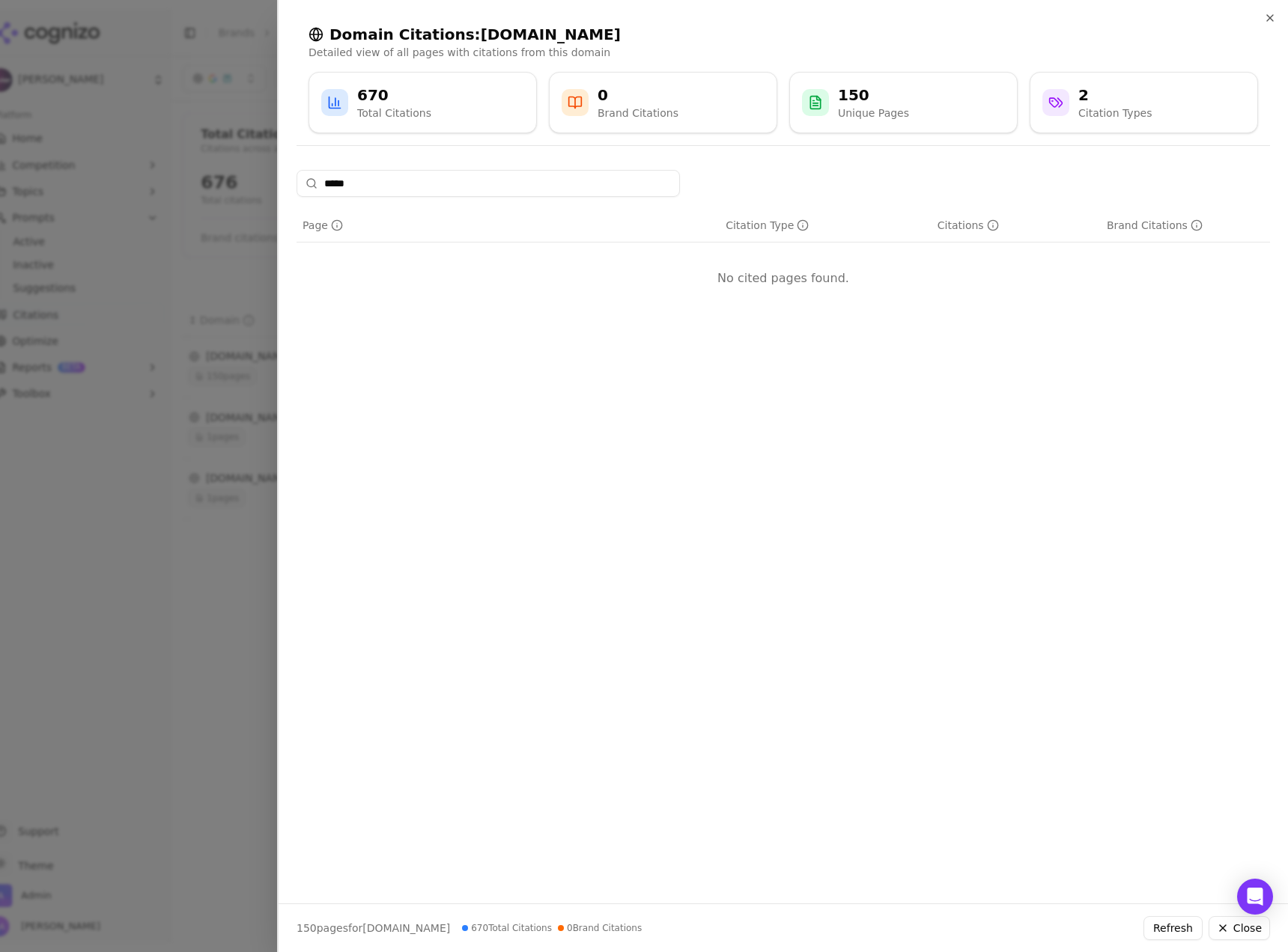
type input "******"
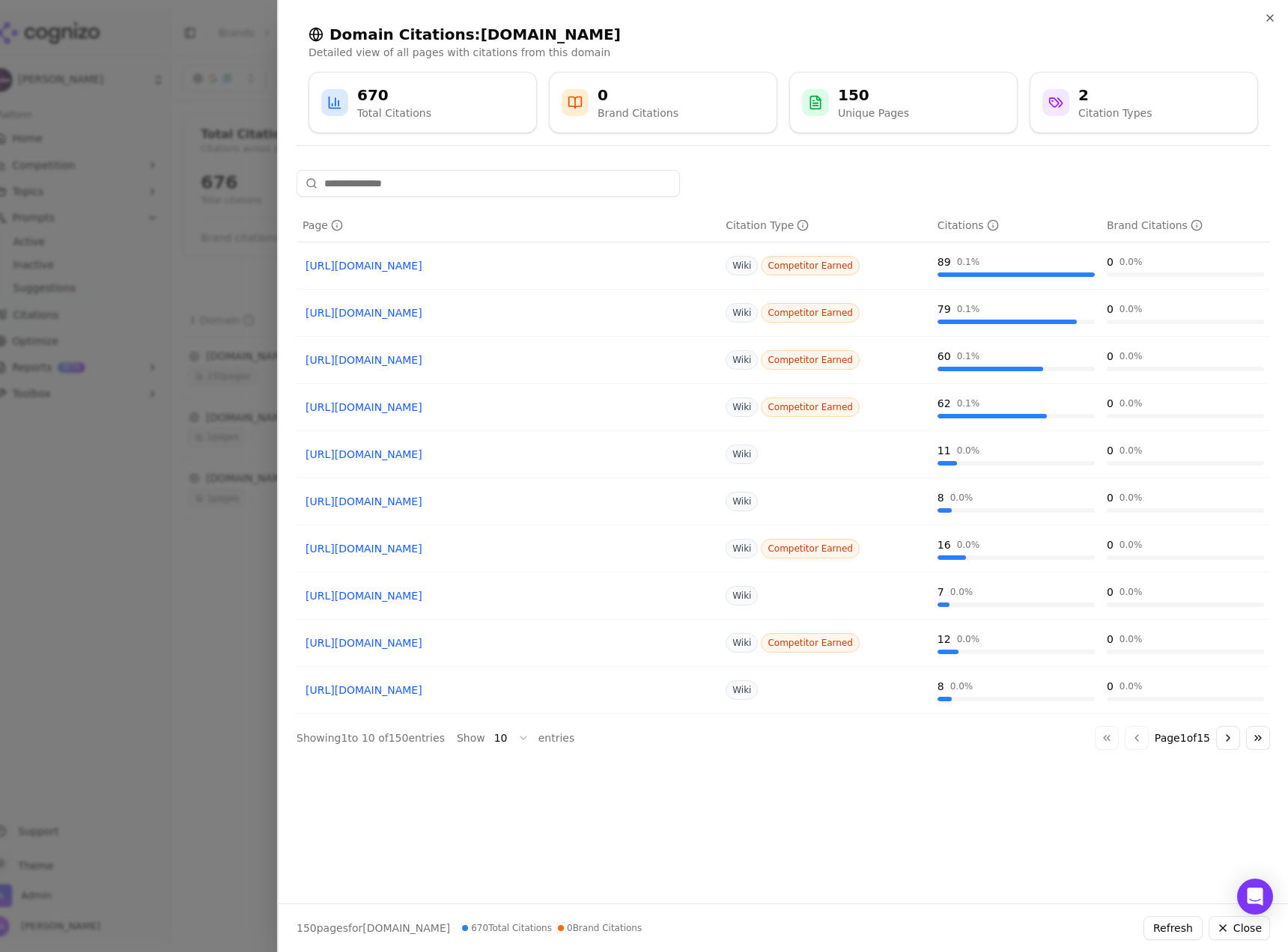
click at [201, 429] on div at bounding box center [644, 476] width 1288 height 952
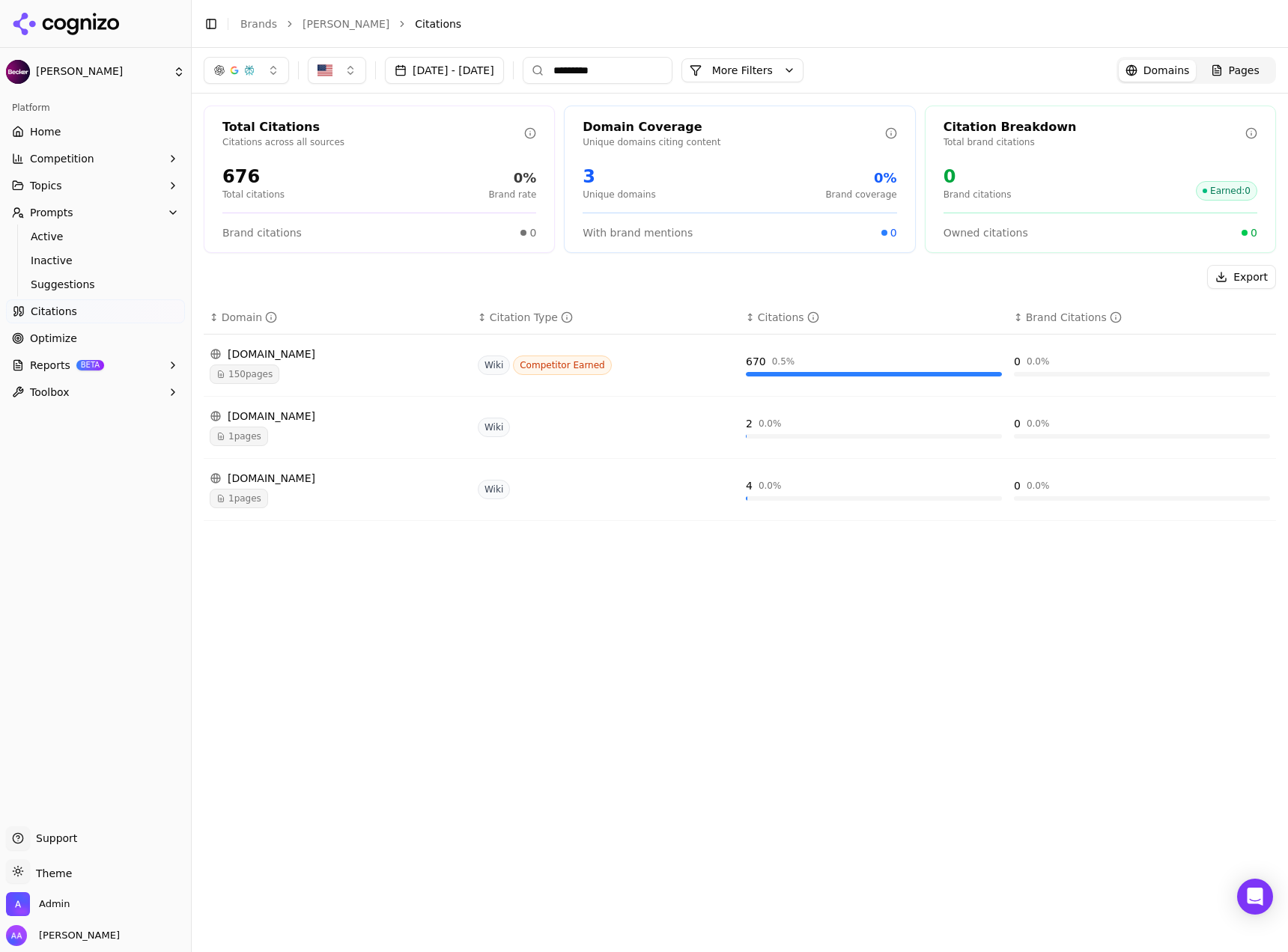
click at [251, 89] on div "Oct 08, 2025 - Oct 15, 2025 ********* More More Filters Domains Pages" at bounding box center [740, 70] width 1096 height 45
click at [255, 75] on button "button" at bounding box center [247, 69] width 86 height 27
click at [246, 159] on span "Google AI Overviews" at bounding box center [246, 160] width 94 height 30
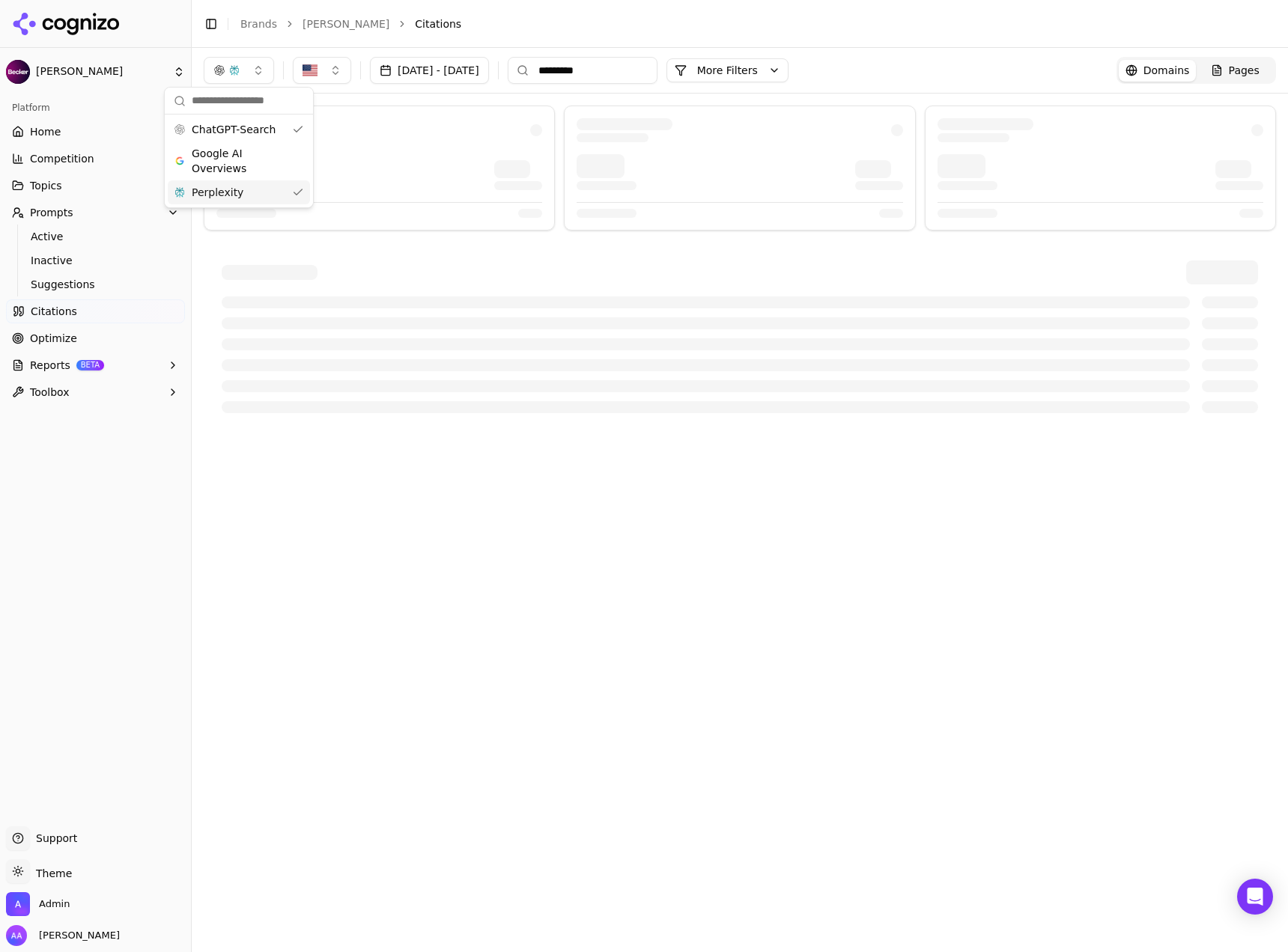
click at [246, 193] on div "Perplexity" at bounding box center [239, 193] width 142 height 24
click at [549, 452] on div "Oct 08, 2025 - Oct 15, 2025 ********* More More Filters Domains Pages" at bounding box center [740, 500] width 1096 height 904
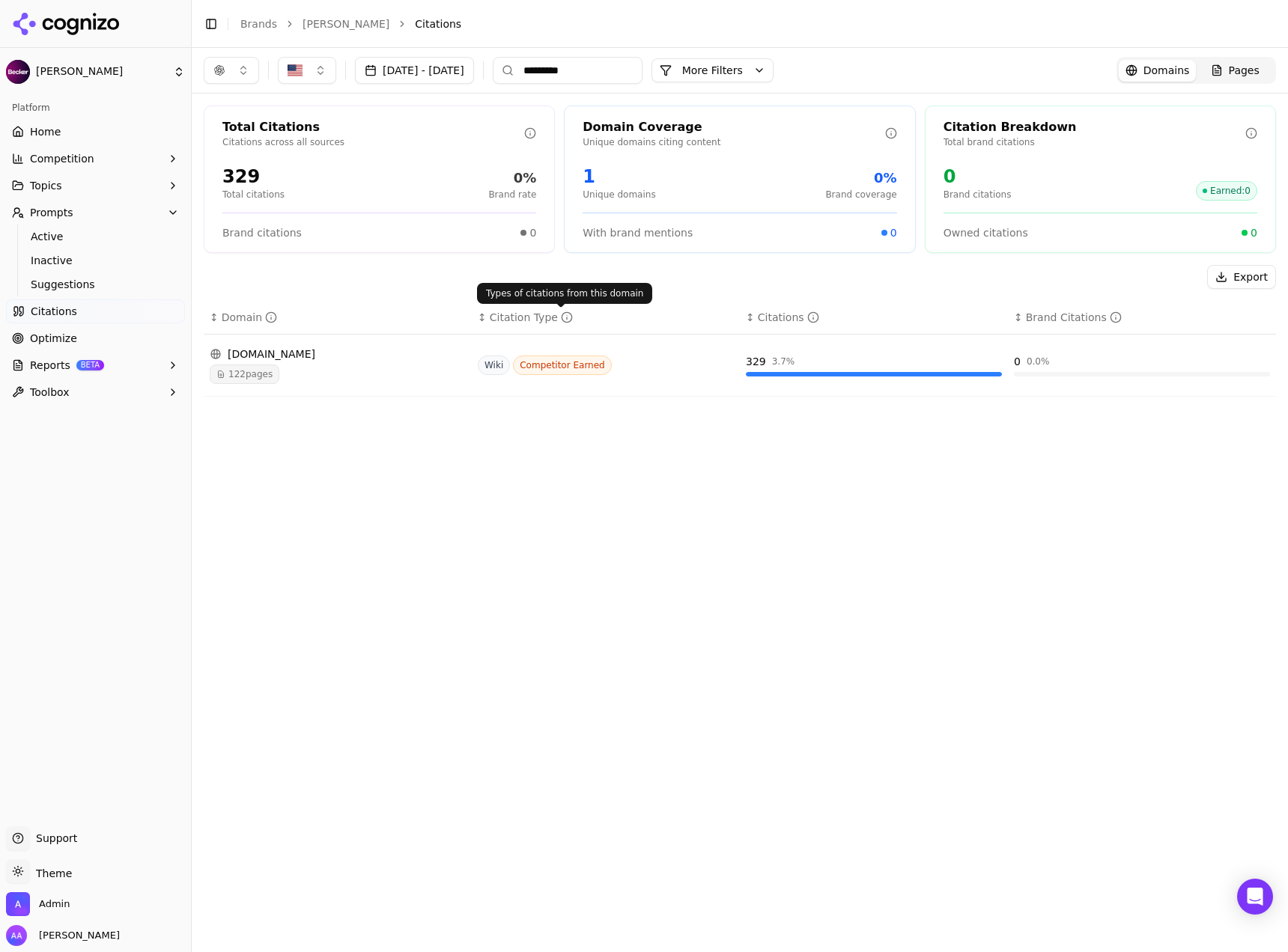
click at [355, 381] on div "122 pages" at bounding box center [338, 374] width 256 height 20
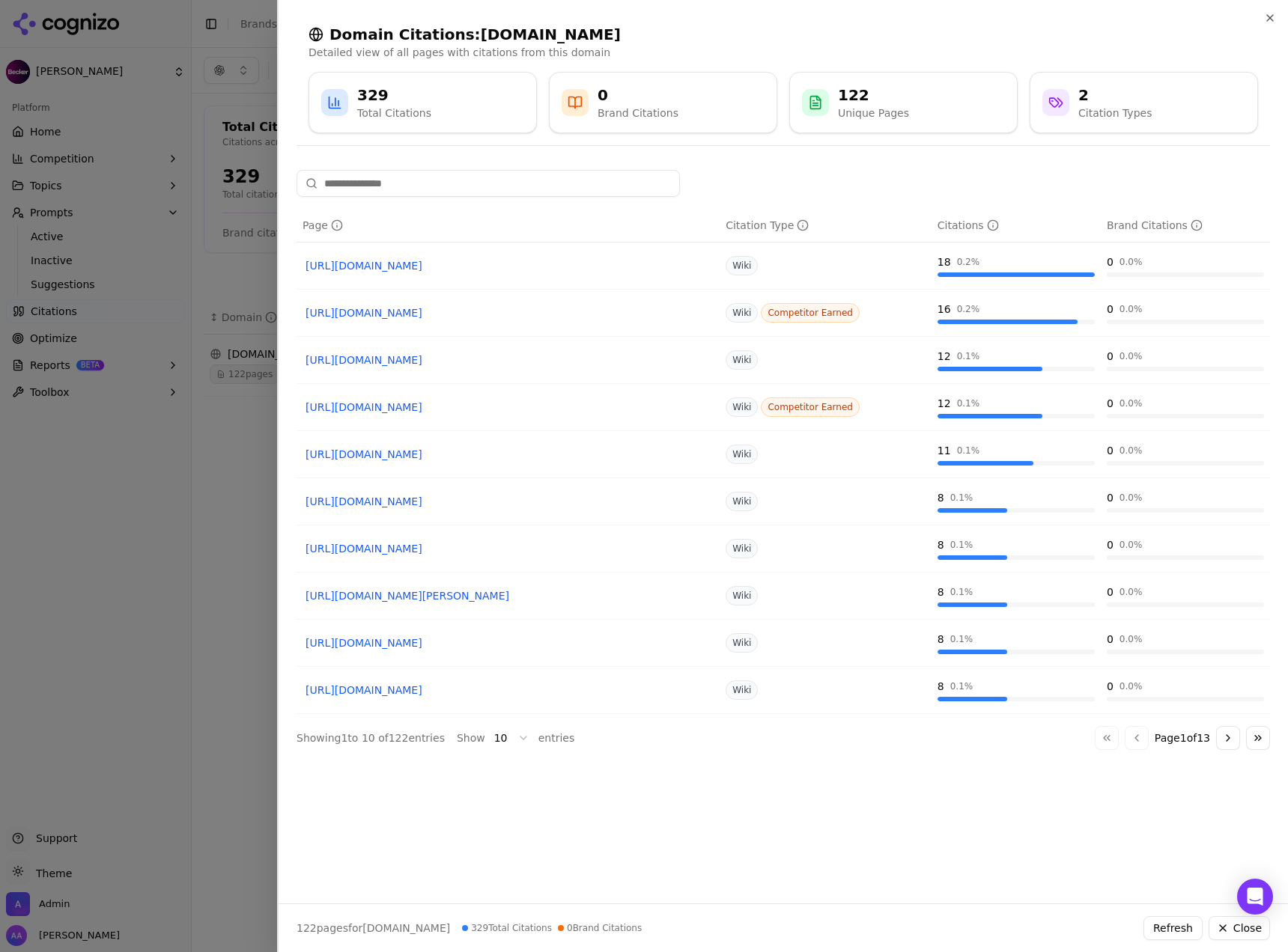
click at [225, 430] on div at bounding box center [644, 476] width 1288 height 952
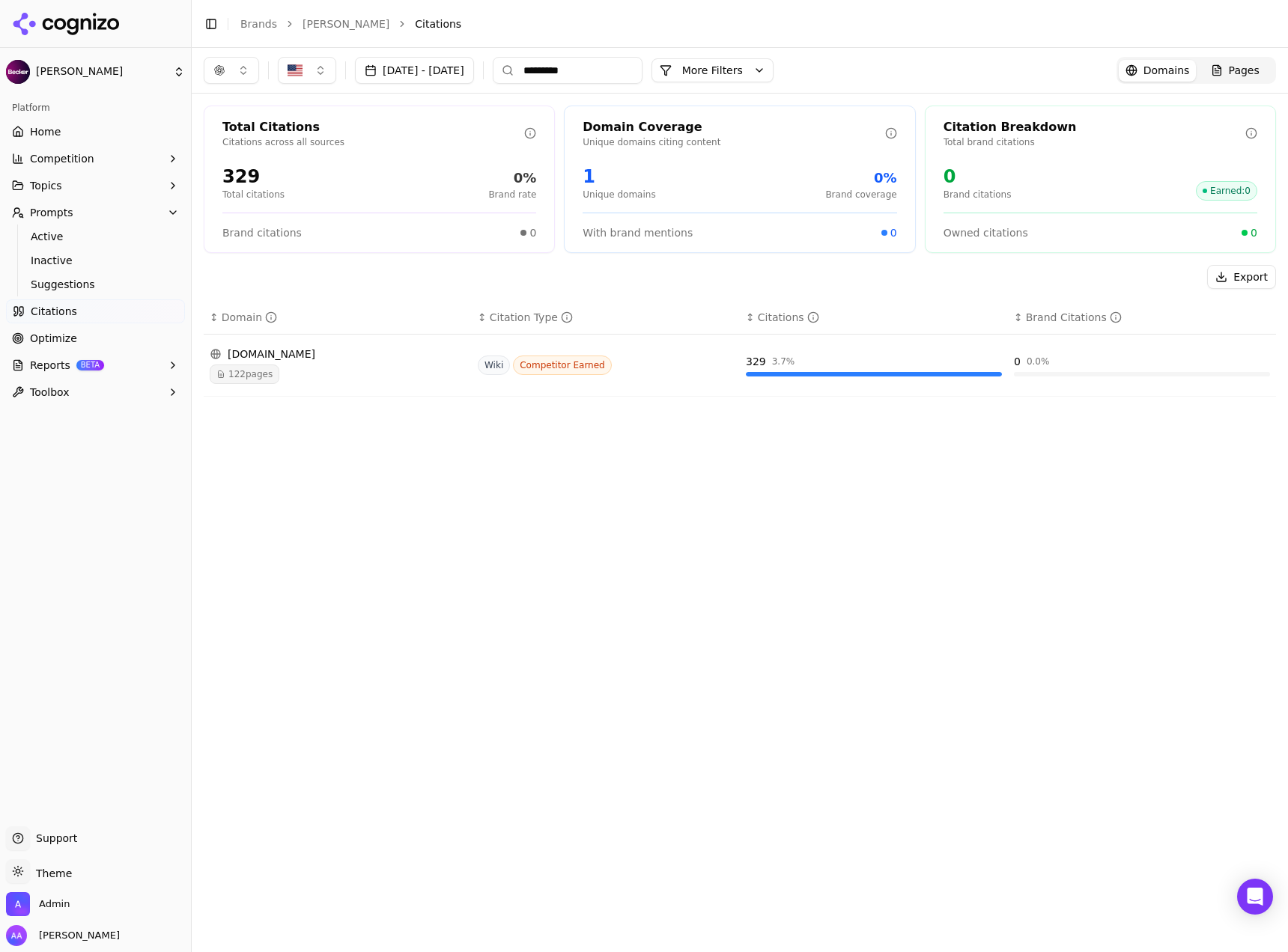
click at [313, 358] on div "en.wikipedia.org" at bounding box center [338, 354] width 256 height 15
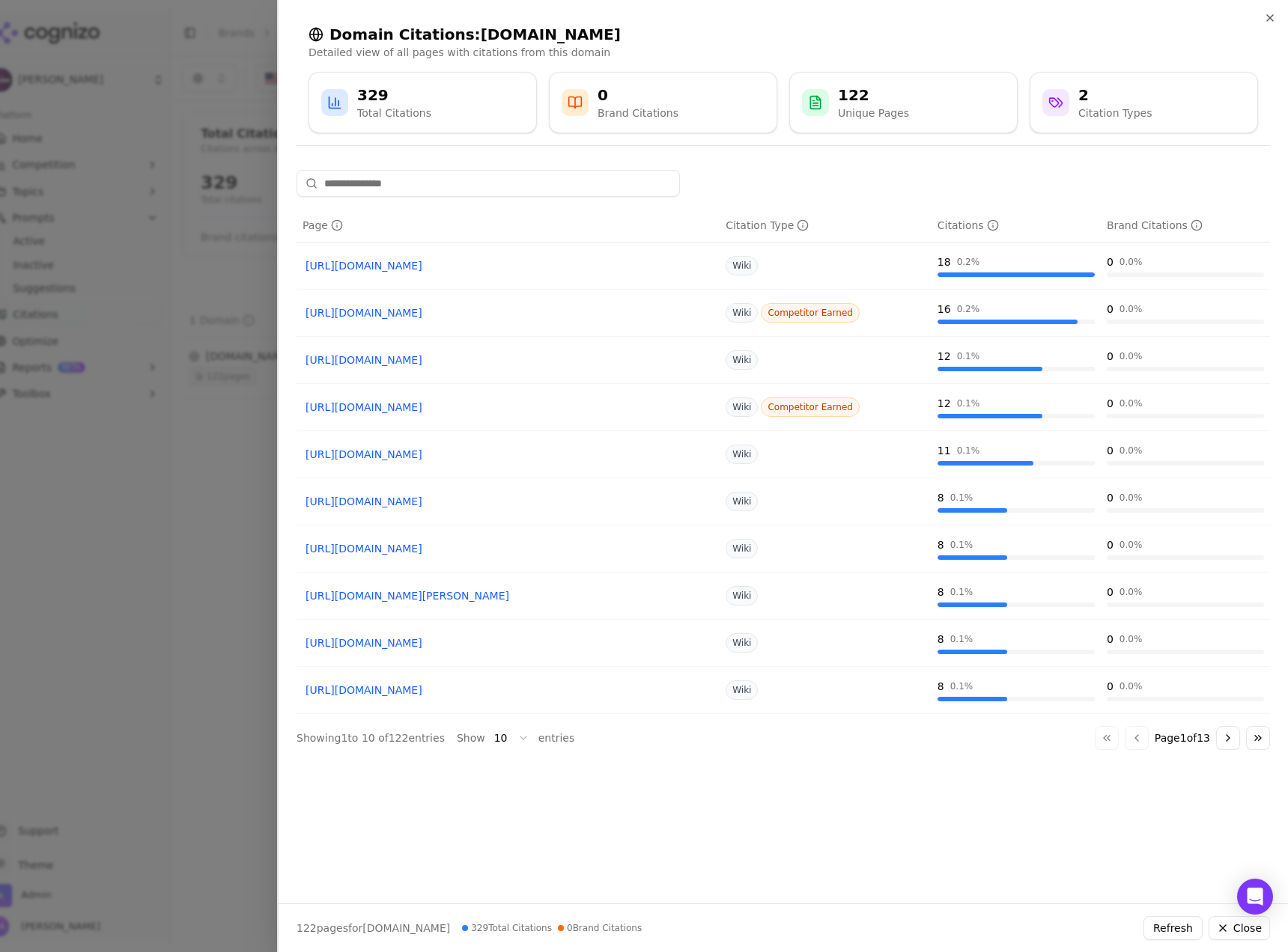
drag, startPoint x: 506, startPoint y: 361, endPoint x: 498, endPoint y: 395, distance: 34.9
click at [549, 621] on button "Go to next page" at bounding box center [1228, 739] width 24 height 24
click at [549, 621] on button "Go to previous page" at bounding box center [1136, 739] width 24 height 24
click at [549, 621] on button "Go to next page" at bounding box center [1228, 739] width 24 height 24
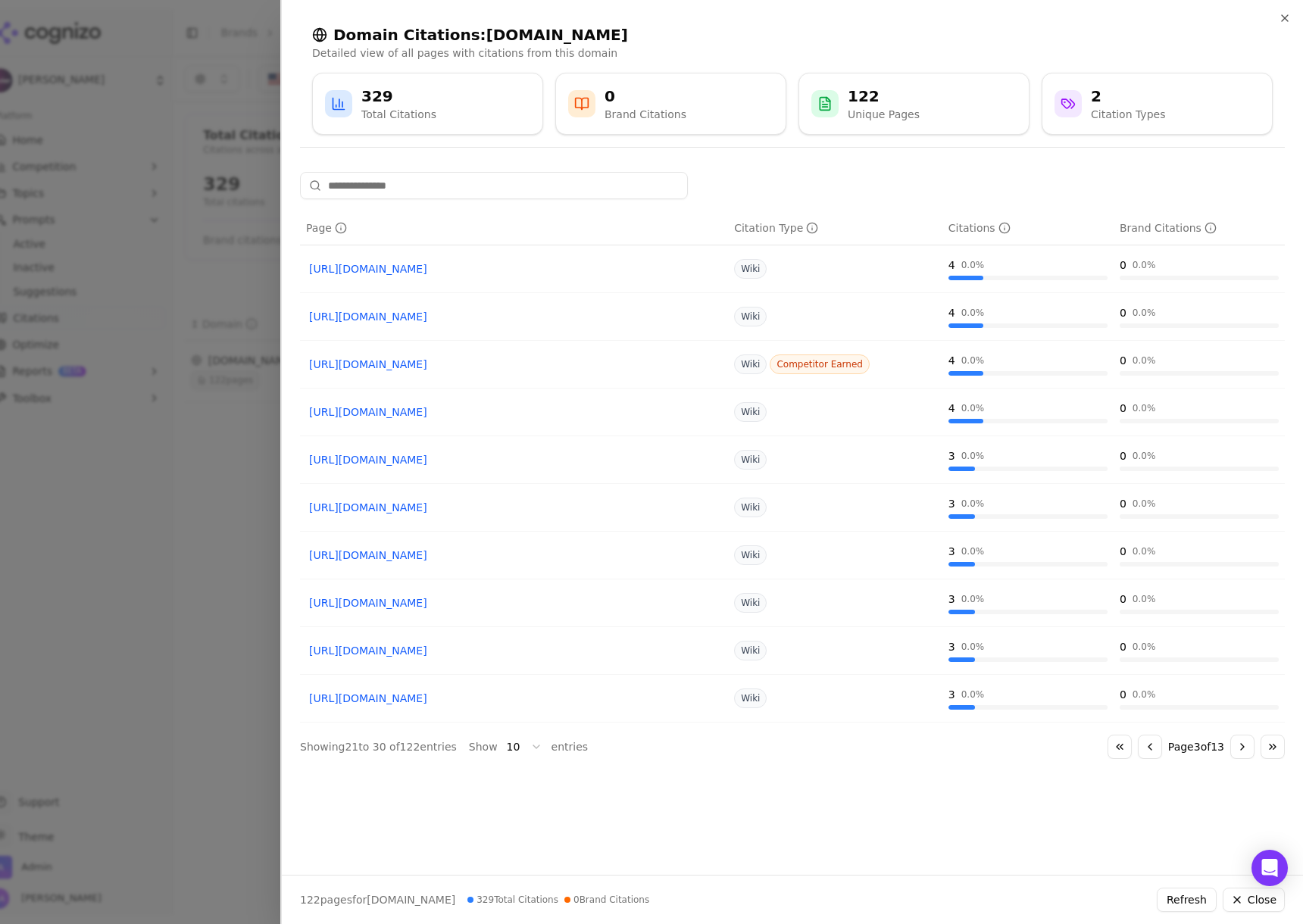
click at [556, 628] on div "Go to first page Go to previous page Page 3 of 13 Go to next page Go to last pa…" at bounding box center [1196, 747] width 177 height 24
click at [556, 628] on button "Go to previous page" at bounding box center [1150, 747] width 24 height 24
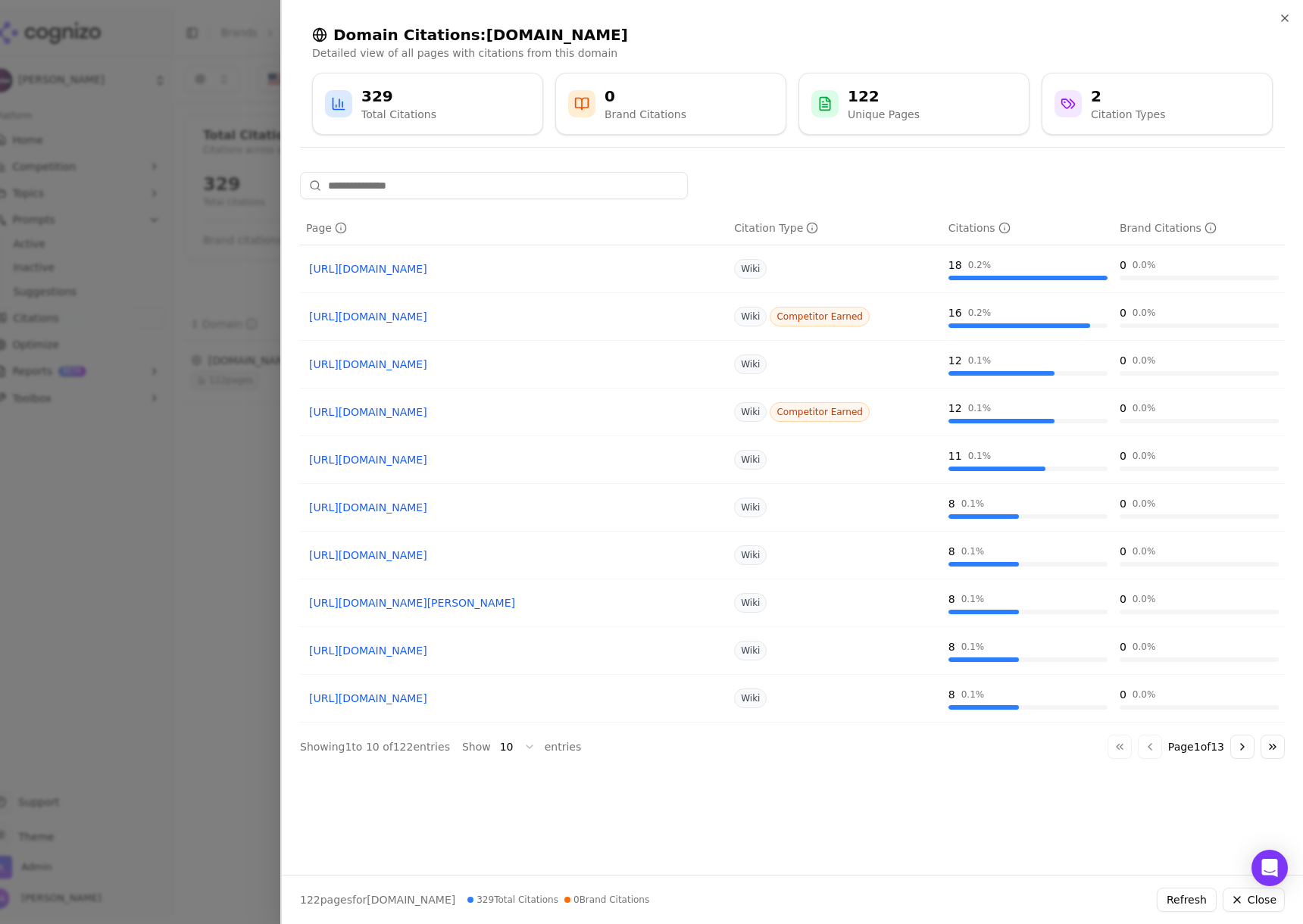
click at [501, 274] on link "https://en.wikipedia.org/wiki/Latham_%26_Watkins" at bounding box center [513, 268] width 410 height 15
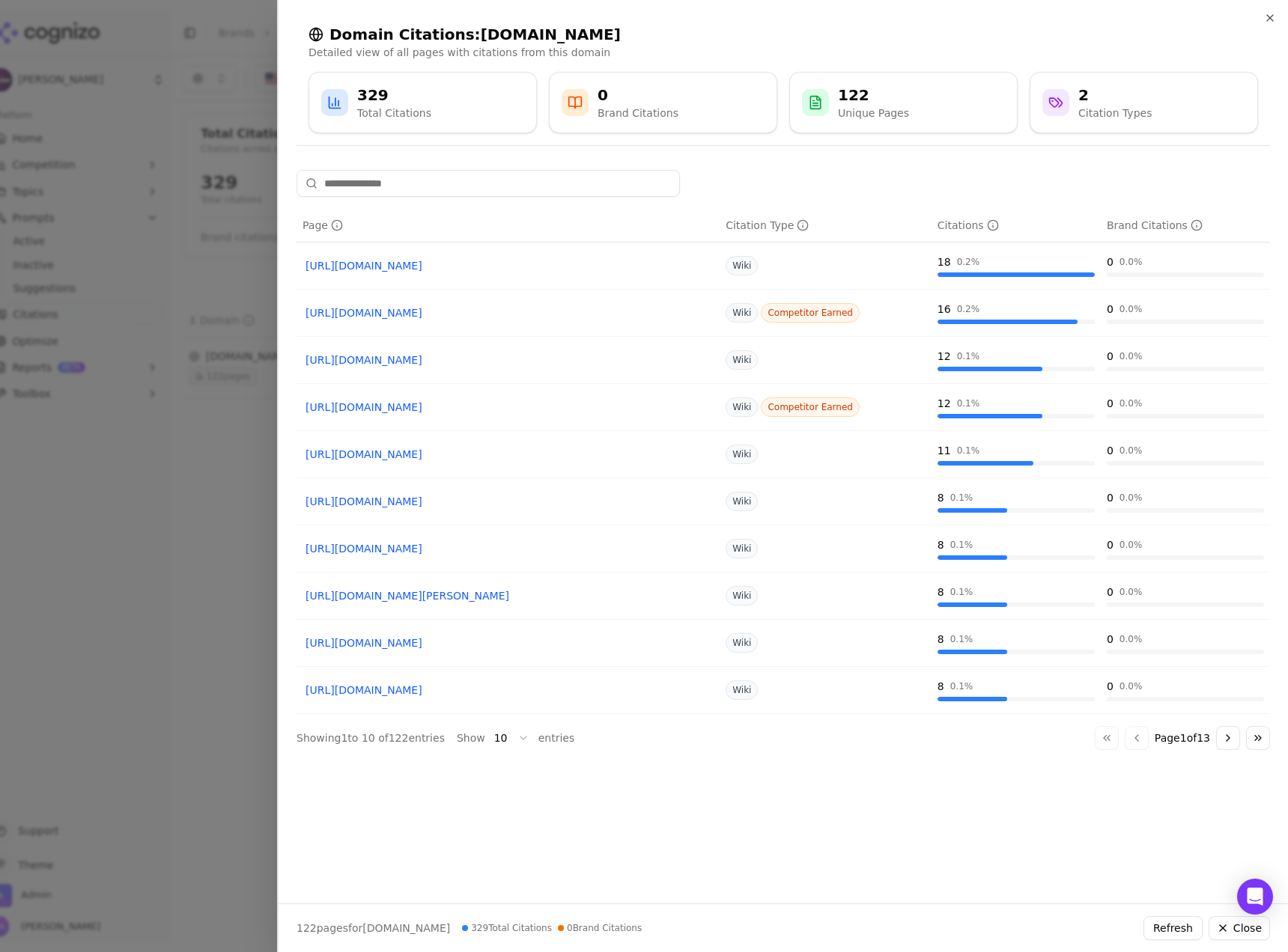
click at [44, 312] on div at bounding box center [644, 476] width 1288 height 952
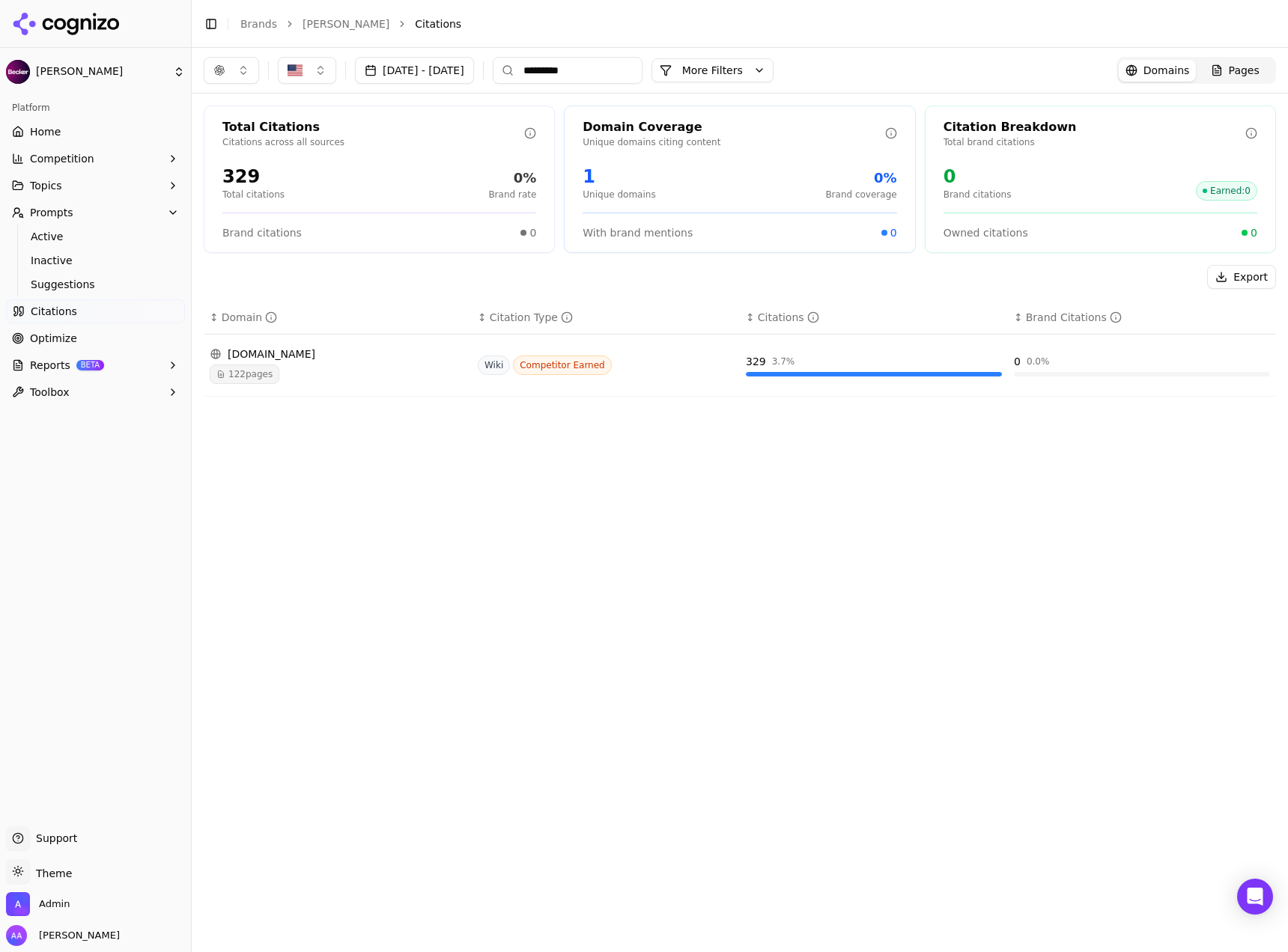
click at [76, 329] on link "Optimize" at bounding box center [95, 338] width 179 height 24
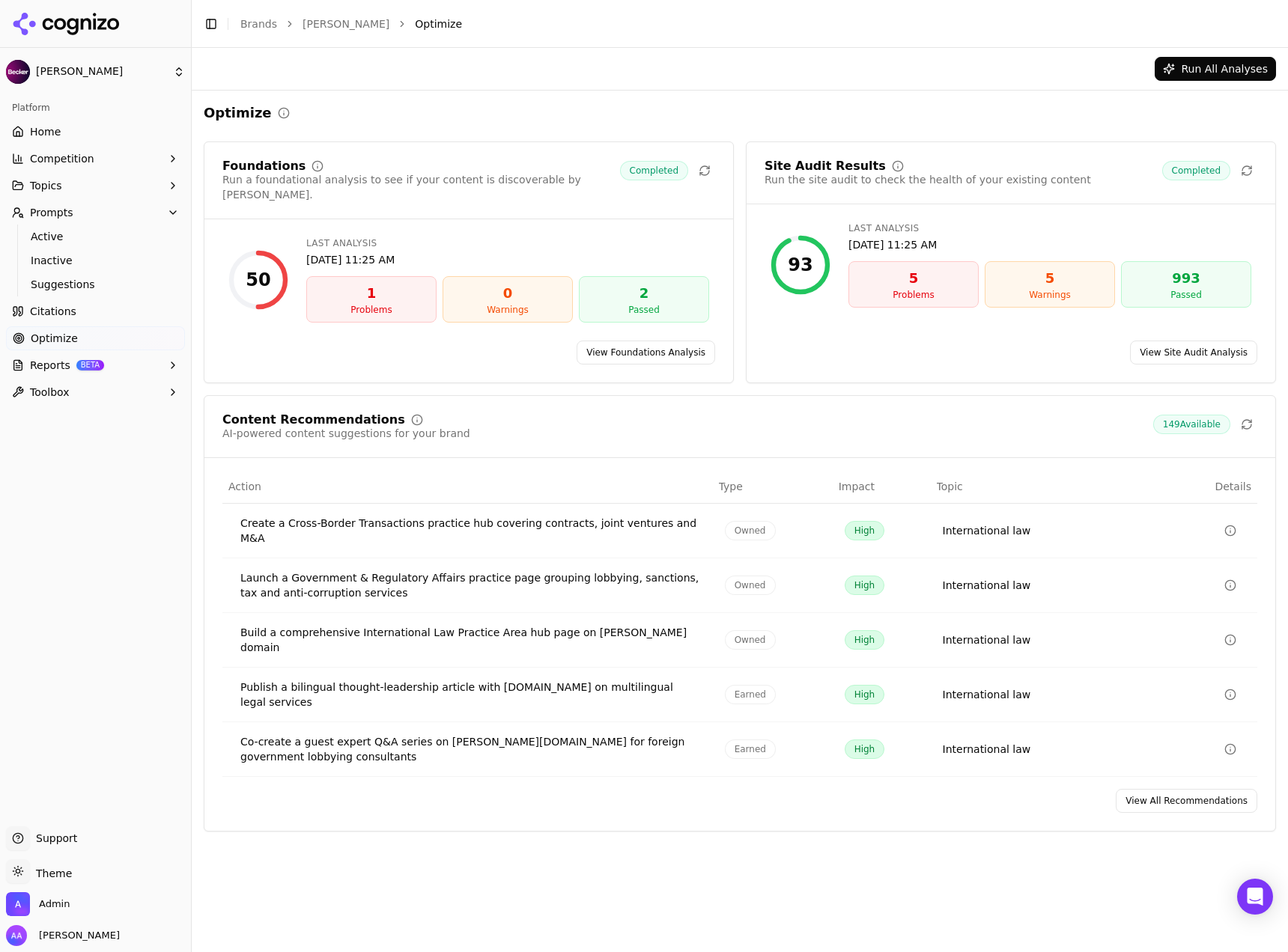
click at [549, 341] on link "View Site Audit Analysis" at bounding box center [1193, 353] width 128 height 24
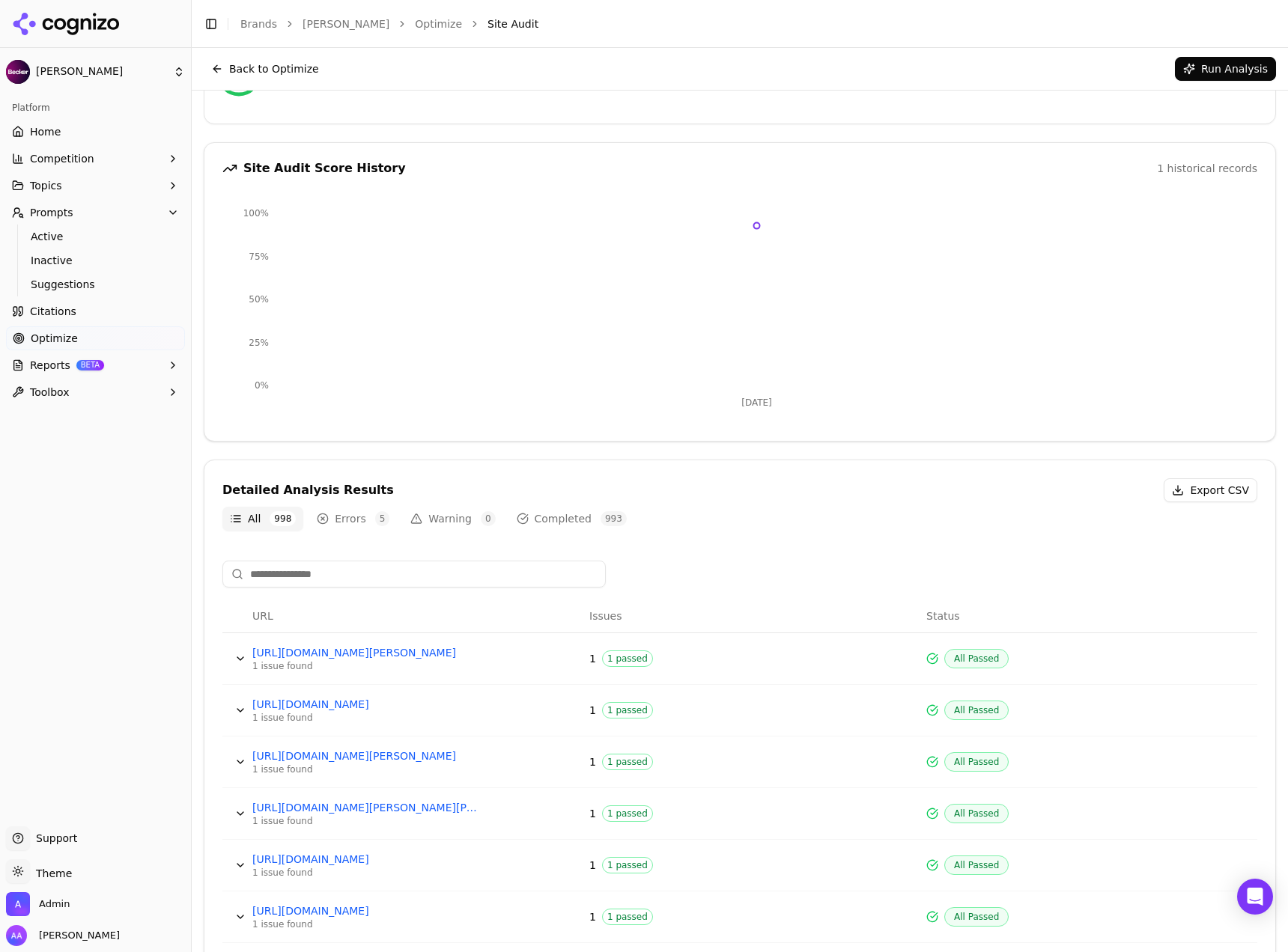
scroll to position [55, 0]
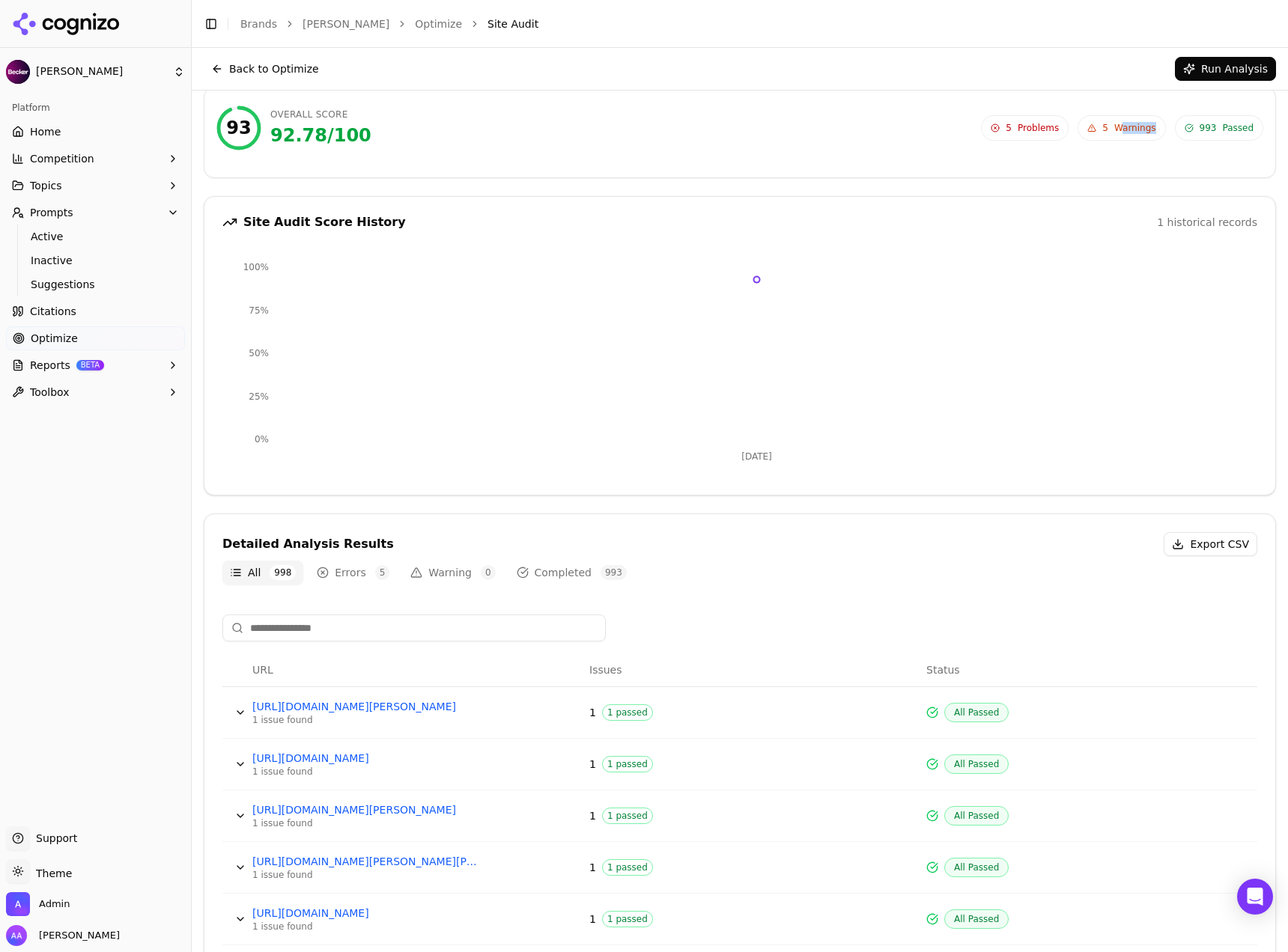
click at [549, 134] on span "5 Warnings" at bounding box center [1121, 129] width 87 height 26
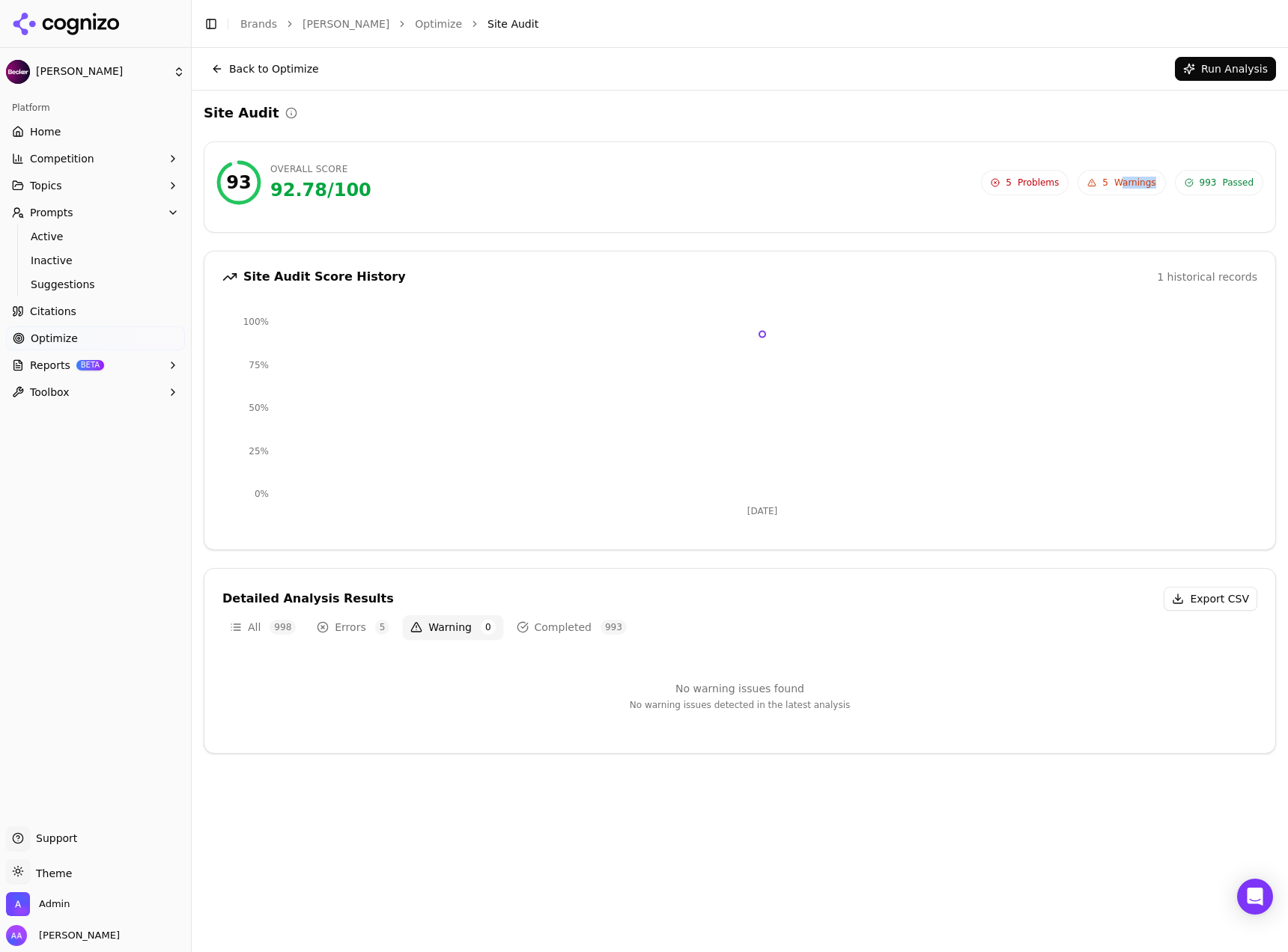
scroll to position [0, 0]
click at [362, 621] on button "Errors 5" at bounding box center [353, 627] width 87 height 24
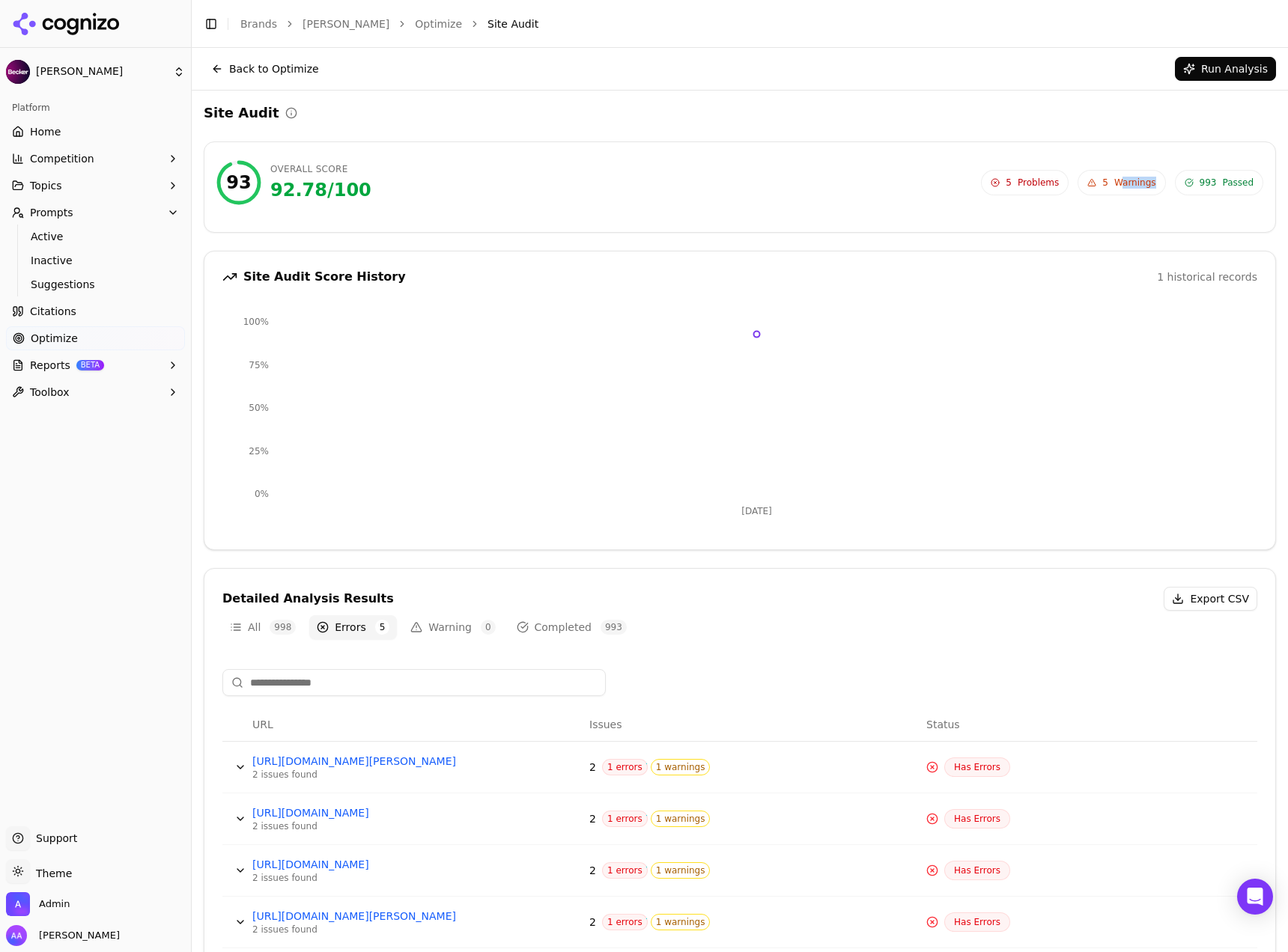
scroll to position [91, 0]
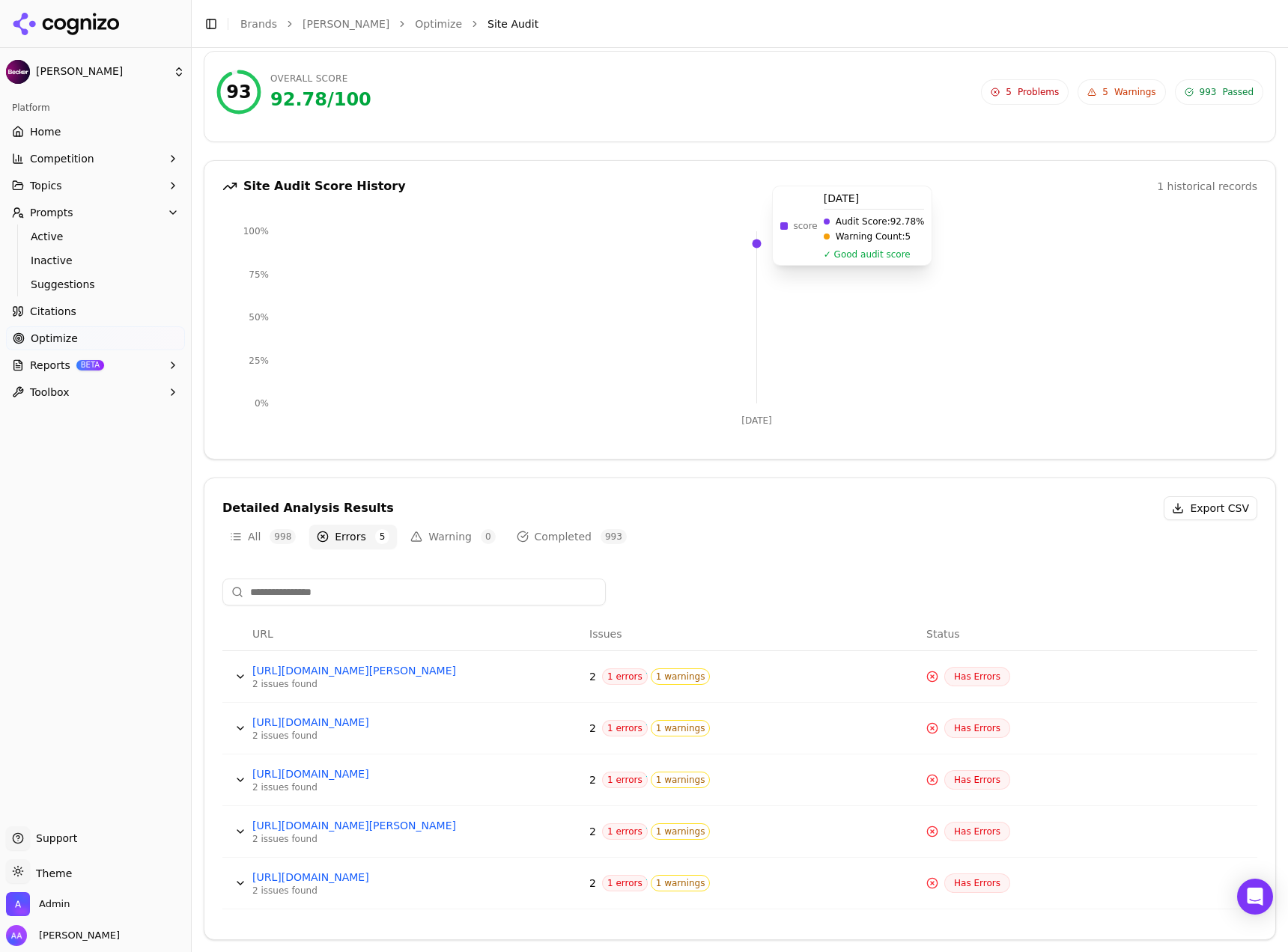
click at [549, 281] on icon "Sep 25 0% 25% 50% 75% 100%" at bounding box center [734, 329] width 1023 height 225
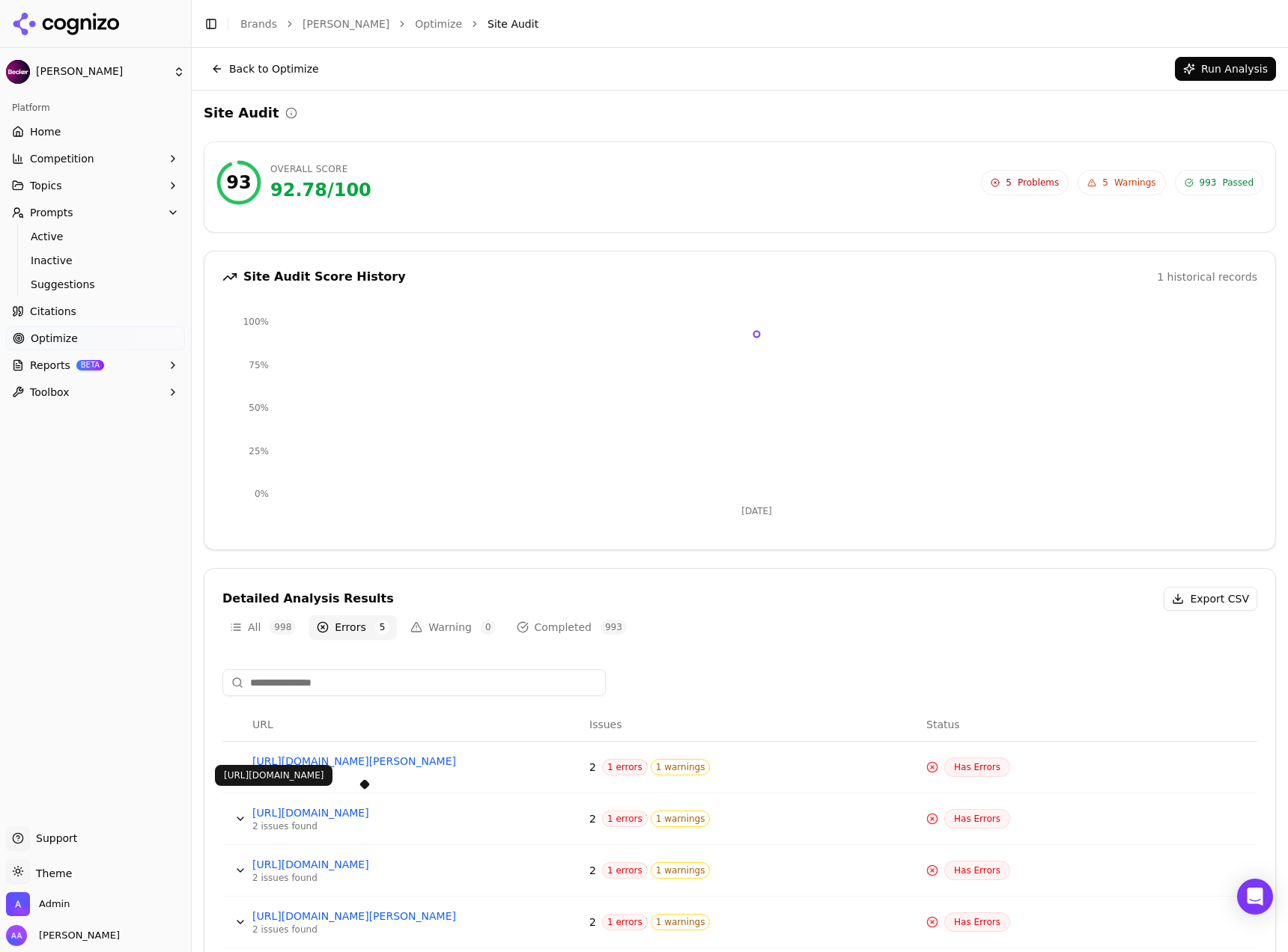
click at [369, 621] on link "https://online.beckerlawyers.com/79/1094/step-2/landing-page.asp" at bounding box center [364, 812] width 225 height 15
click at [549, 342] on icon "Sep 25 0% 25% 50% 75% 100%" at bounding box center [734, 419] width 1023 height 225
click at [57, 237] on span "Active" at bounding box center [96, 236] width 130 height 15
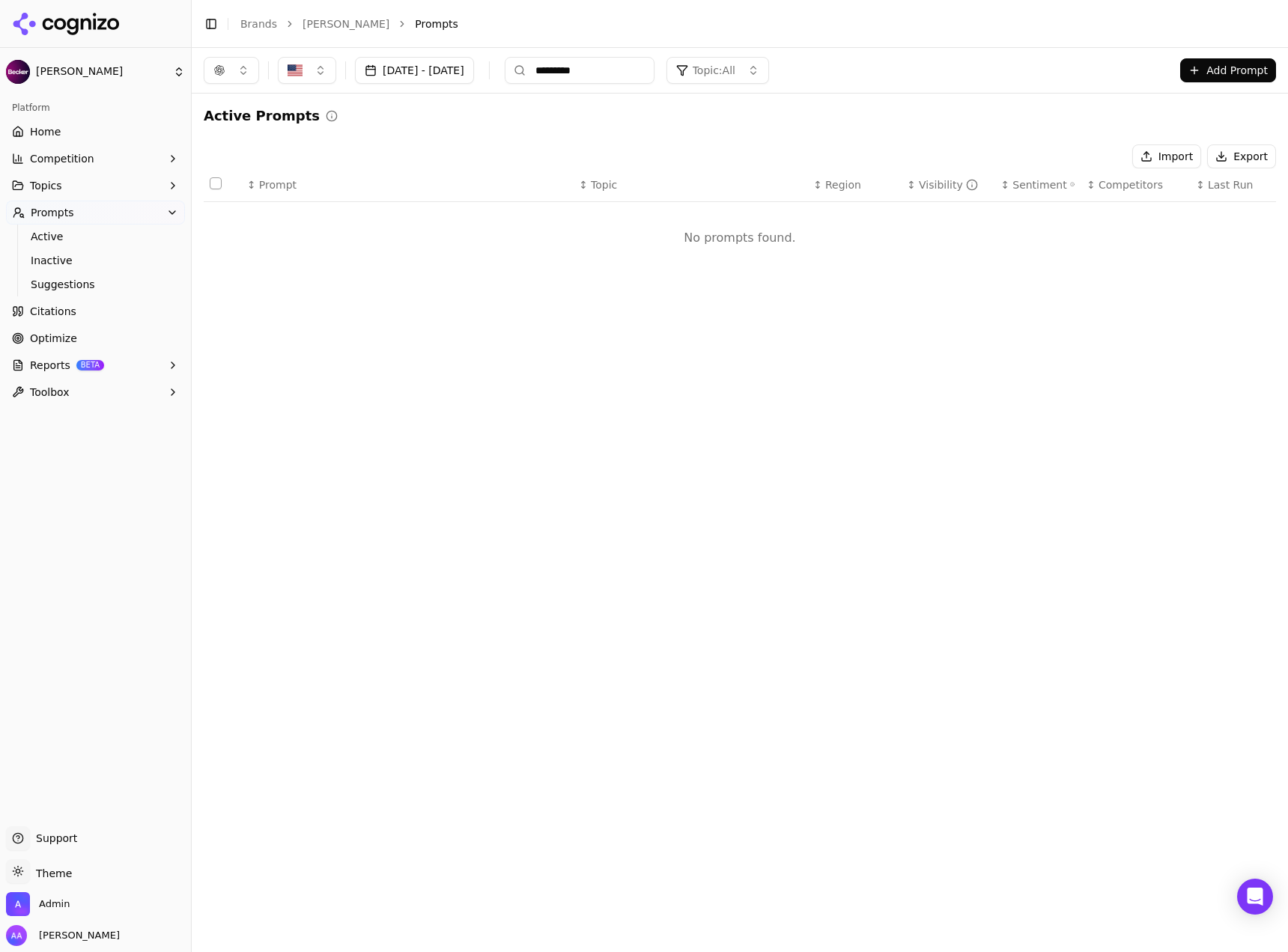
click at [549, 73] on input "*********" at bounding box center [579, 69] width 150 height 27
click at [237, 80] on button "button" at bounding box center [231, 69] width 56 height 27
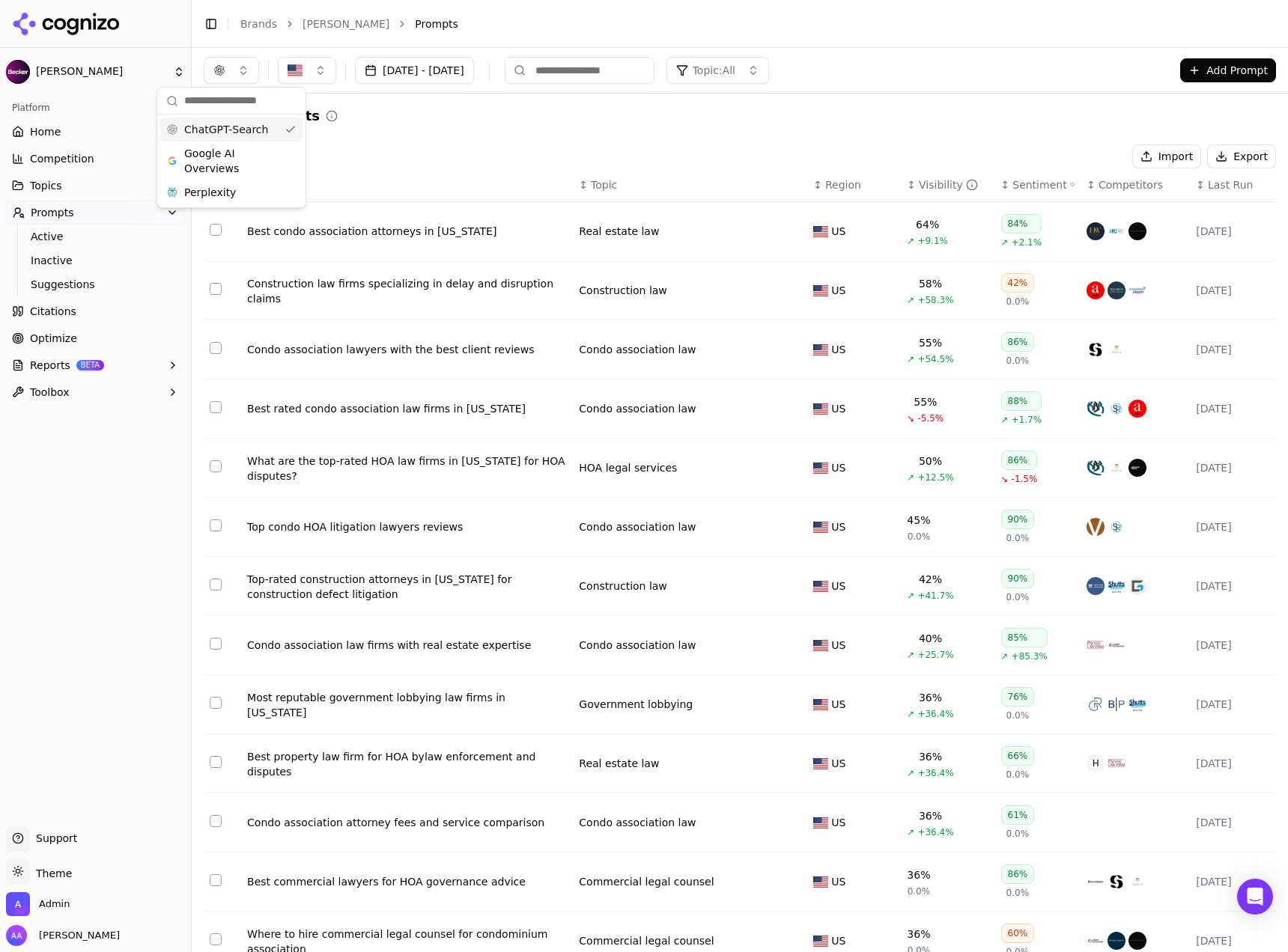
click at [238, 157] on span "Google AI Overviews" at bounding box center [231, 160] width 94 height 30
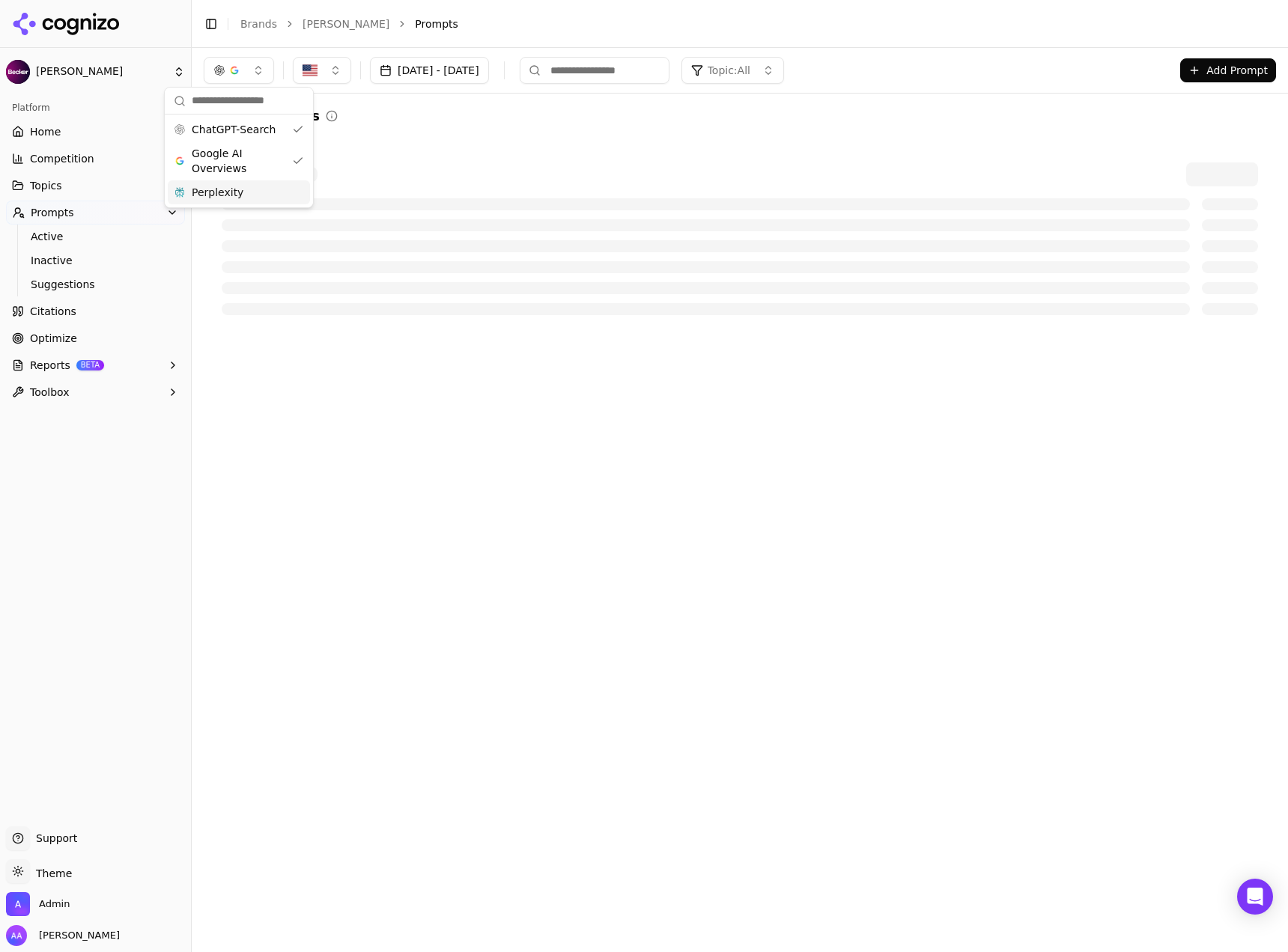
click at [234, 185] on span "Perplexity" at bounding box center [218, 192] width 51 height 15
click at [524, 123] on div "Active Prompts" at bounding box center [740, 116] width 1072 height 21
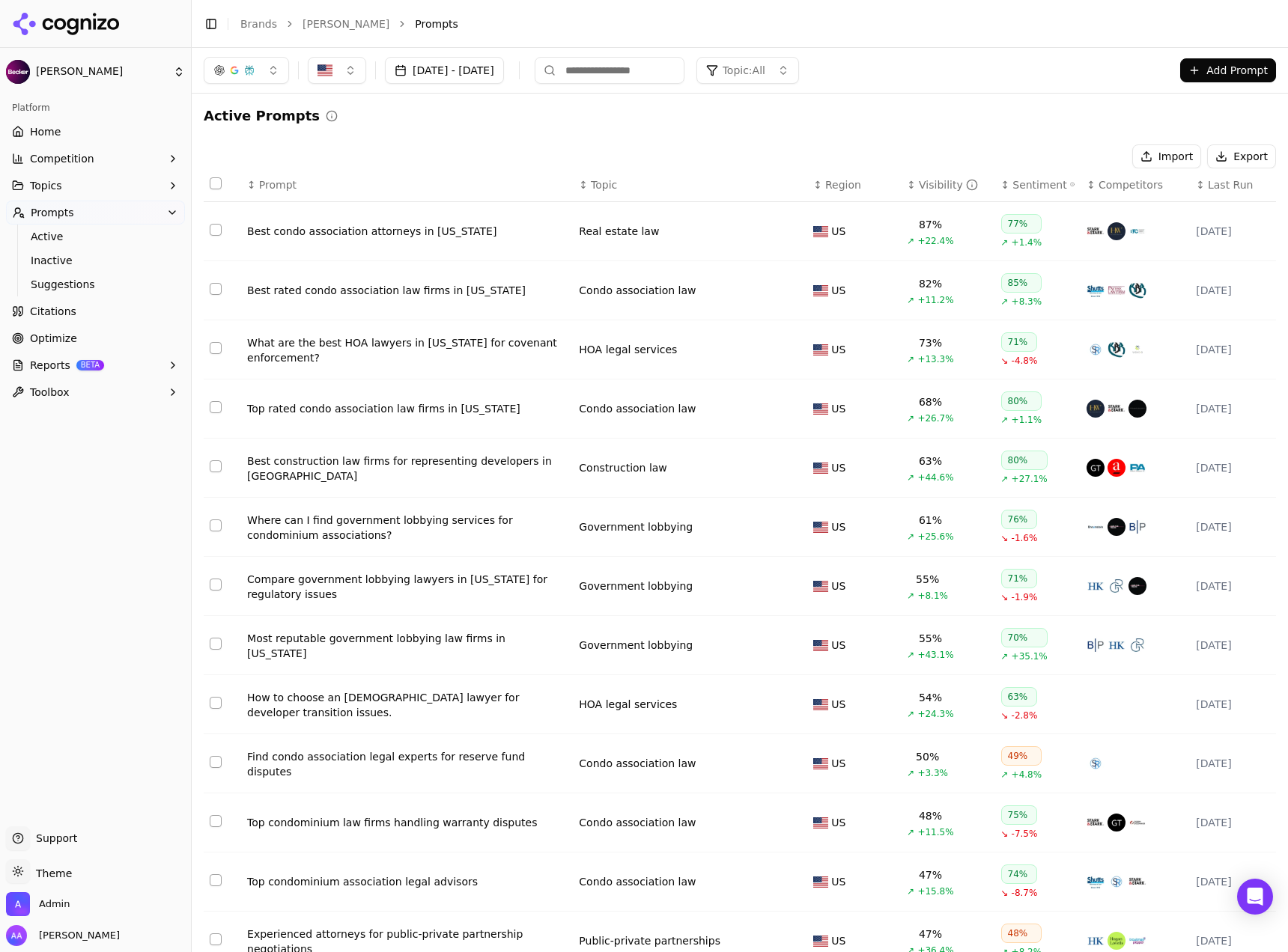
click at [549, 59] on button "Topic: All" at bounding box center [748, 69] width 103 height 27
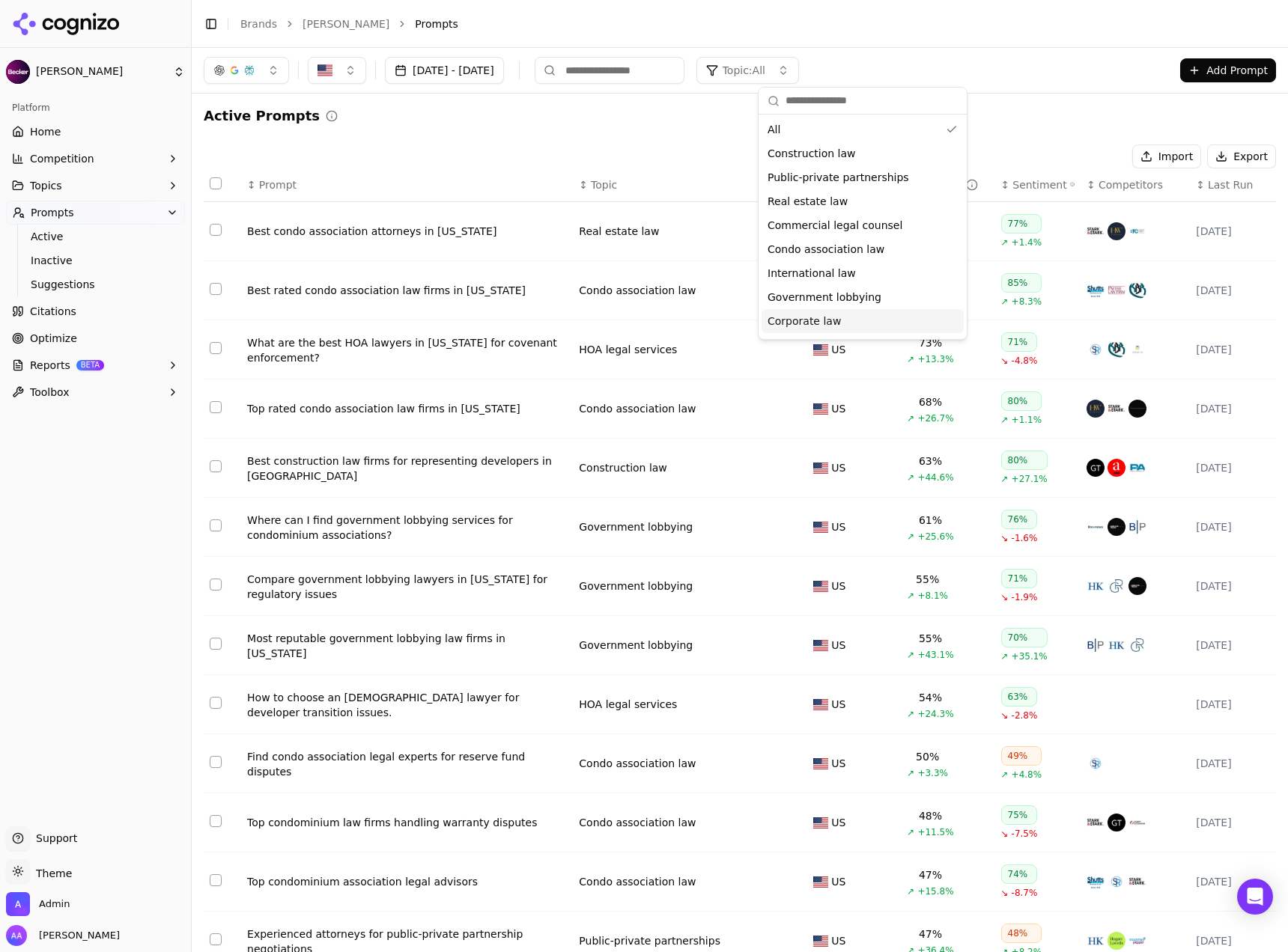
scroll to position [45, 0]
click at [549, 147] on div "Import Export" at bounding box center [740, 157] width 1072 height 24
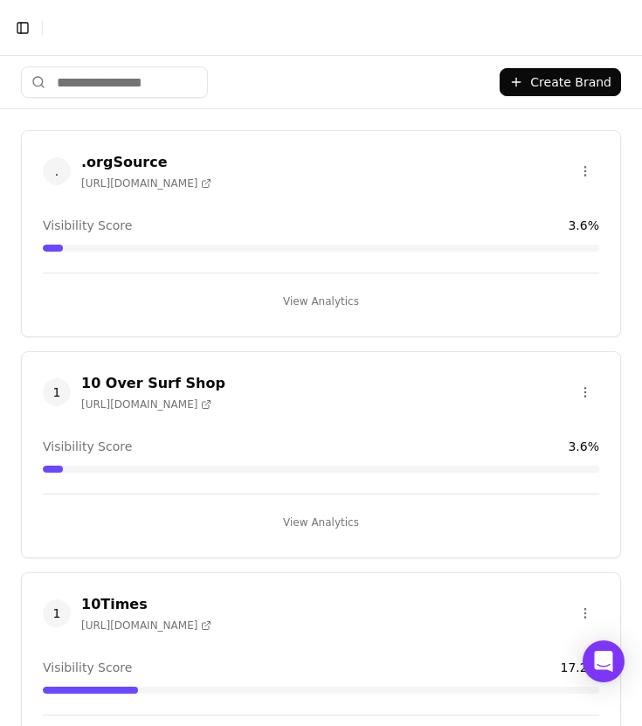
click at [157, 88] on input "search" at bounding box center [114, 81] width 187 height 31
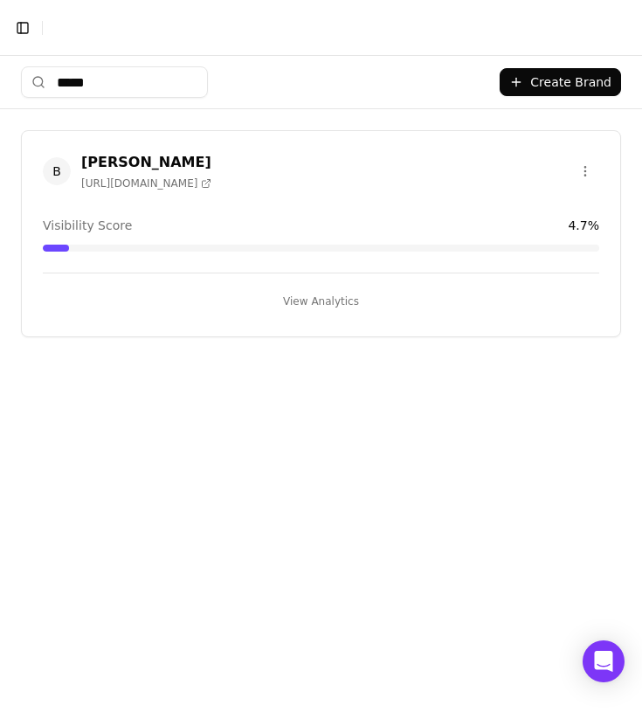
type input "******"
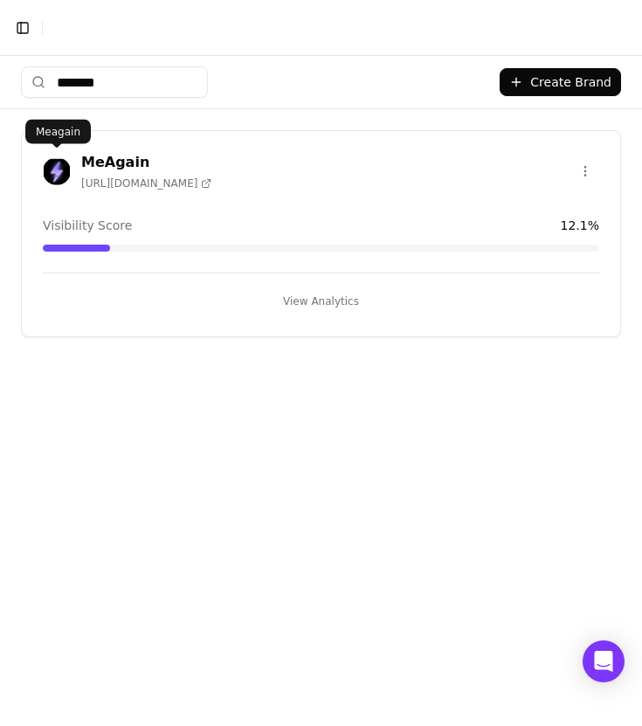
type input "*******"
click at [59, 159] on img at bounding box center [57, 171] width 28 height 28
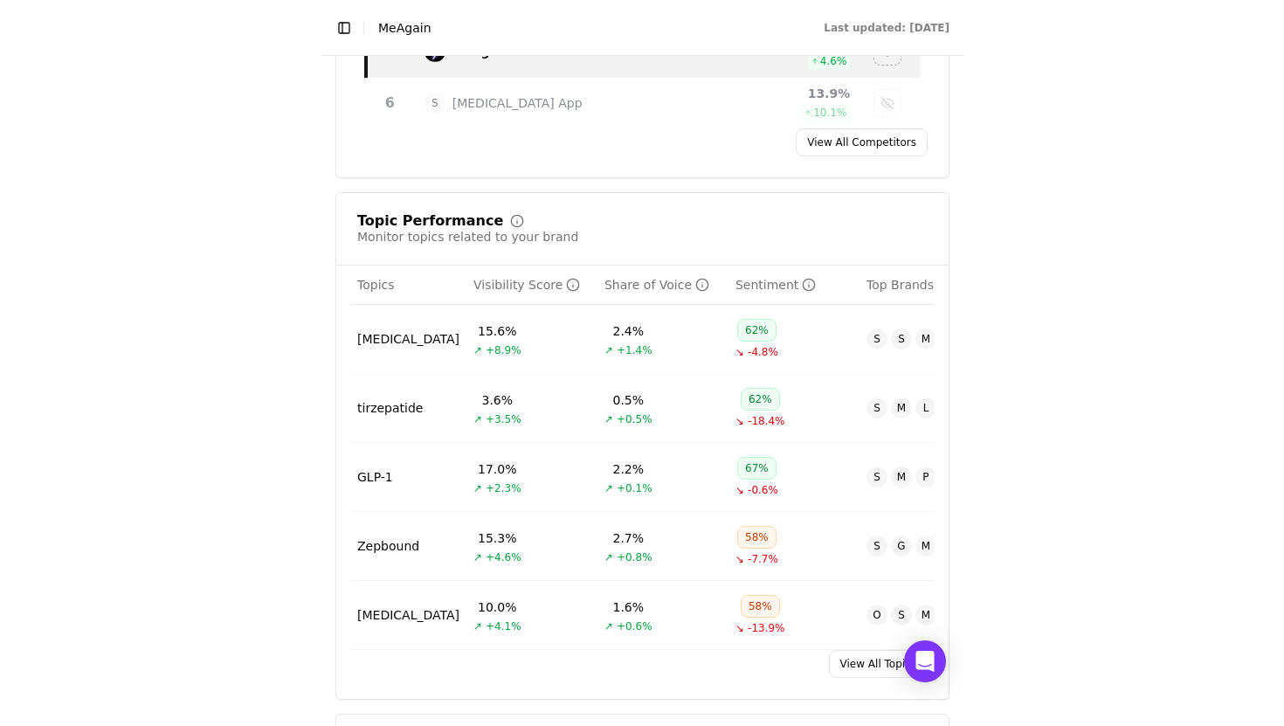
scroll to position [1008, 0]
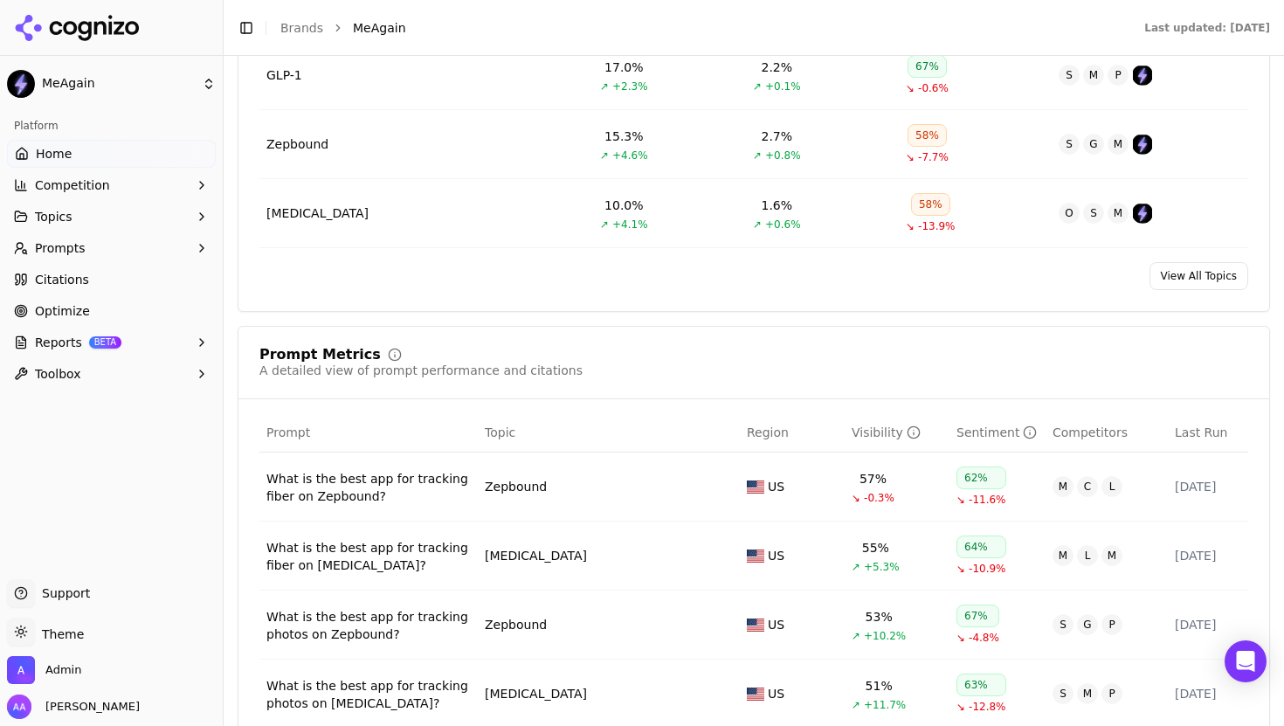
click at [87, 252] on button "Prompts" at bounding box center [111, 248] width 209 height 28
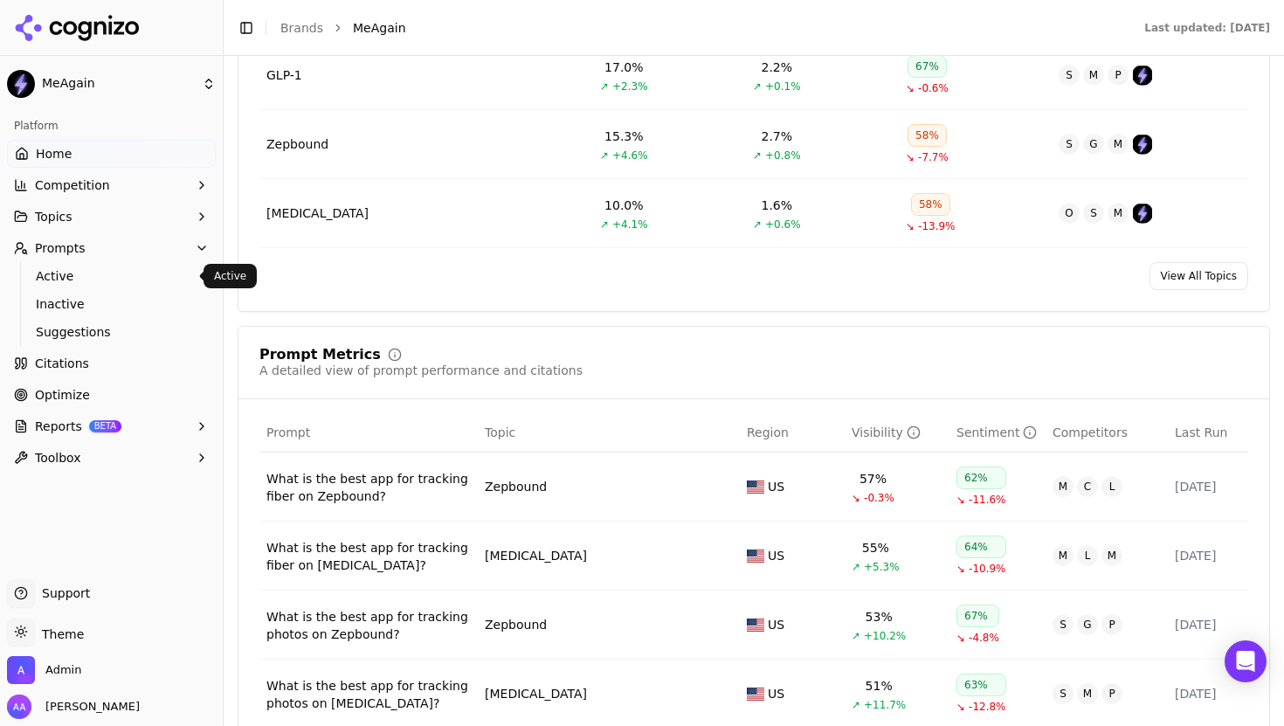
click at [87, 279] on span "Active" at bounding box center [112, 275] width 152 height 17
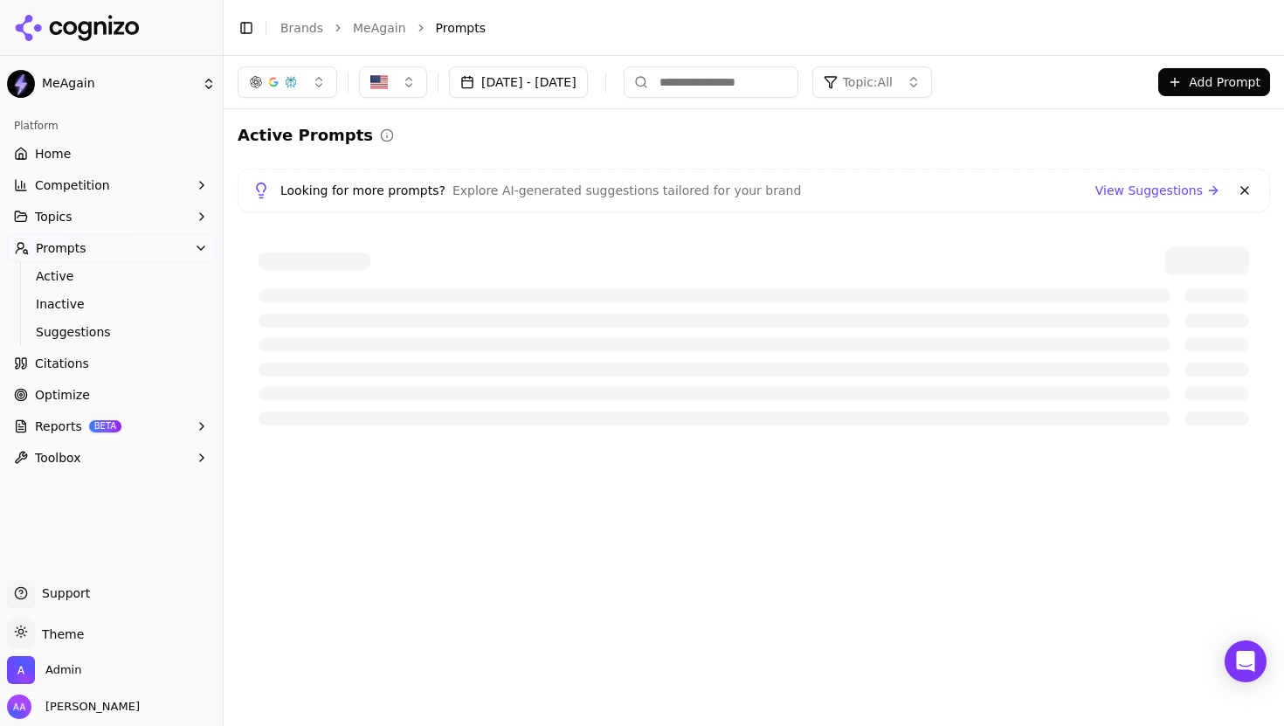
click at [283, 87] on div "button" at bounding box center [273, 82] width 49 height 14
click at [310, 180] on span "Google AI Overviews" at bounding box center [287, 187] width 110 height 35
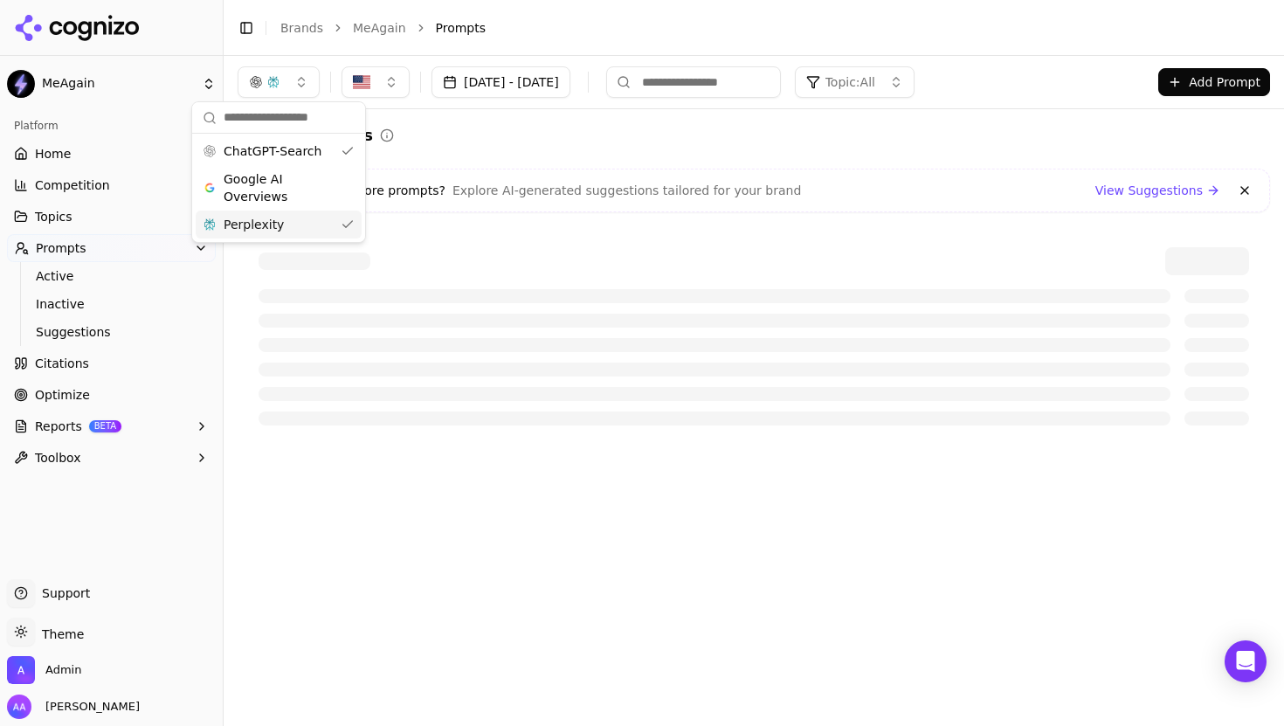
click at [299, 226] on div "Perplexity" at bounding box center [279, 225] width 166 height 28
click at [564, 151] on div "Active Prompts Looking for more prompts? Explore AI-generated suggestions tailo…" at bounding box center [754, 284] width 1033 height 323
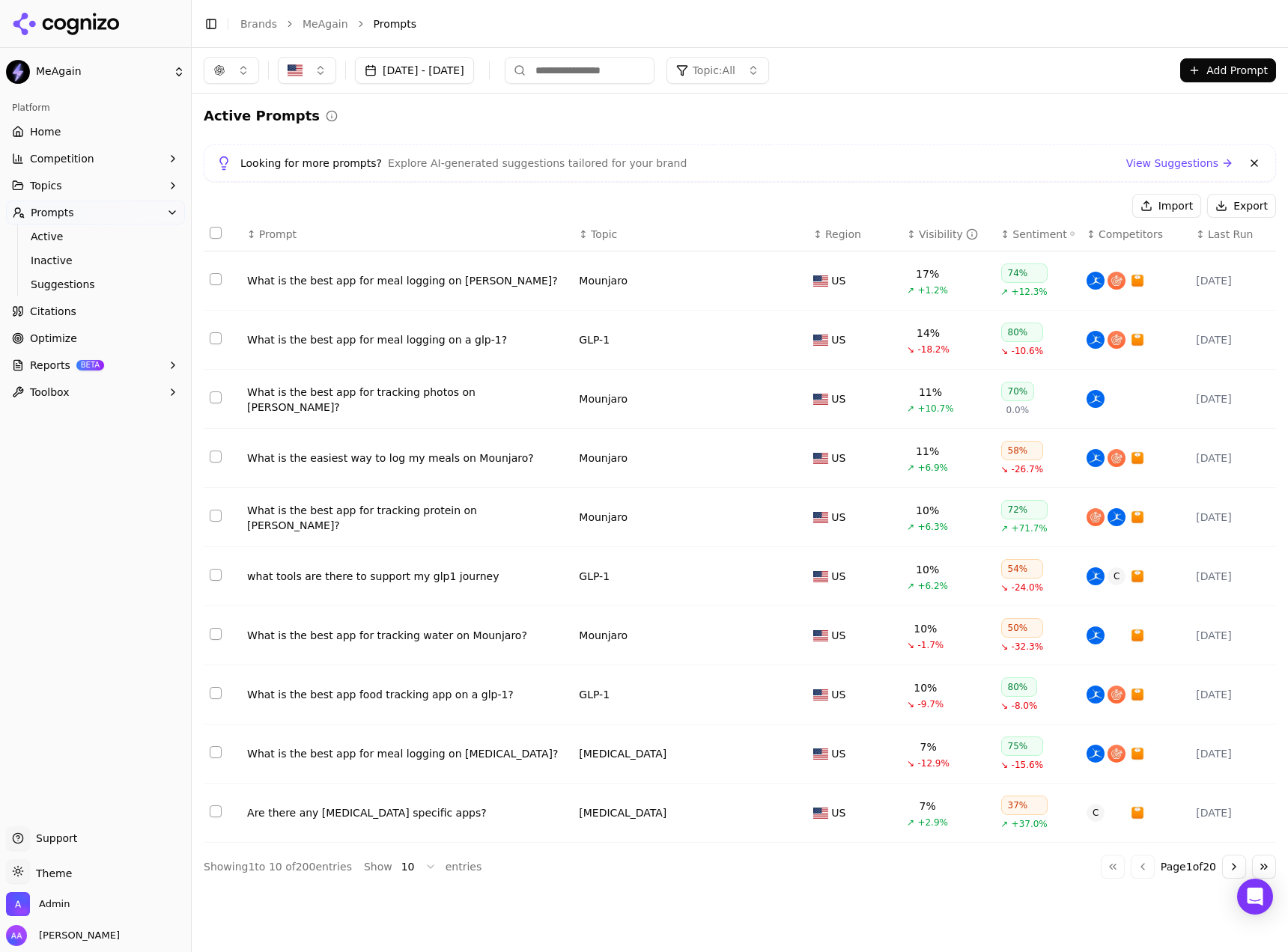
click at [93, 341] on link "Optimize" at bounding box center [95, 338] width 179 height 24
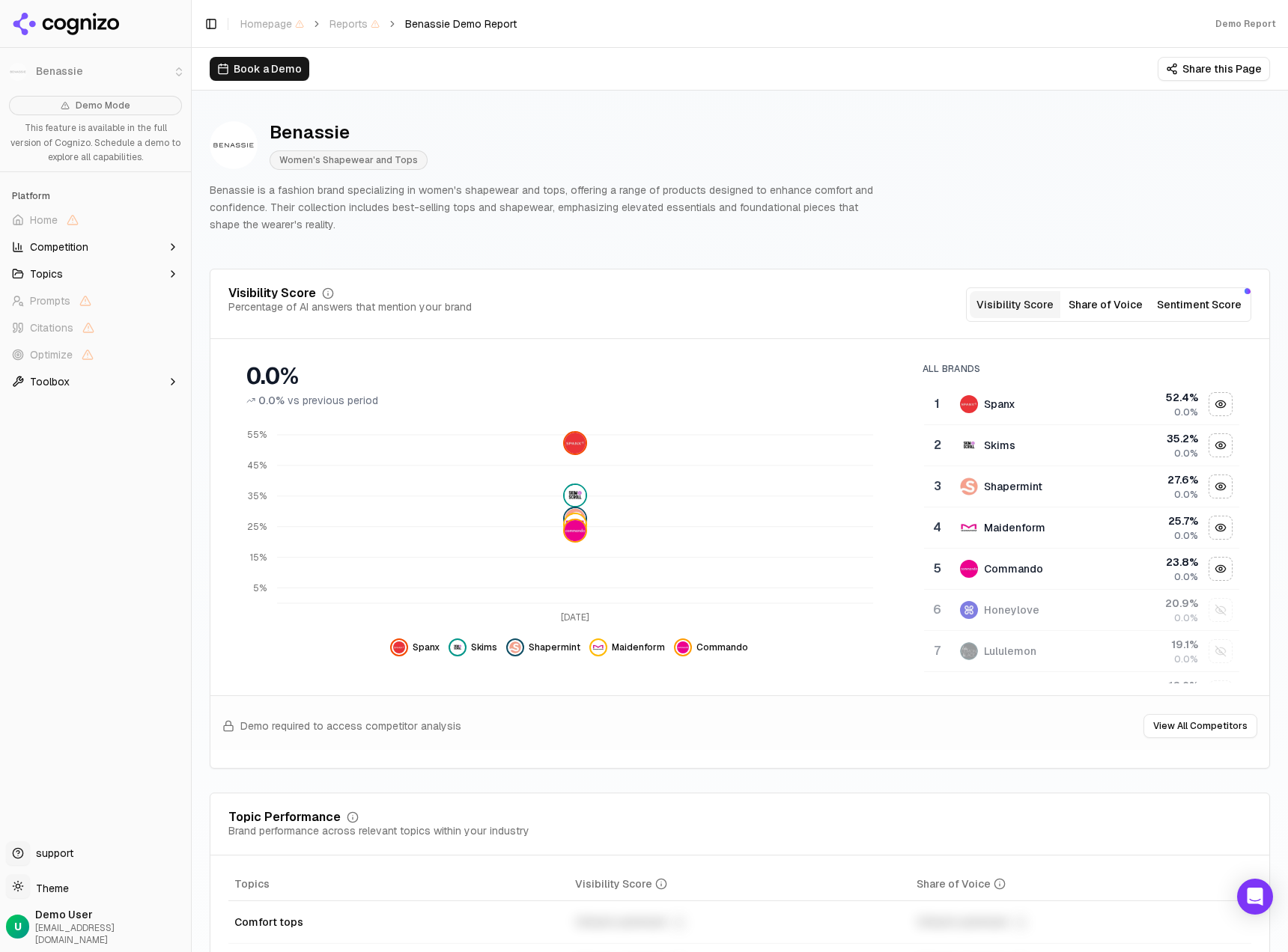
click at [946, 224] on div "Benassie Women's Shapewear and Tops Benassie is a fashion brand specializing in…" at bounding box center [740, 177] width 1060 height 136
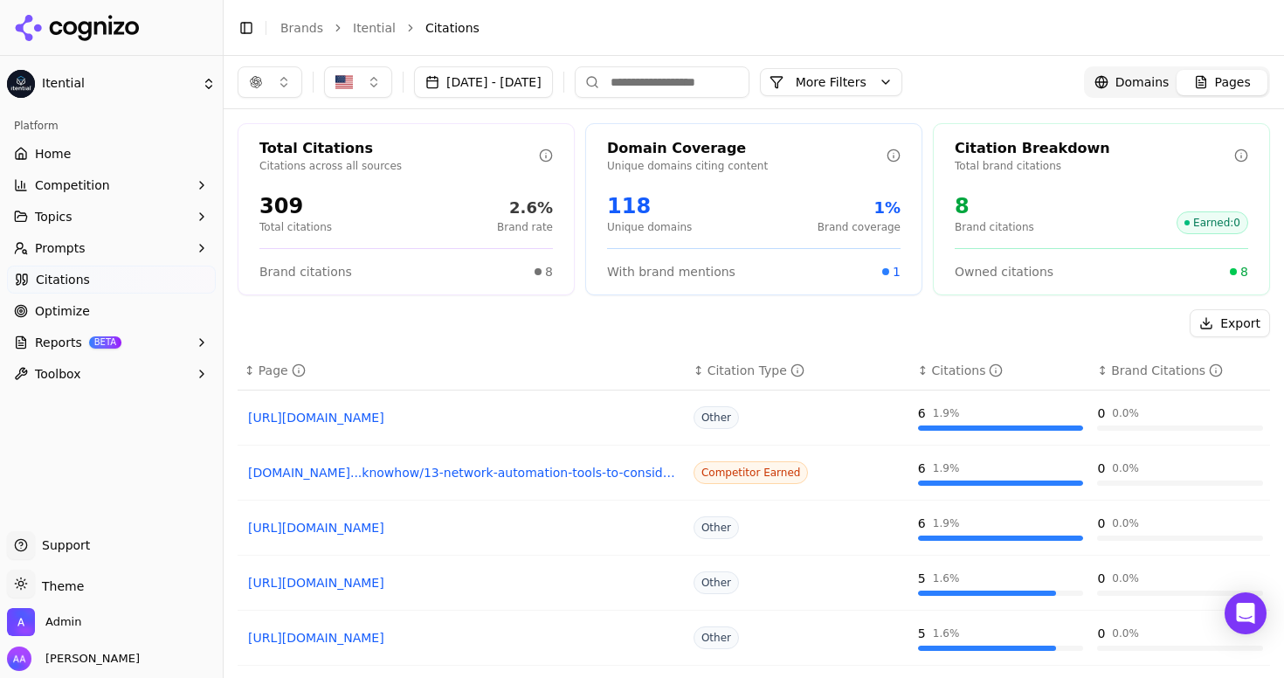
click at [748, 327] on div "Export" at bounding box center [754, 323] width 1033 height 28
